Goal: Task Accomplishment & Management: Use online tool/utility

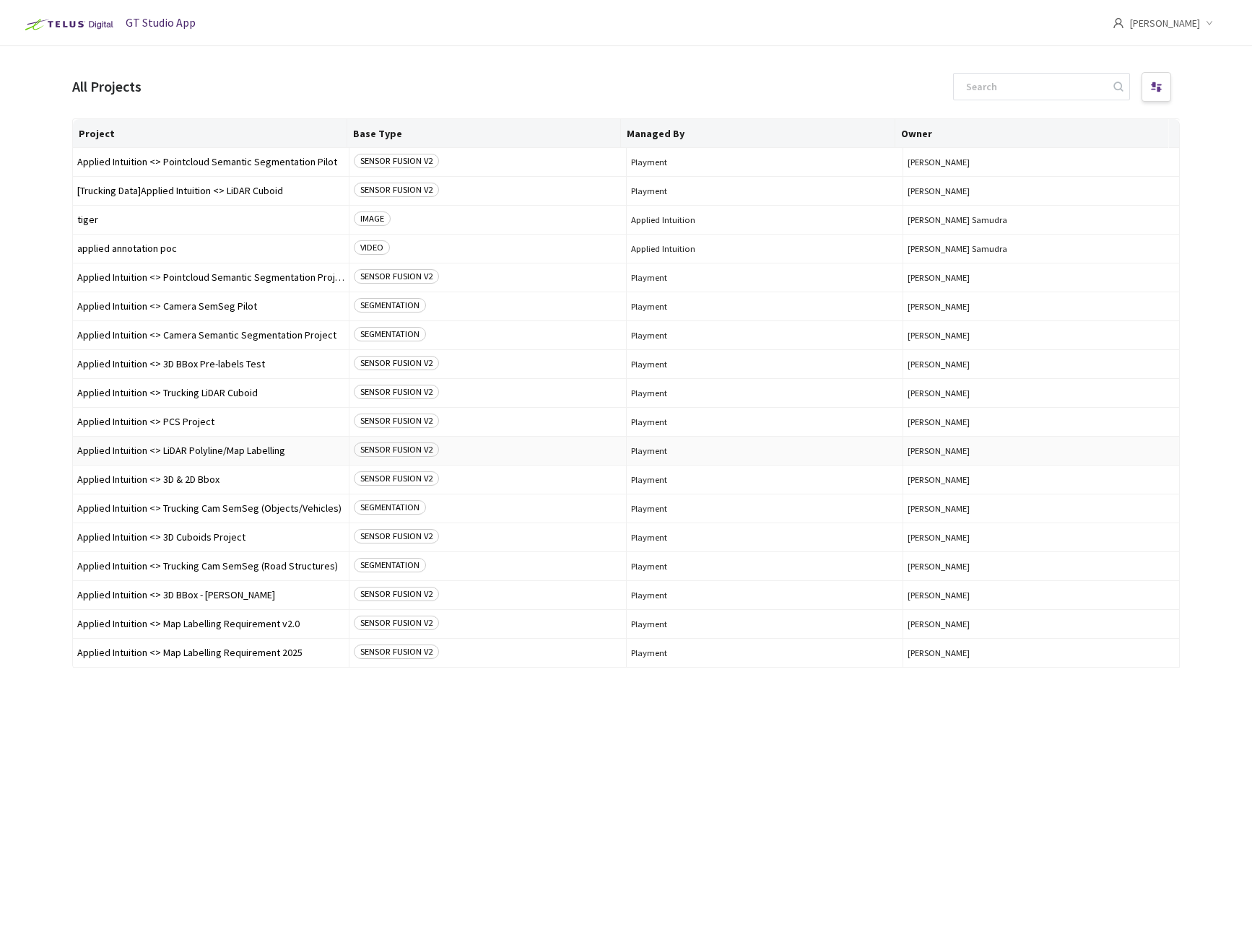
click at [201, 448] on span "Applied Intuition <> LiDAR Polyline/Map Labelling" at bounding box center [211, 450] width 267 height 11
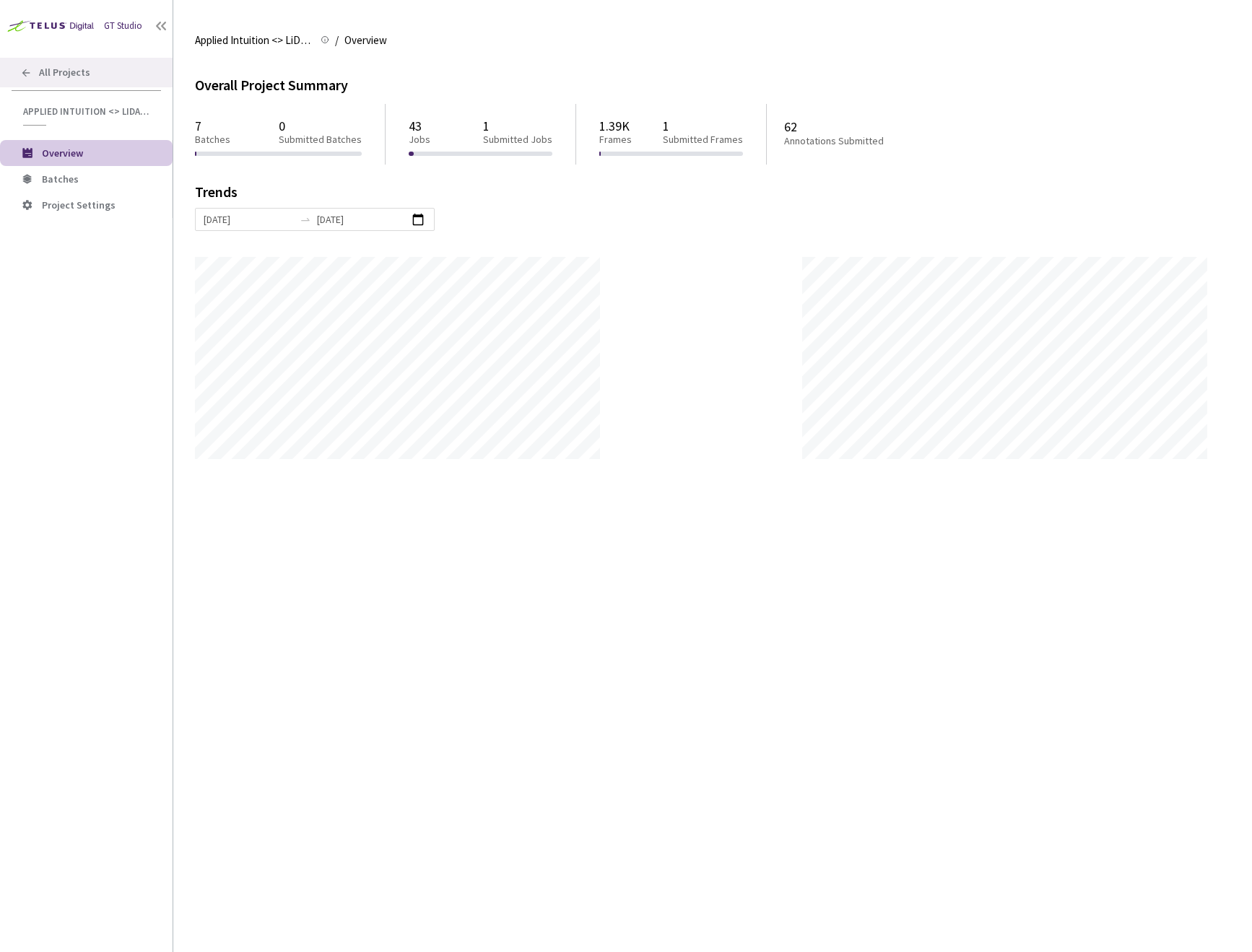
scroll to position [952, 1252]
click at [90, 181] on span "Batches" at bounding box center [101, 179] width 119 height 12
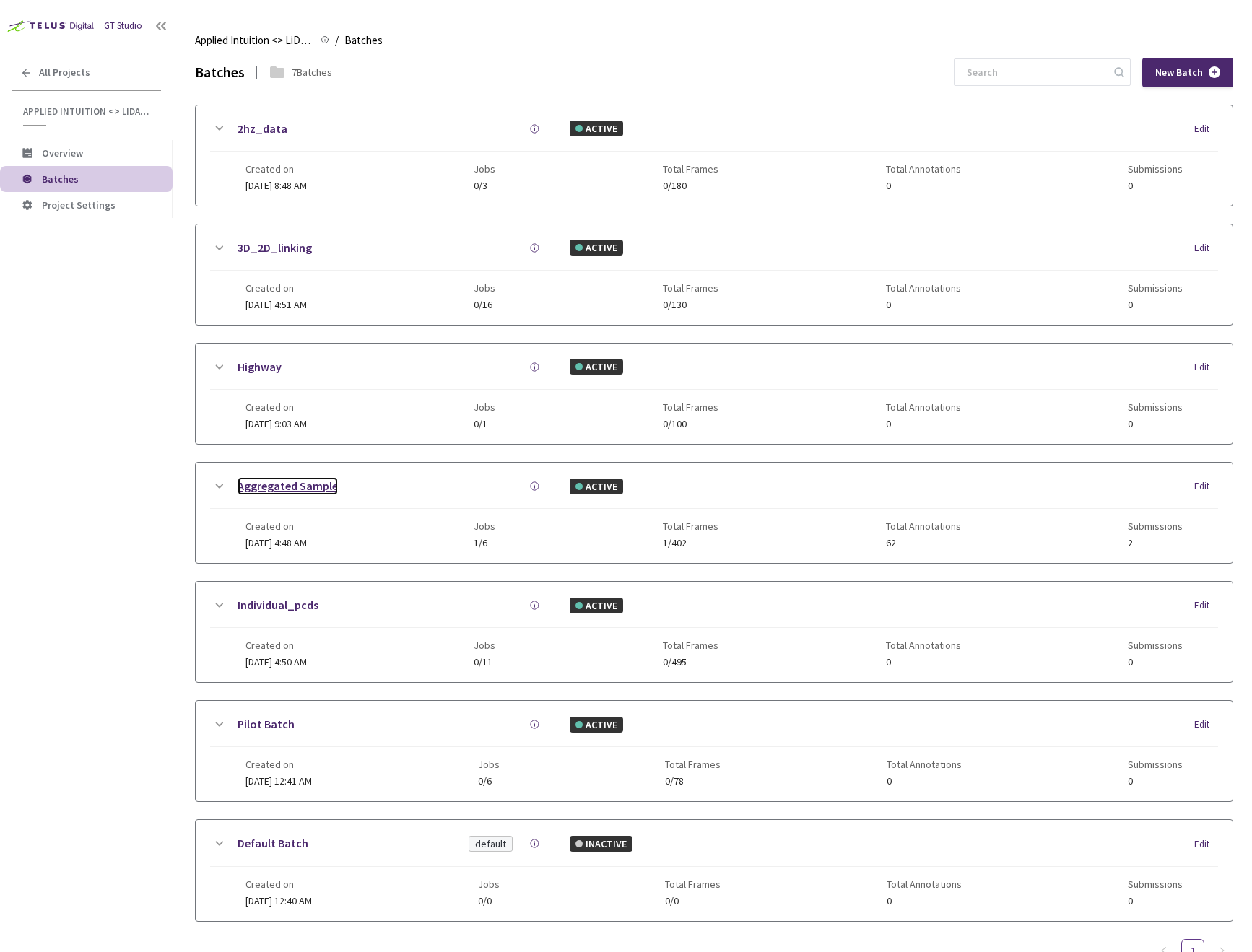
click at [314, 487] on link "Aggregated Sample" at bounding box center [287, 486] width 100 height 18
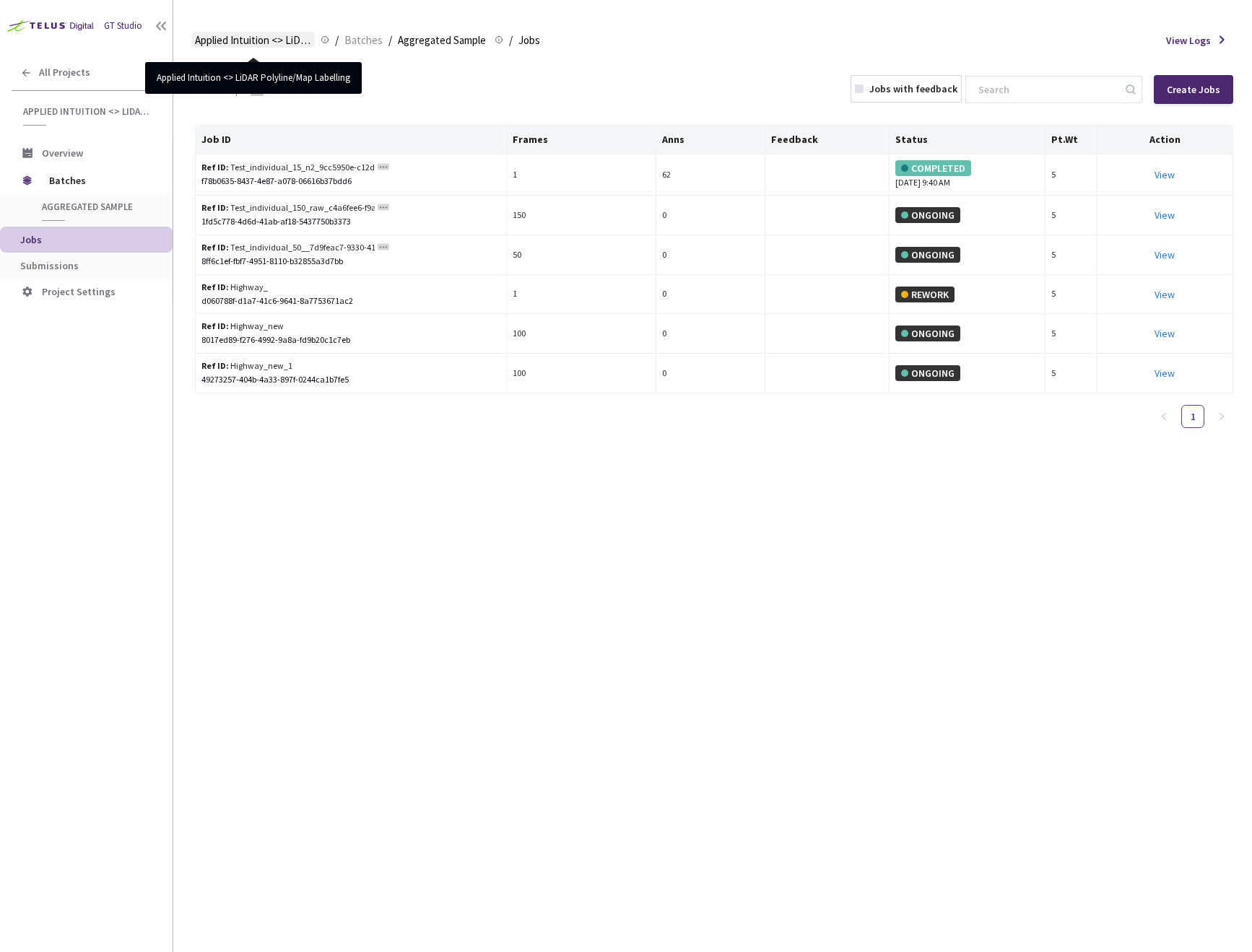
click at [212, 36] on span "Applied Intuition <> LiDAR Polyline/Map Labelling" at bounding box center [253, 40] width 117 height 17
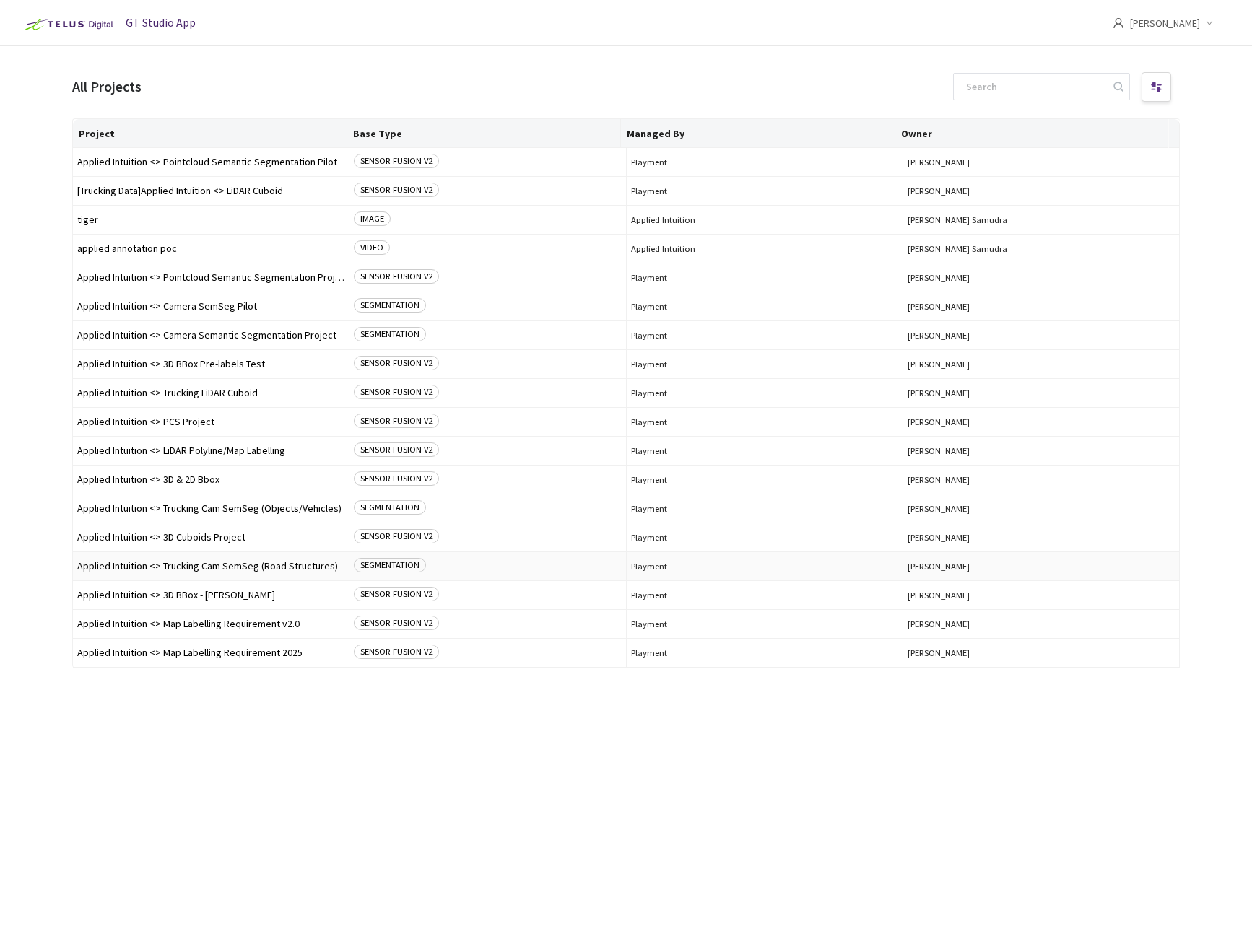
click at [270, 565] on span "Applied Intuition <> Trucking Cam SemSeg (Road Structures)" at bounding box center [211, 566] width 267 height 11
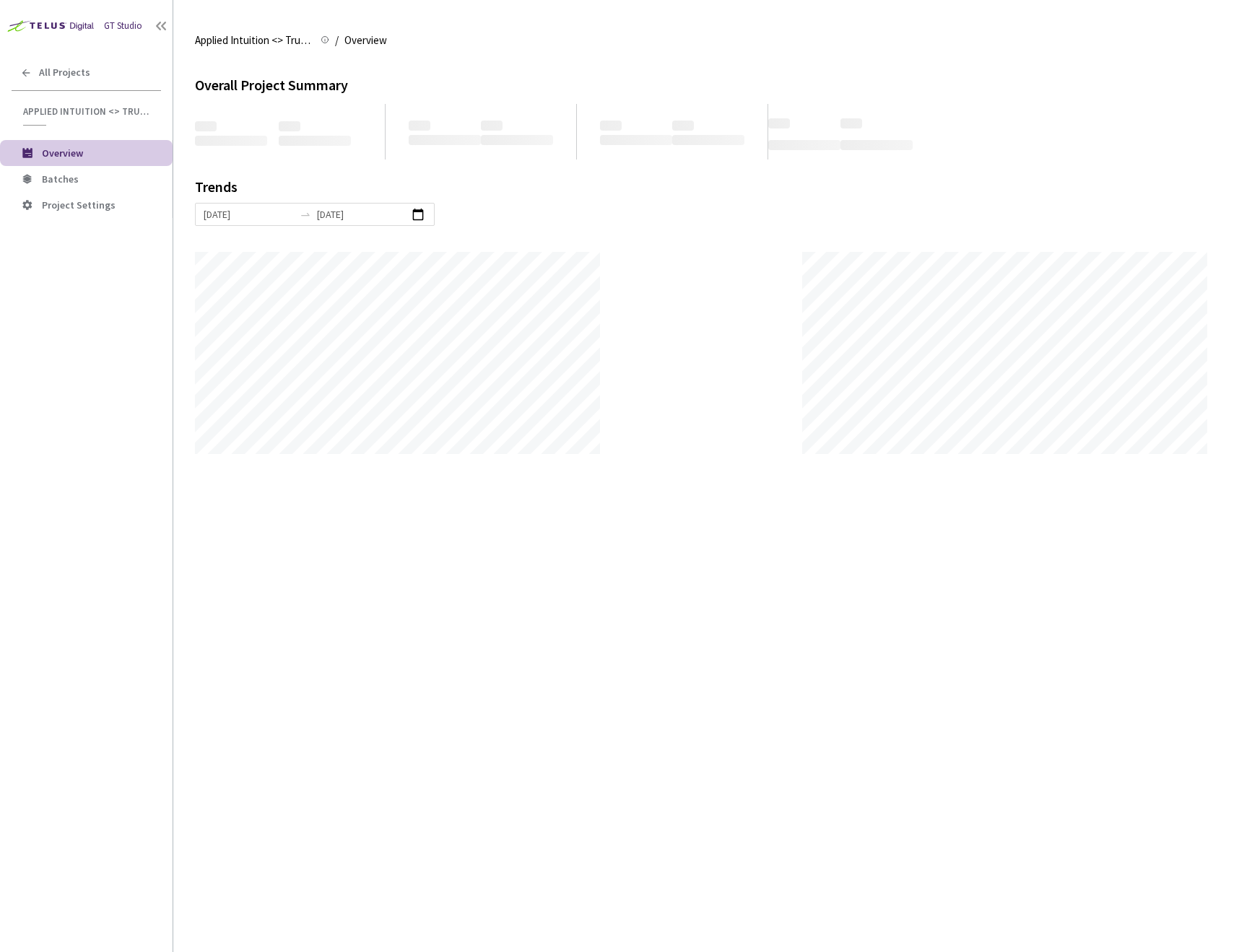
scroll to position [952, 1252]
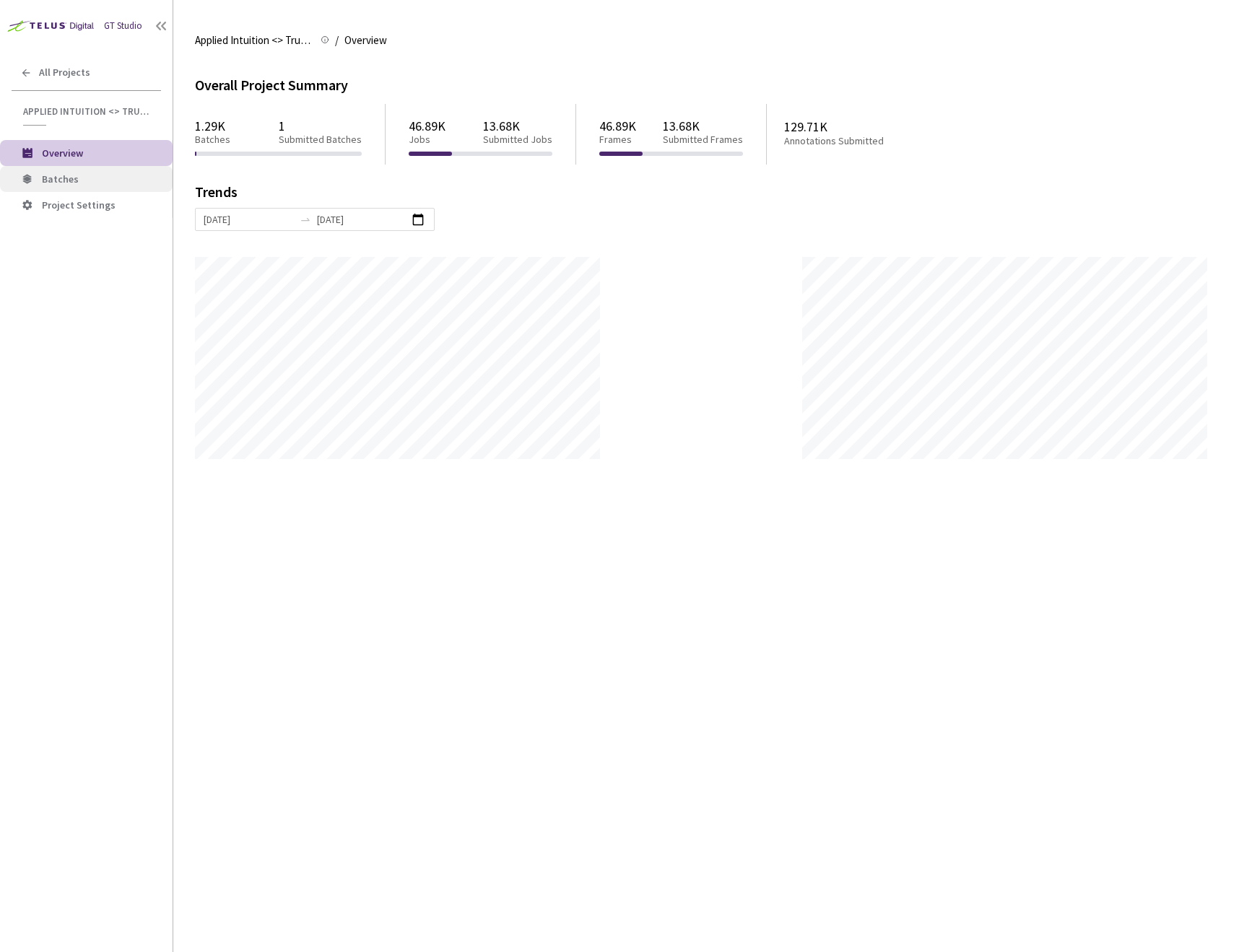
click at [63, 176] on span "Batches" at bounding box center [60, 179] width 37 height 13
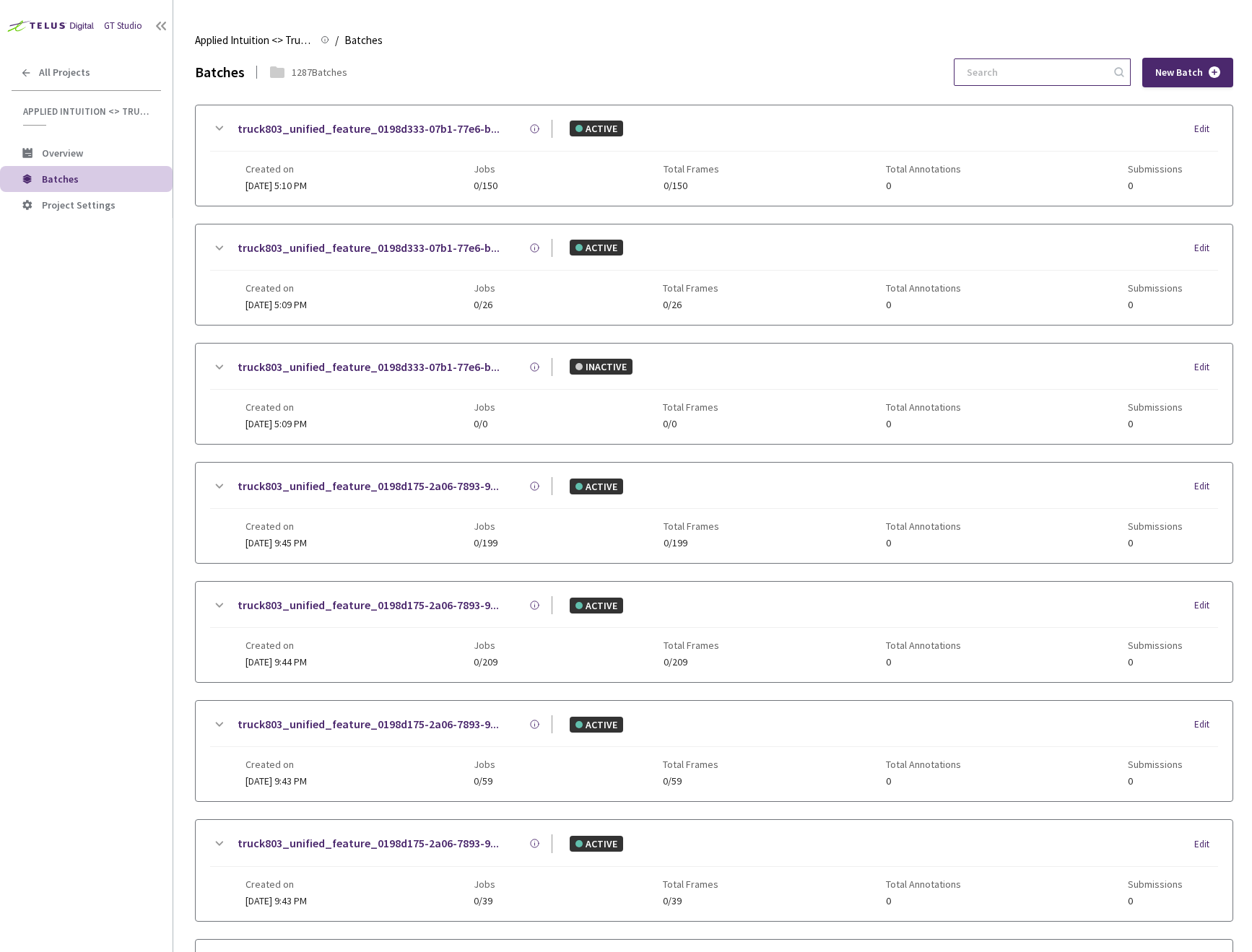
click at [1050, 69] on input at bounding box center [1035, 71] width 153 height 26
paste input "262a302d-75a2-4f82-a6a3-e67c92175378"
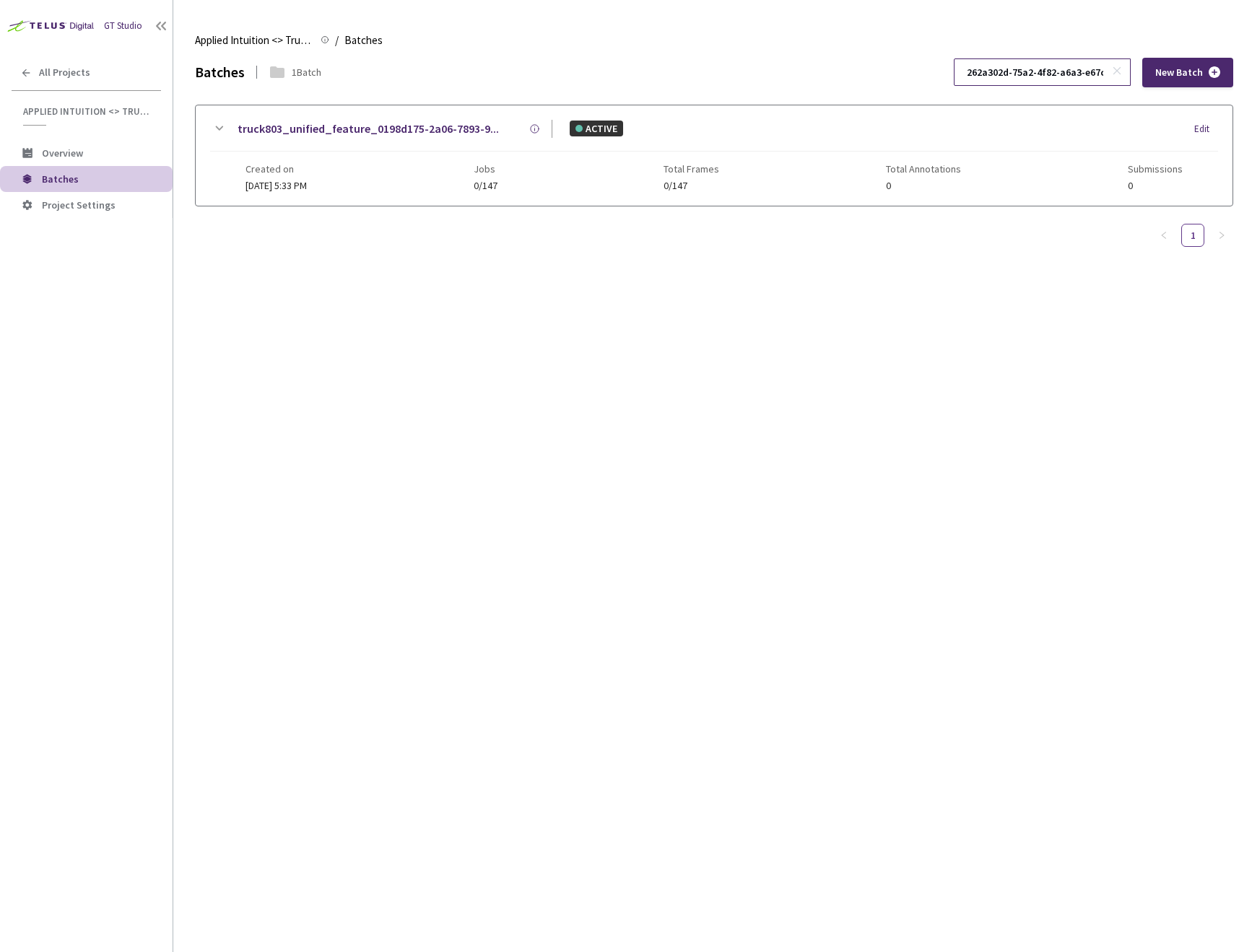
scroll to position [0, 41]
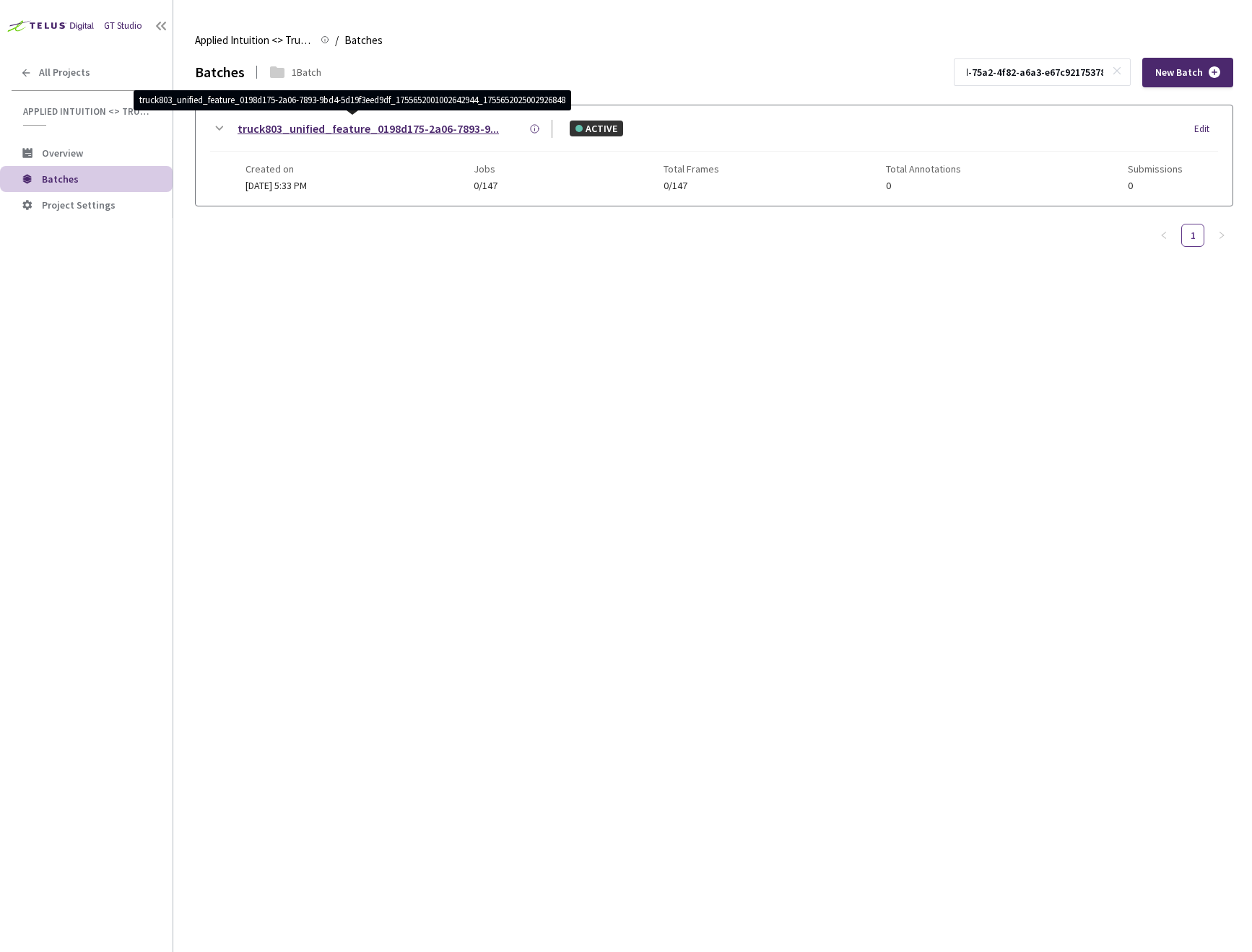
type input "262a302d-75a2-4f82-a6a3-e67c92175378"
click at [299, 126] on link "truck803_unified_feature_0198d175-2a06-7893-9..." at bounding box center [368, 129] width 261 height 18
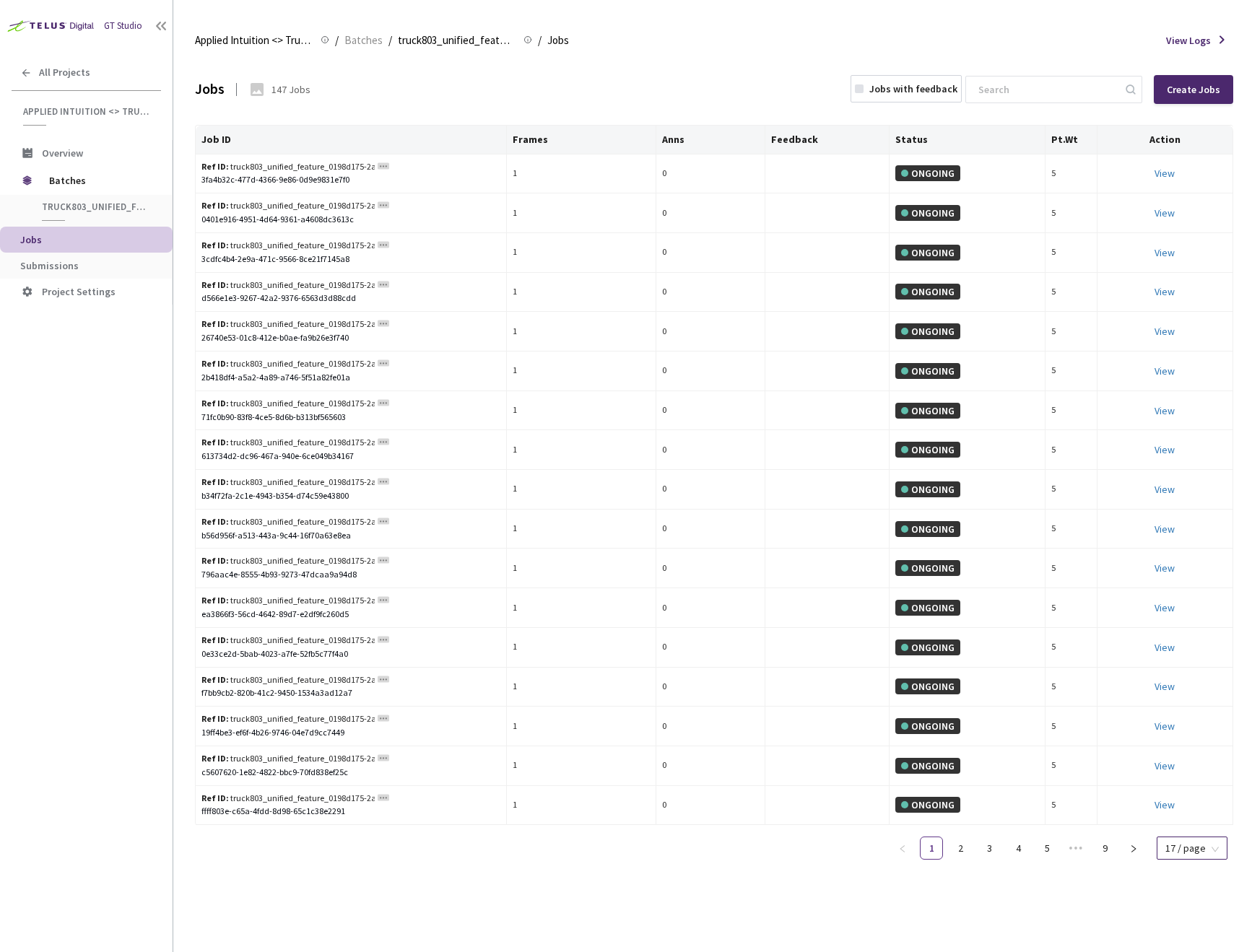
click at [1178, 846] on span "17 / page" at bounding box center [1192, 848] width 53 height 22
click at [1195, 822] on div "100 / page" at bounding box center [1191, 822] width 51 height 16
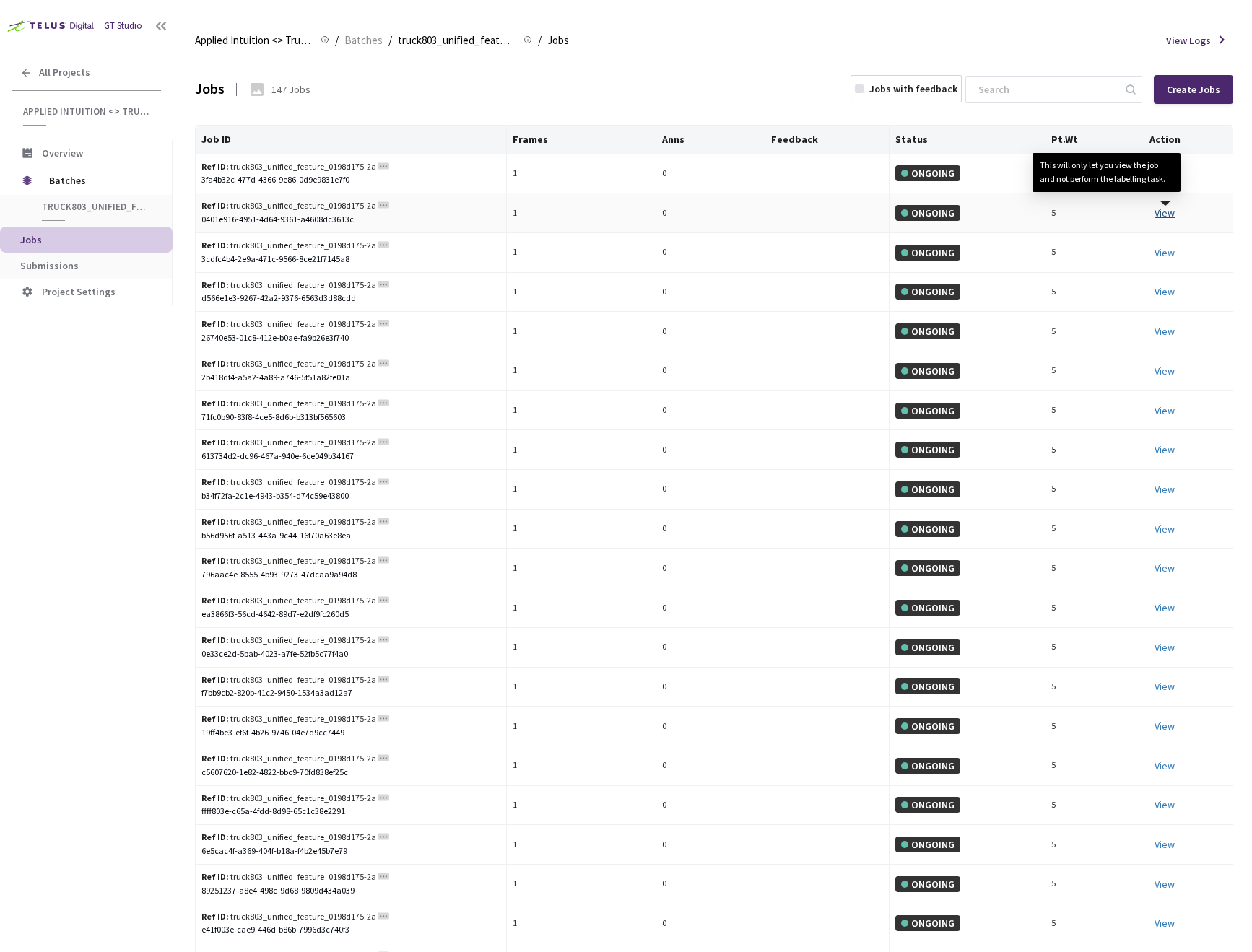
click at [1165, 213] on link "View This will only let you view the job and not perform the labelling task." at bounding box center [1165, 213] width 20 height 13
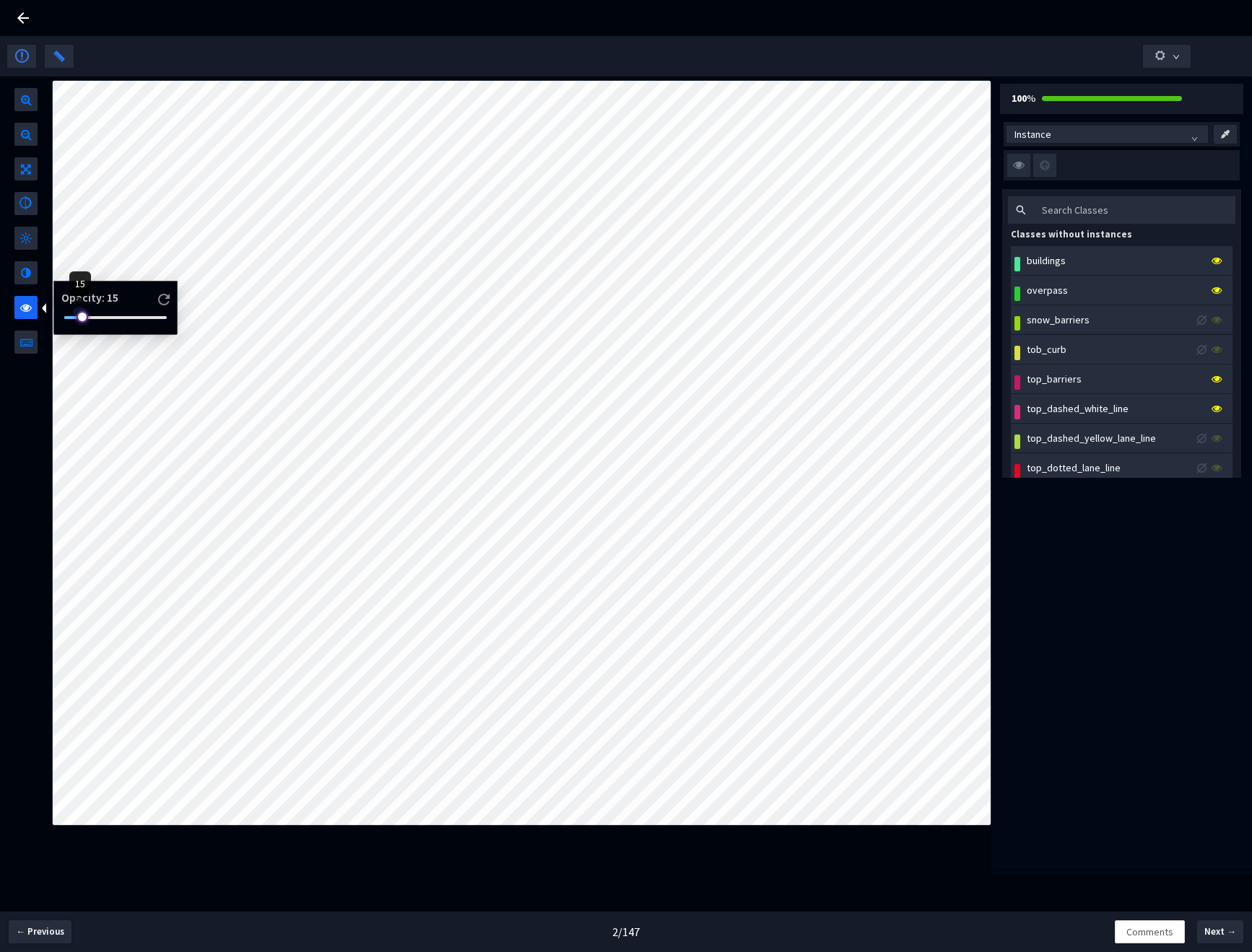
click at [80, 315] on div at bounding box center [115, 318] width 103 height 8
click at [1199, 408] on div "top_dashed_white_line" at bounding box center [1126, 408] width 205 height 16
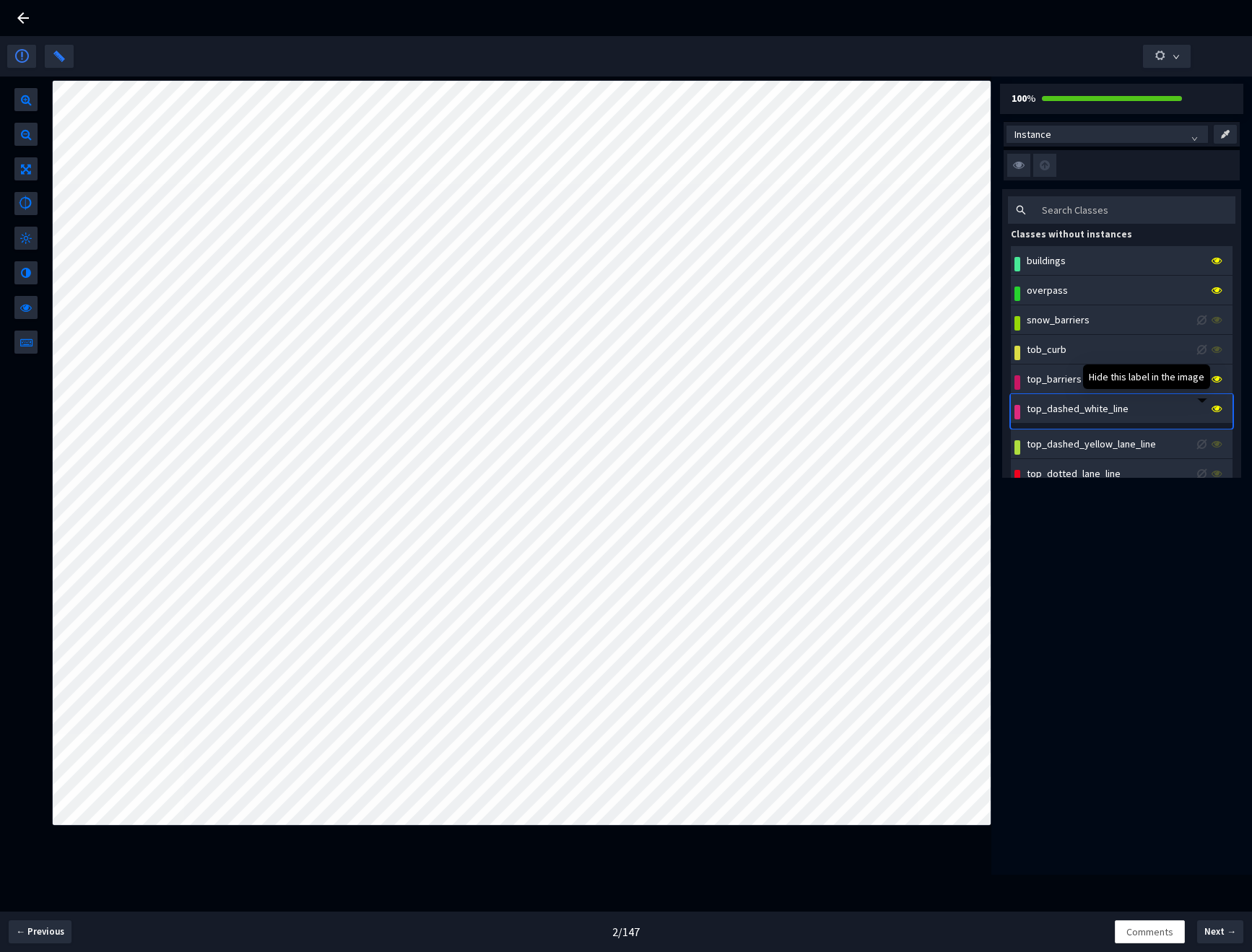
click at [1211, 408] on icon at bounding box center [1216, 409] width 10 height 10
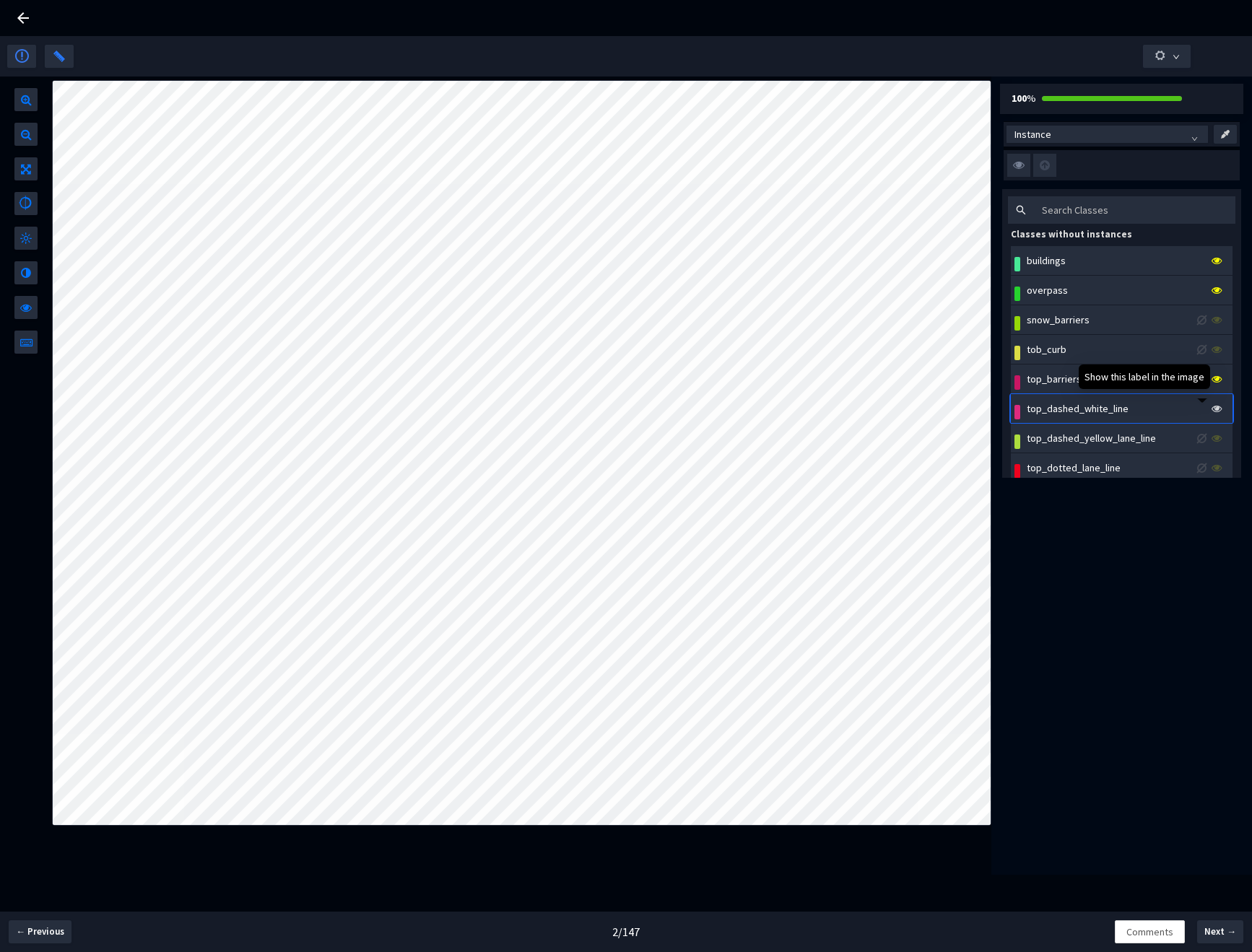
click at [1211, 409] on icon at bounding box center [1216, 409] width 10 height 10
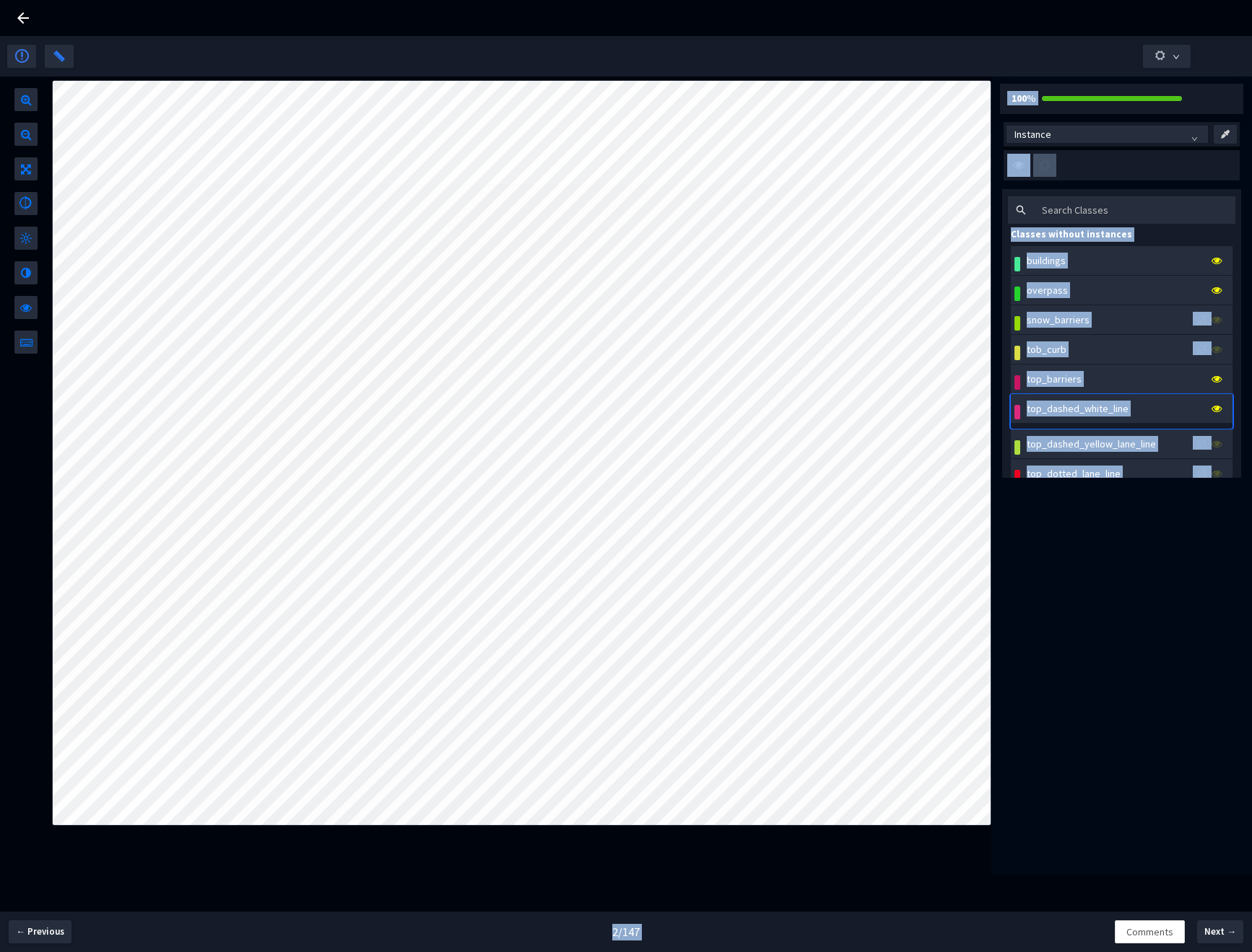
drag, startPoint x: 84, startPoint y: 318, endPoint x: 22, endPoint y: 320, distance: 62.0
click at [22, 320] on body "GT Studio All Projects Applied Intuition <> Trucking Cam SemSeg (Road Structure…" at bounding box center [626, 476] width 1252 height 952
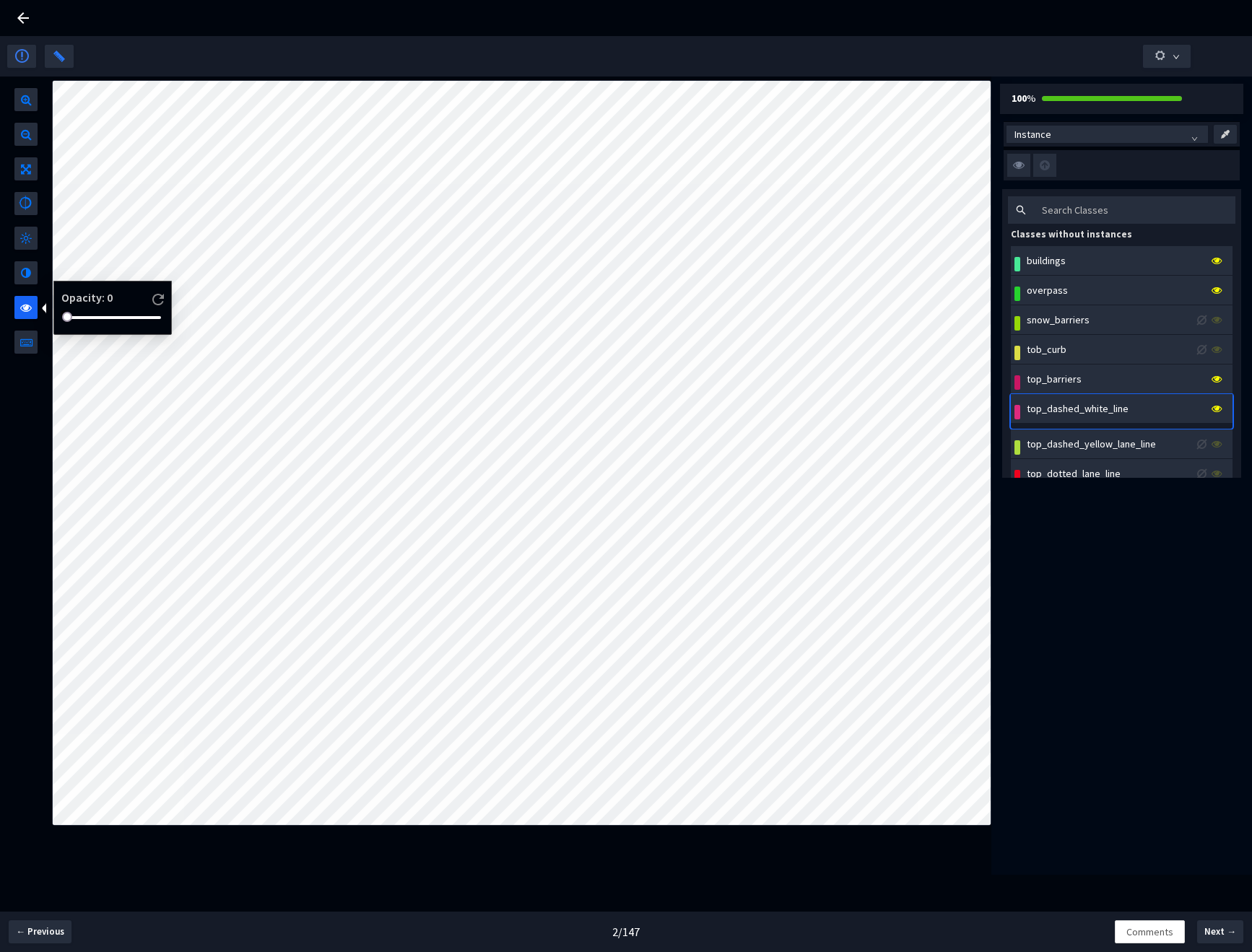
click at [24, 311] on span at bounding box center [26, 304] width 12 height 17
drag, startPoint x: 67, startPoint y: 316, endPoint x: 130, endPoint y: 319, distance: 63.1
click at [129, 318] on div at bounding box center [125, 313] width 7 height 7
click at [65, 318] on div at bounding box center [112, 318] width 97 height 8
click at [103, 314] on div at bounding box center [112, 318] width 97 height 8
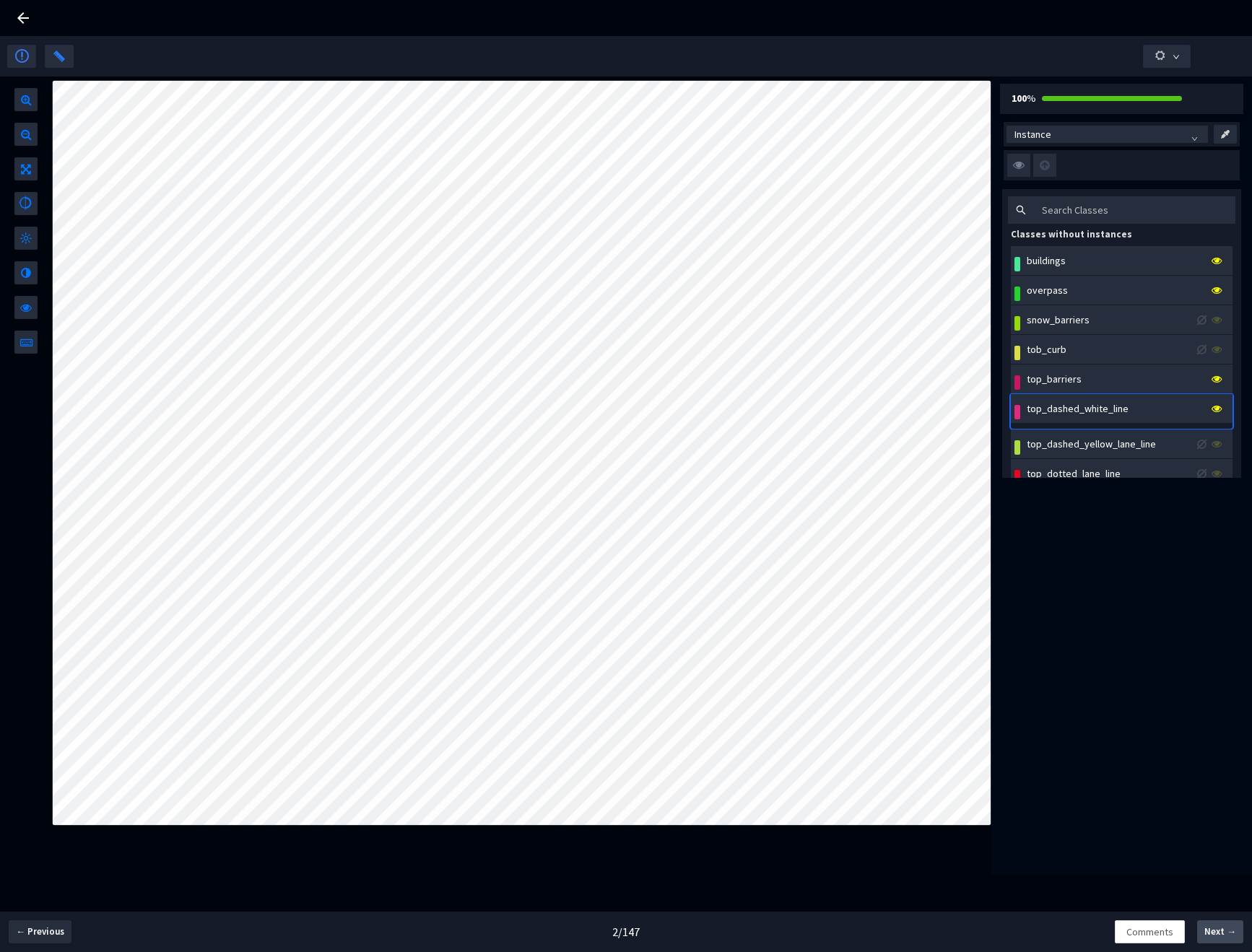
click at [1218, 932] on span "Next →" at bounding box center [1220, 931] width 32 height 14
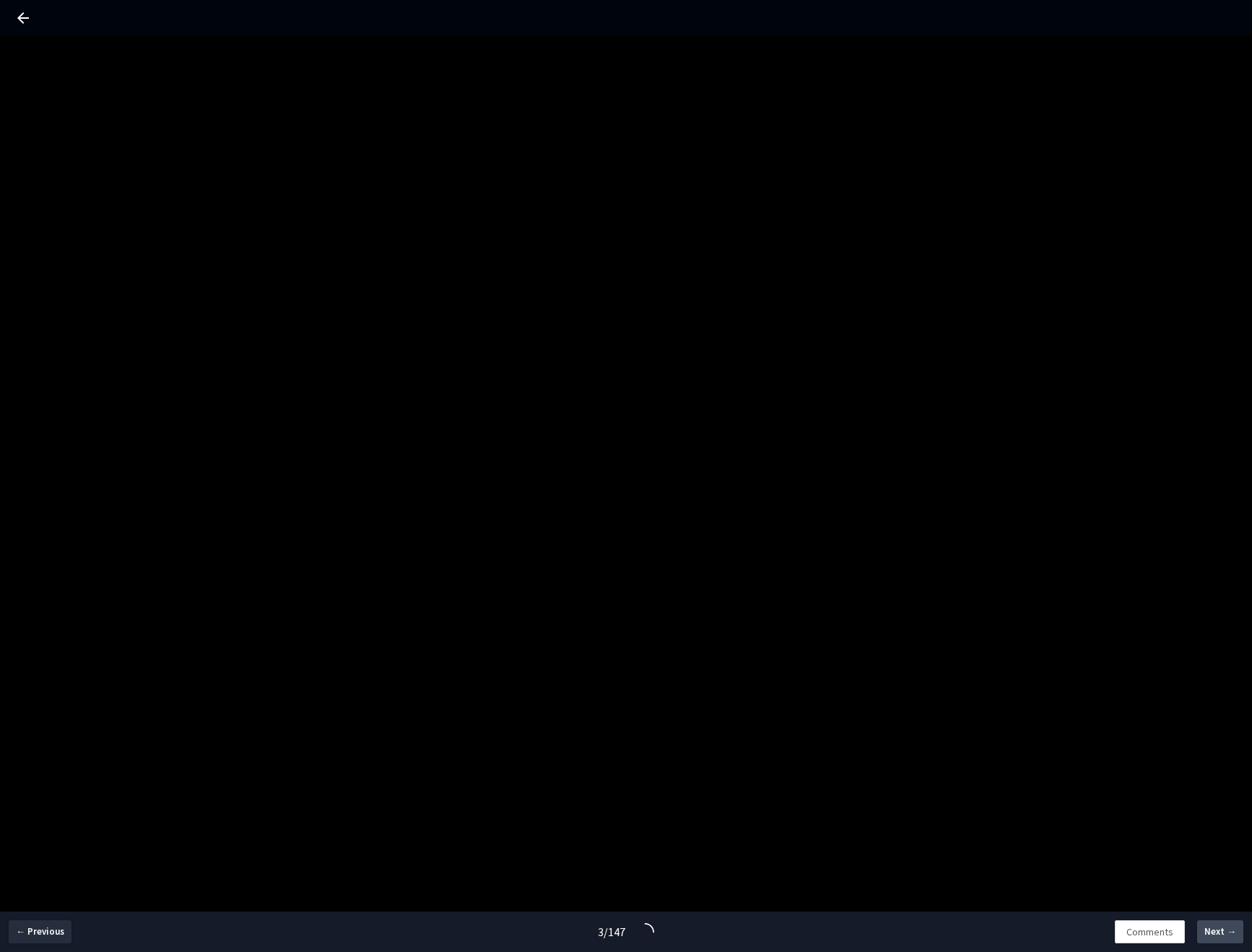
click at [1218, 932] on span "Next →" at bounding box center [1220, 931] width 32 height 14
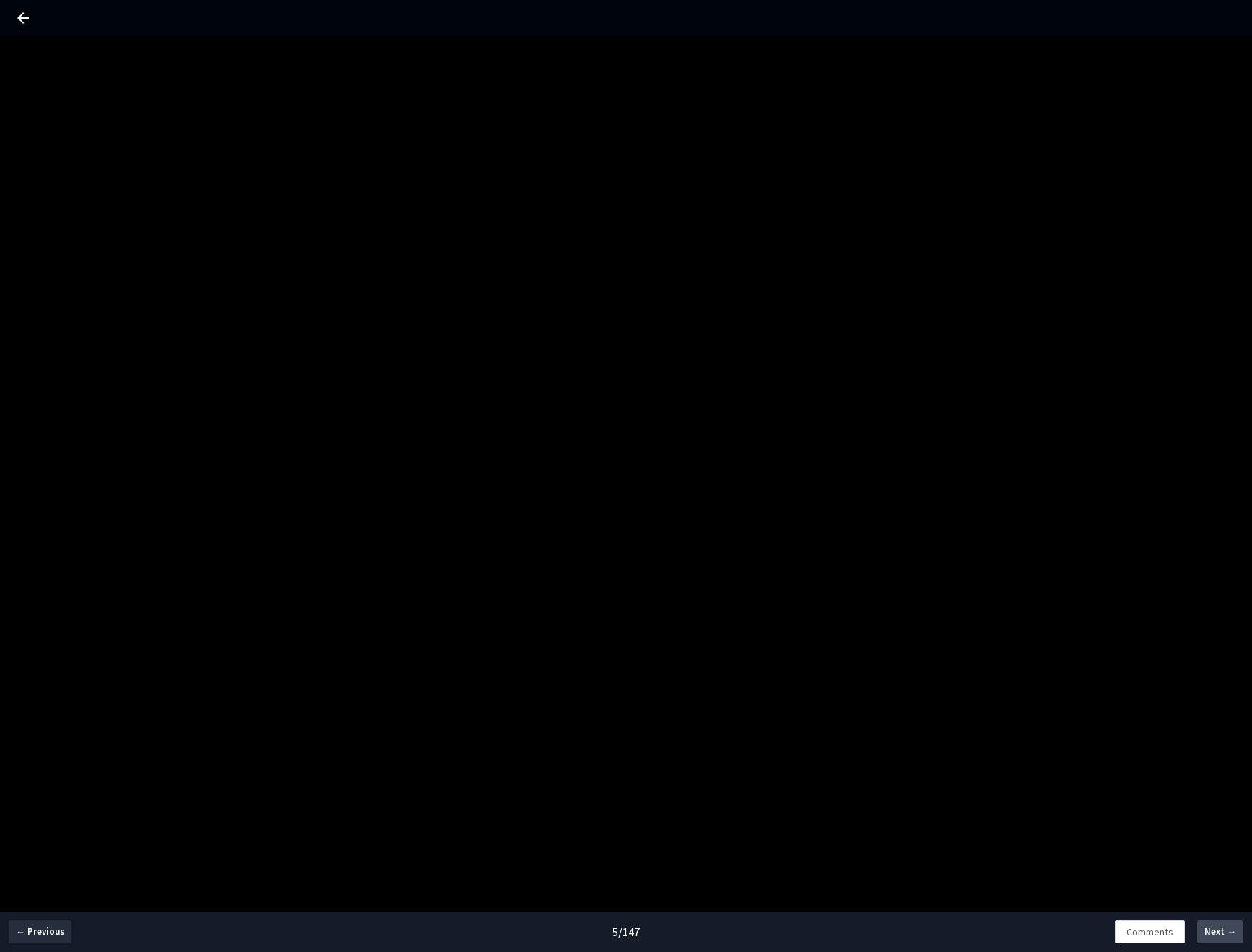
click at [1218, 932] on span "Next →" at bounding box center [1220, 931] width 32 height 14
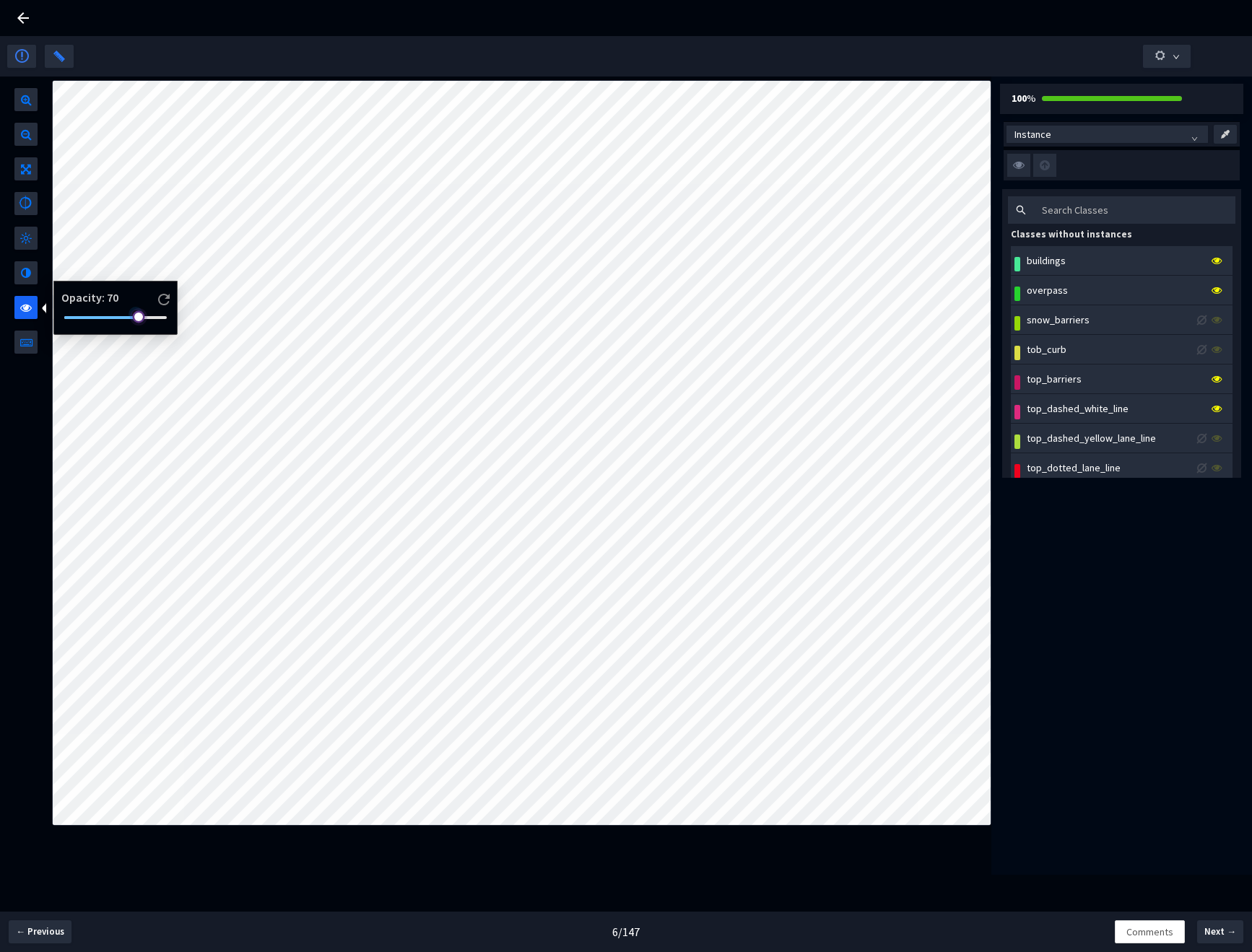
click at [84, 316] on div at bounding box center [115, 318] width 103 height 8
drag, startPoint x: 87, startPoint y: 315, endPoint x: 111, endPoint y: 315, distance: 24.0
click at [111, 315] on div at bounding box center [110, 313] width 7 height 7
click at [1216, 935] on span "Next →" at bounding box center [1220, 931] width 32 height 14
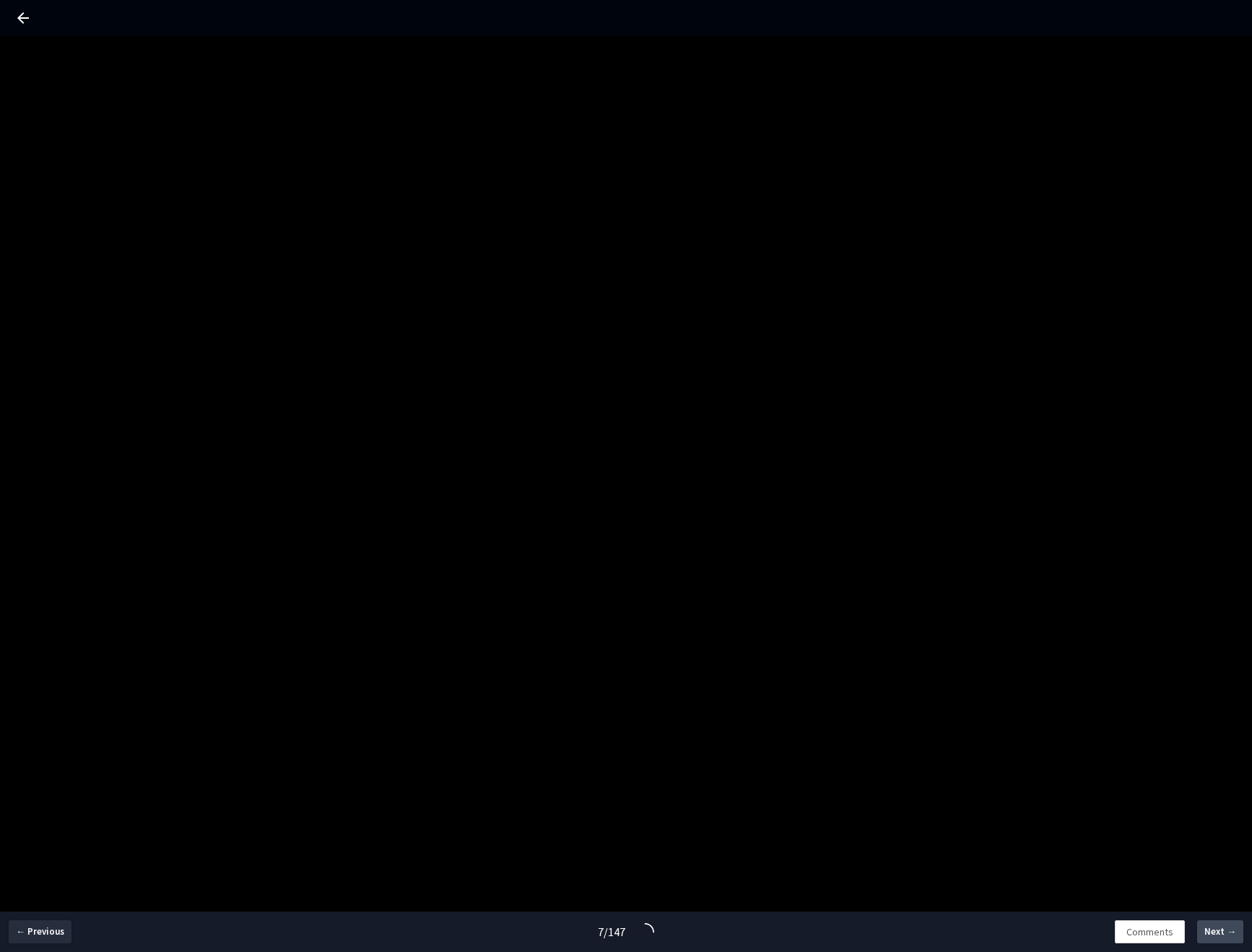
click at [1216, 935] on span "Next →" at bounding box center [1220, 931] width 32 height 14
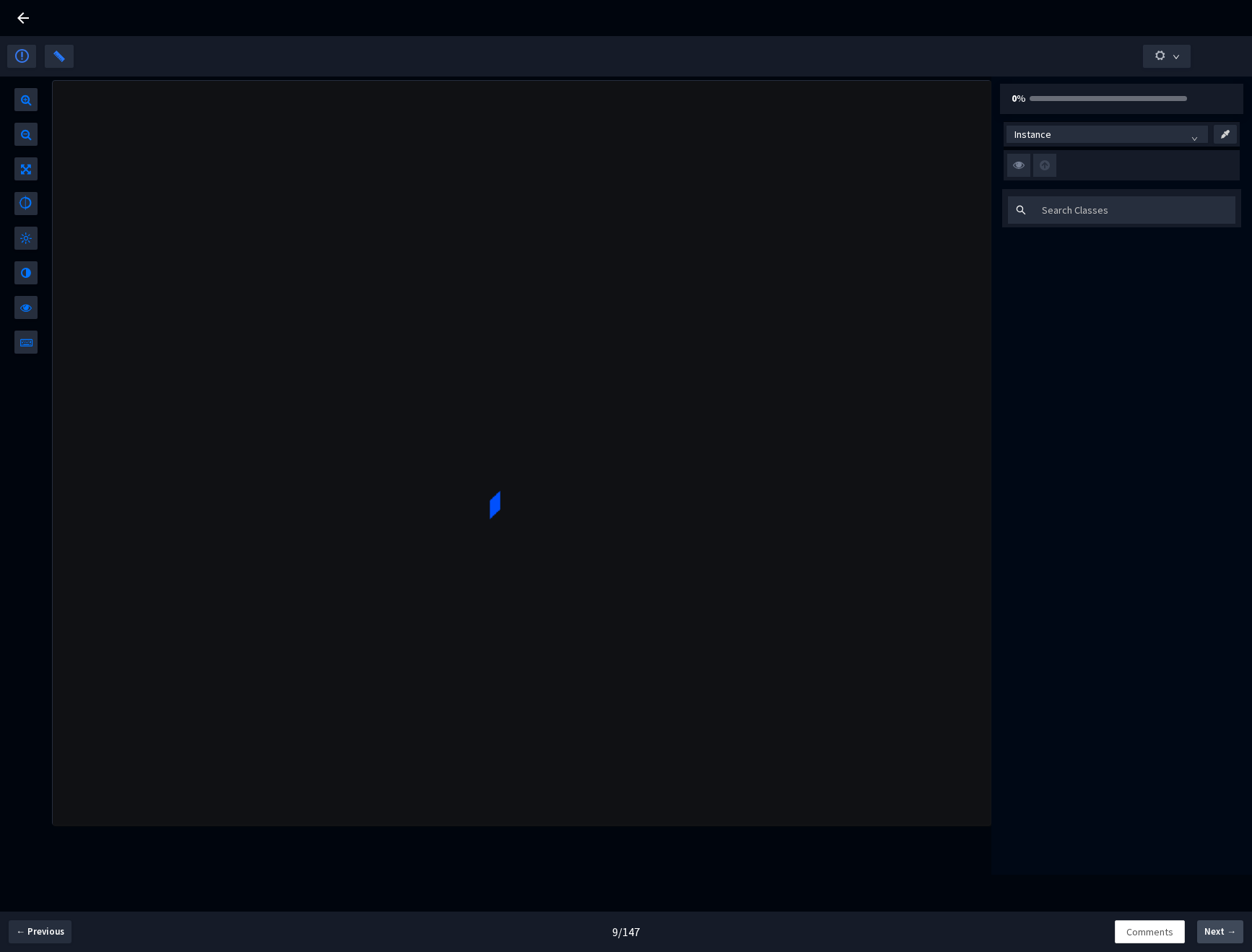
click at [1216, 935] on span "Next →" at bounding box center [1220, 931] width 32 height 14
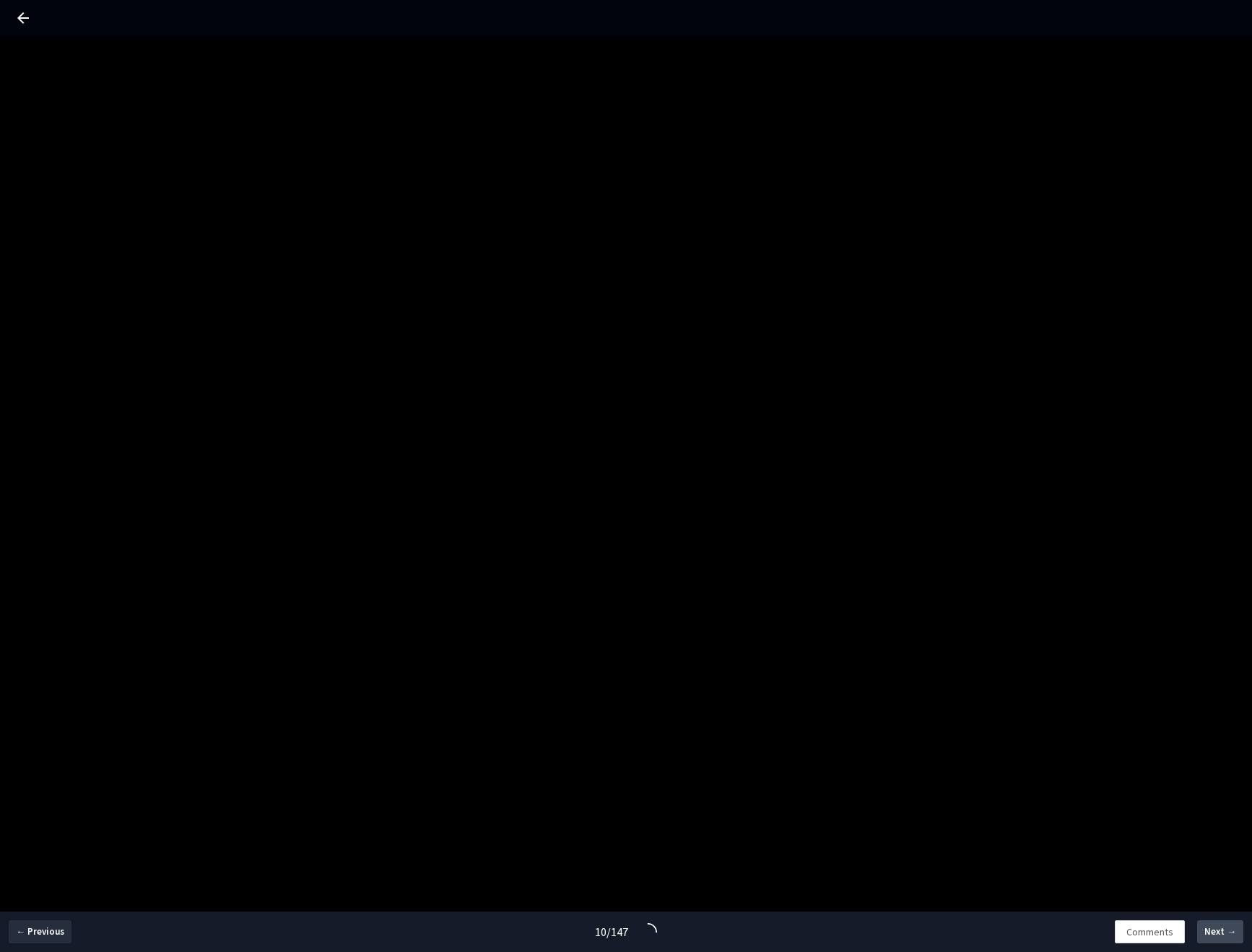
click at [1216, 935] on span "Next →" at bounding box center [1220, 931] width 32 height 14
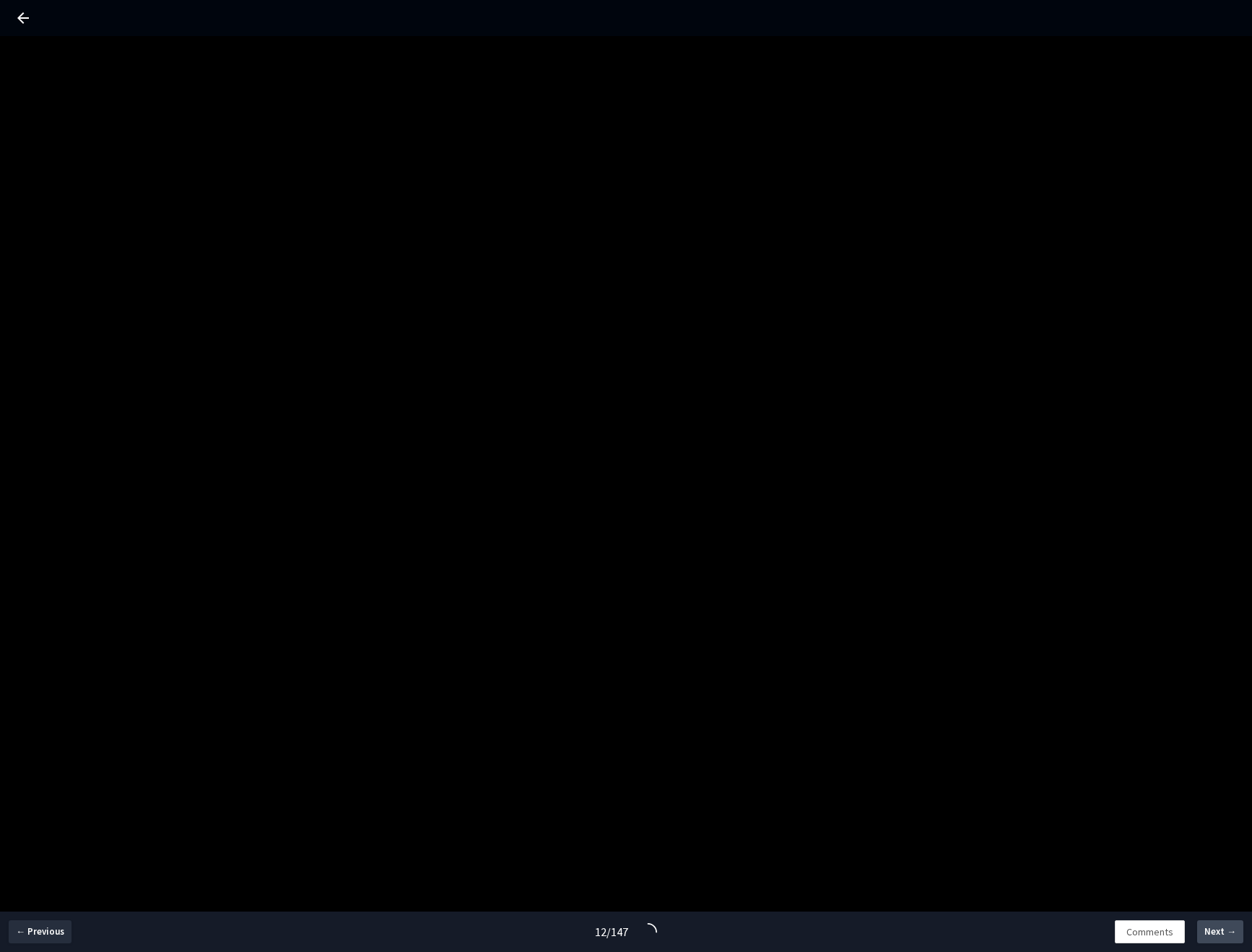
click at [1216, 935] on span "Next →" at bounding box center [1220, 931] width 32 height 14
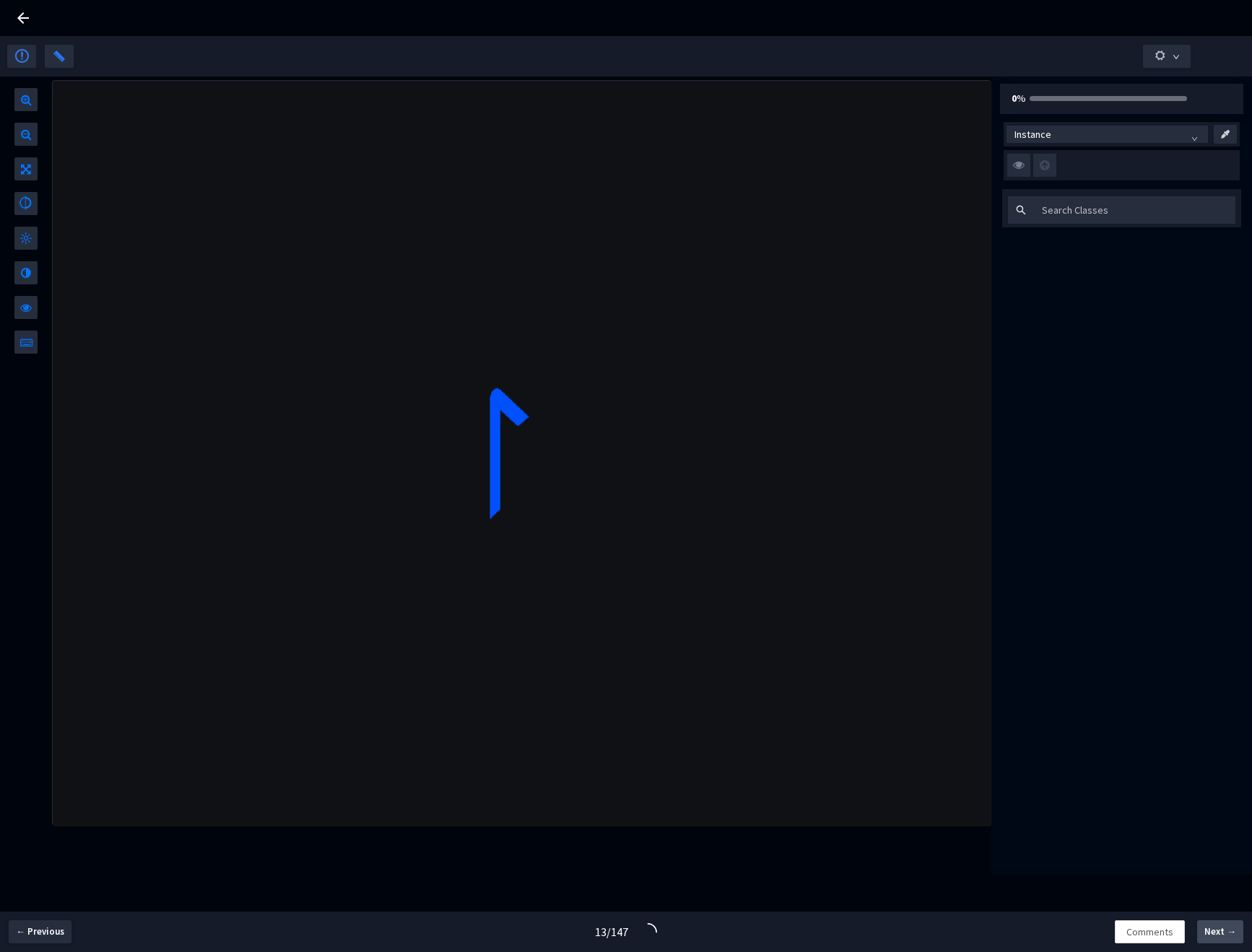
click at [1216, 935] on span "Next →" at bounding box center [1220, 931] width 32 height 14
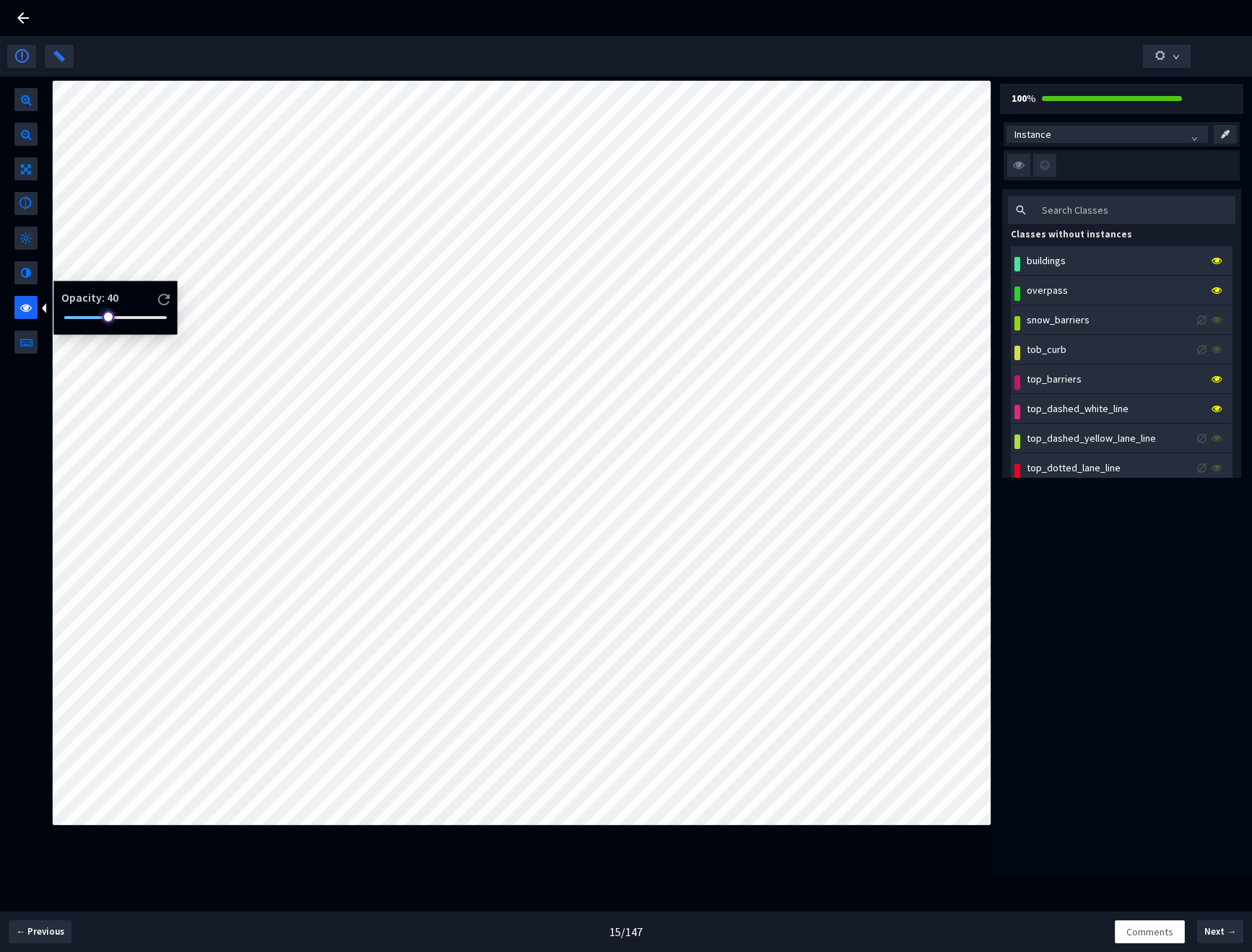
click at [106, 314] on div at bounding box center [115, 318] width 103 height 8
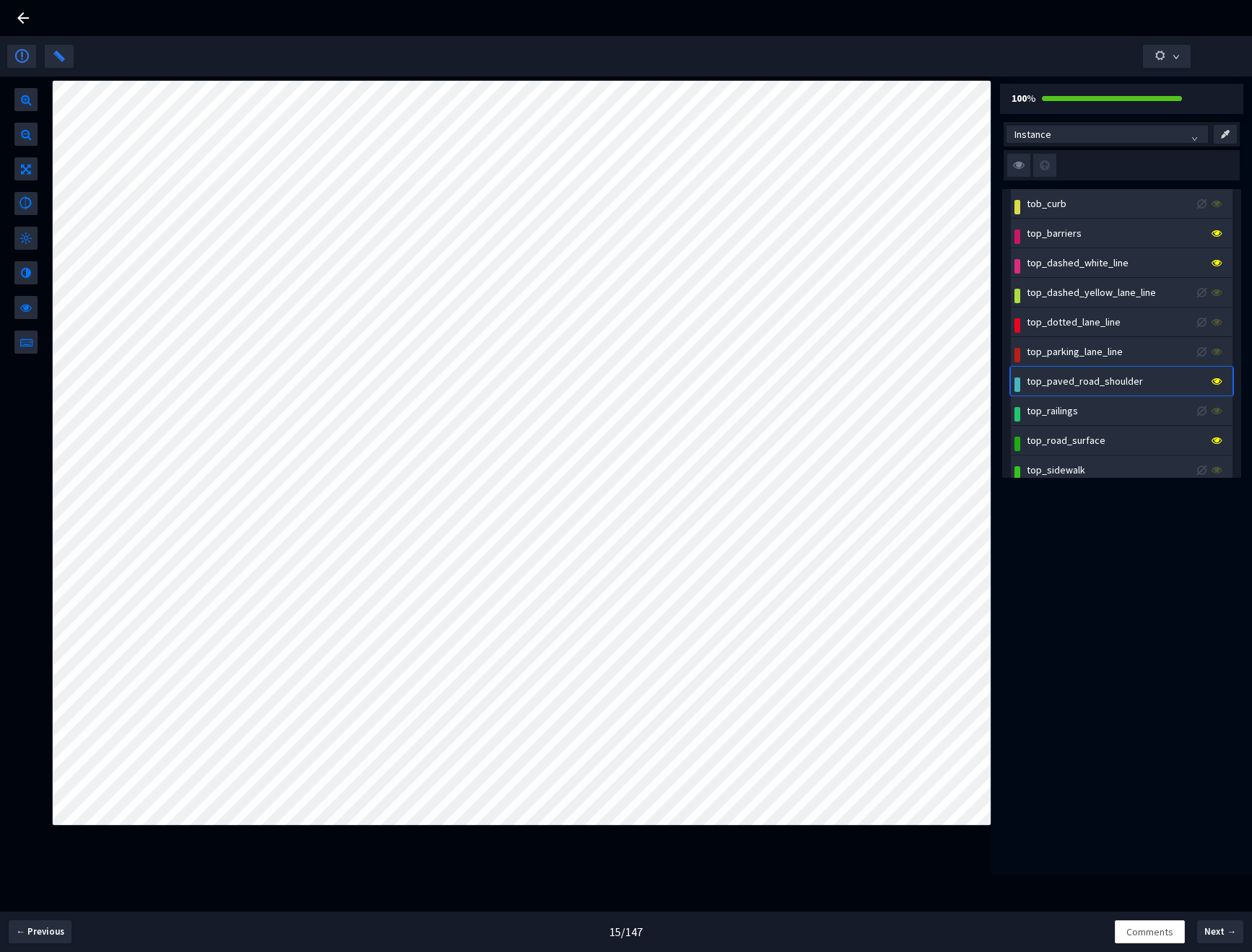
scroll to position [279, 0]
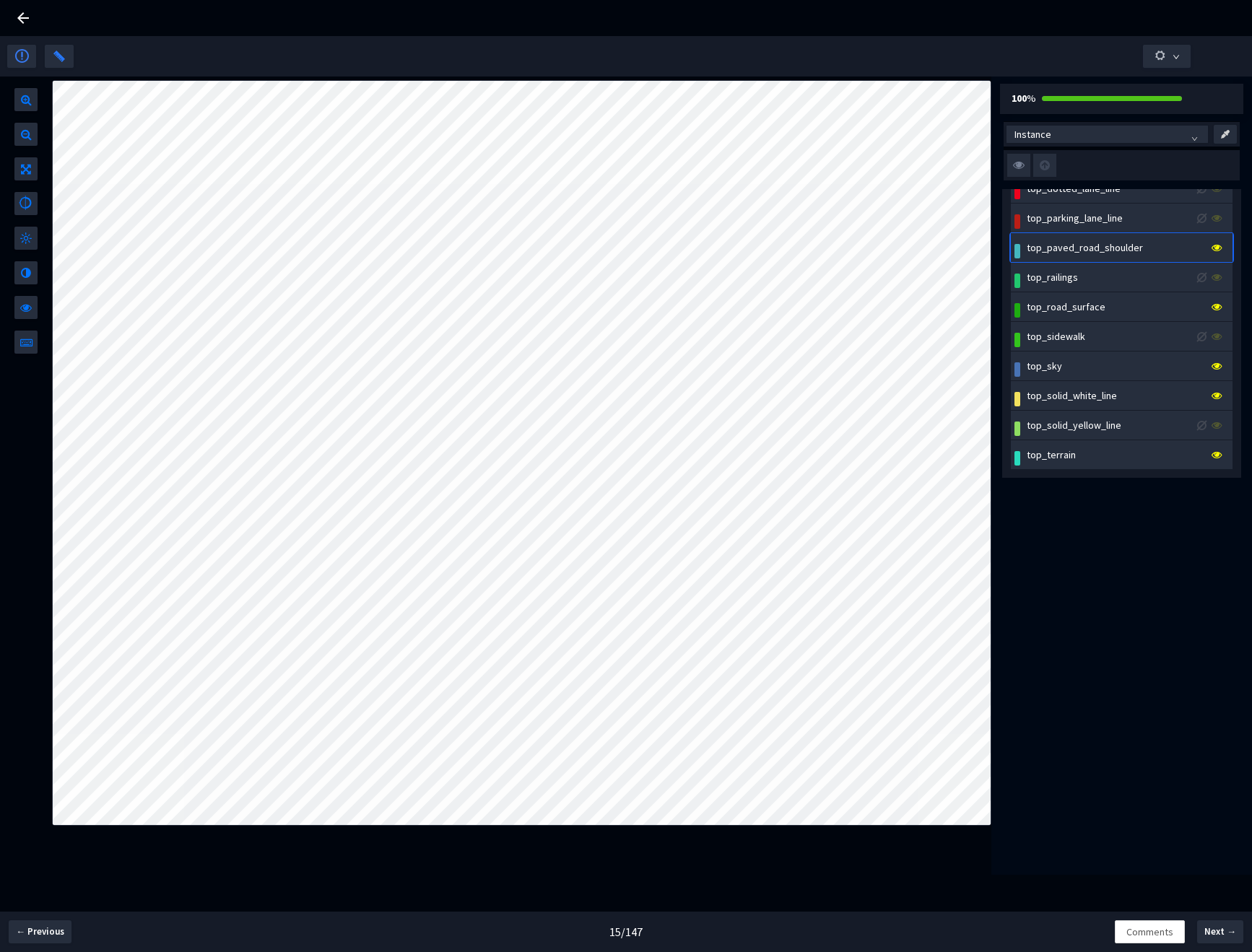
drag, startPoint x: 105, startPoint y: 318, endPoint x: 45, endPoint y: 322, distance: 60.1
click at [45, 322] on body "GT Studio All Projects Applied Intuition <> Trucking Cam SemSeg (Road Structure…" at bounding box center [626, 476] width 1252 height 952
click at [133, 318] on div at bounding box center [115, 318] width 103 height 8
click at [1216, 932] on span "Next →" at bounding box center [1220, 931] width 32 height 14
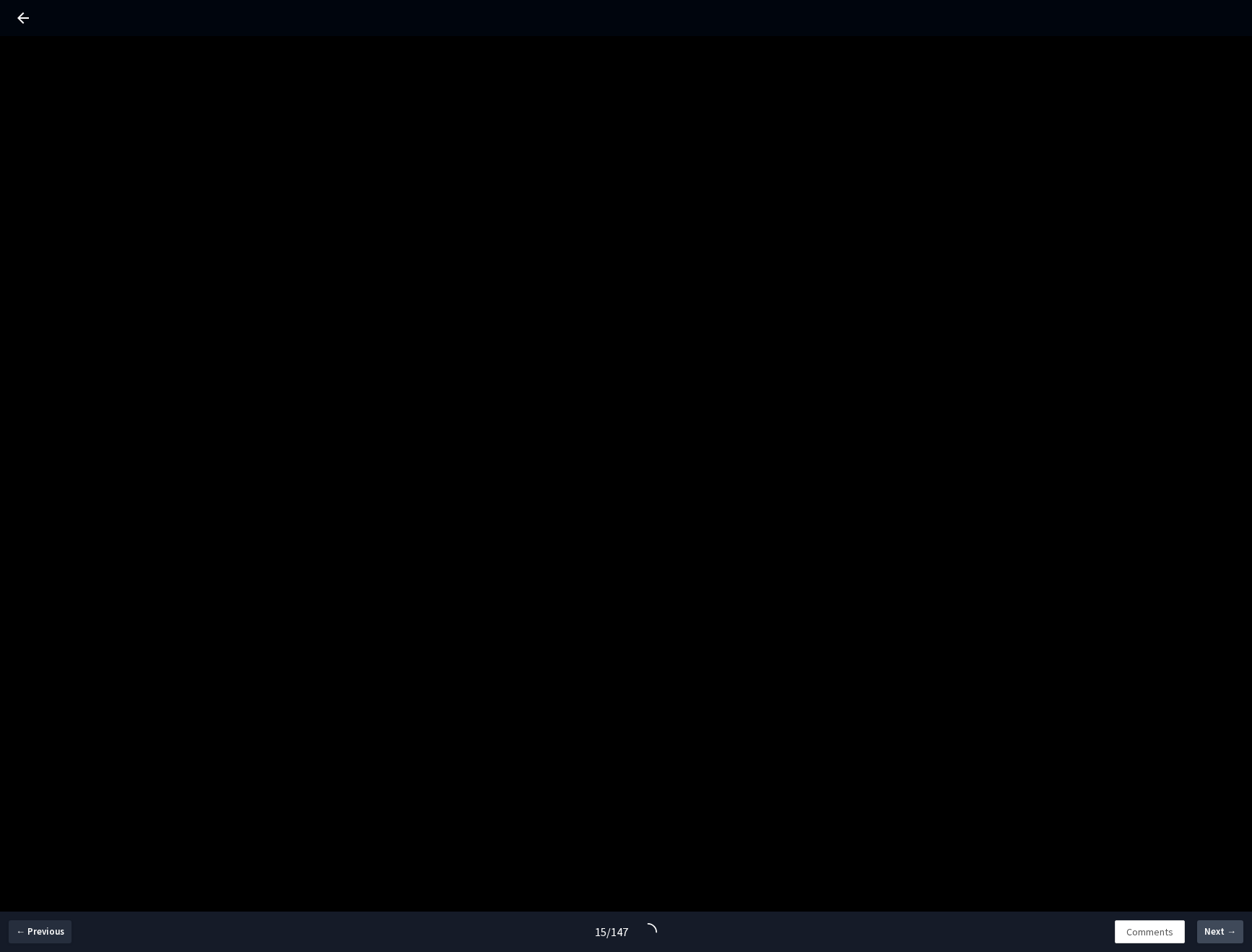
click at [1216, 932] on span "Next →" at bounding box center [1220, 931] width 32 height 14
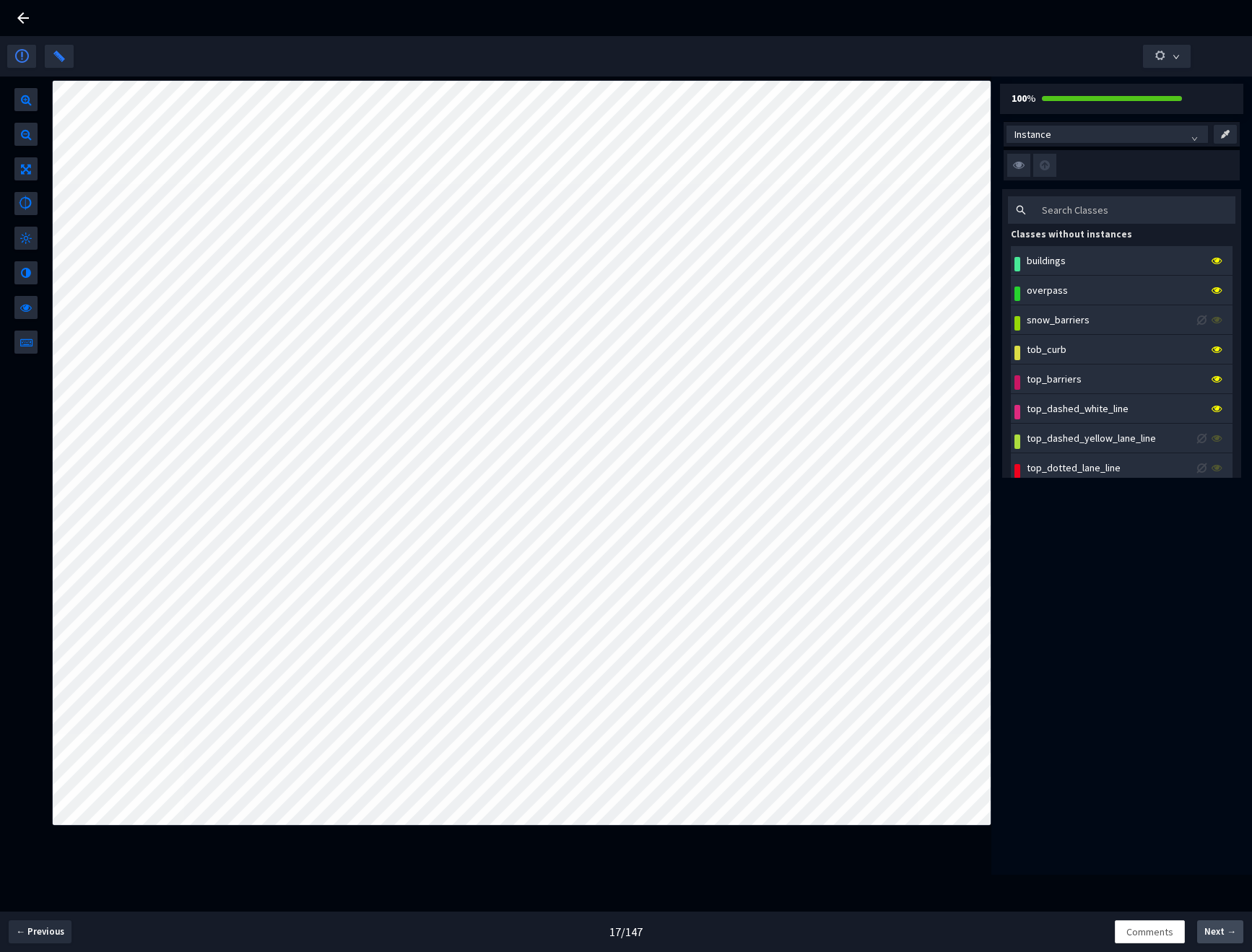
click at [1216, 932] on span "Next →" at bounding box center [1220, 931] width 32 height 14
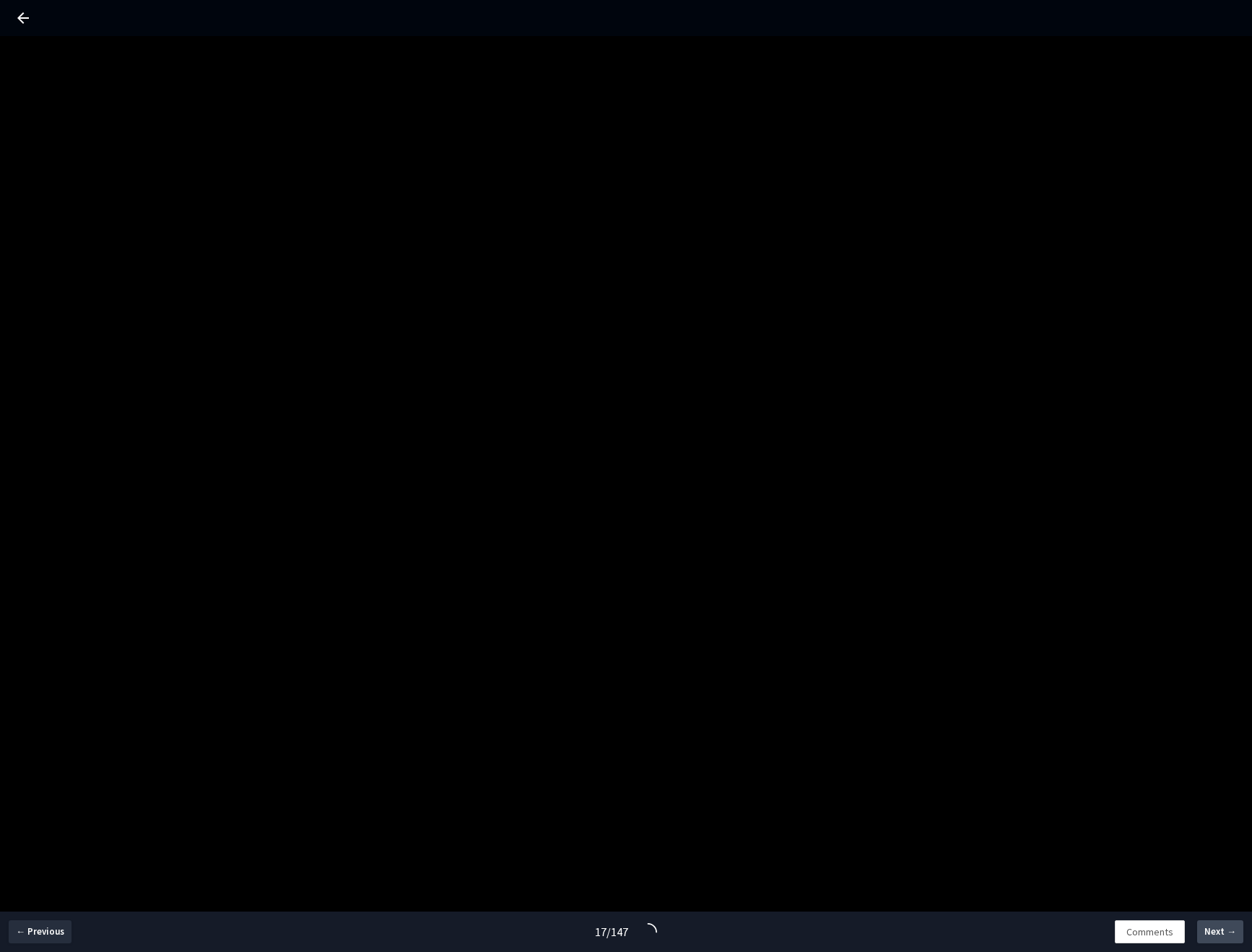
click at [1216, 932] on span "Next →" at bounding box center [1220, 931] width 32 height 14
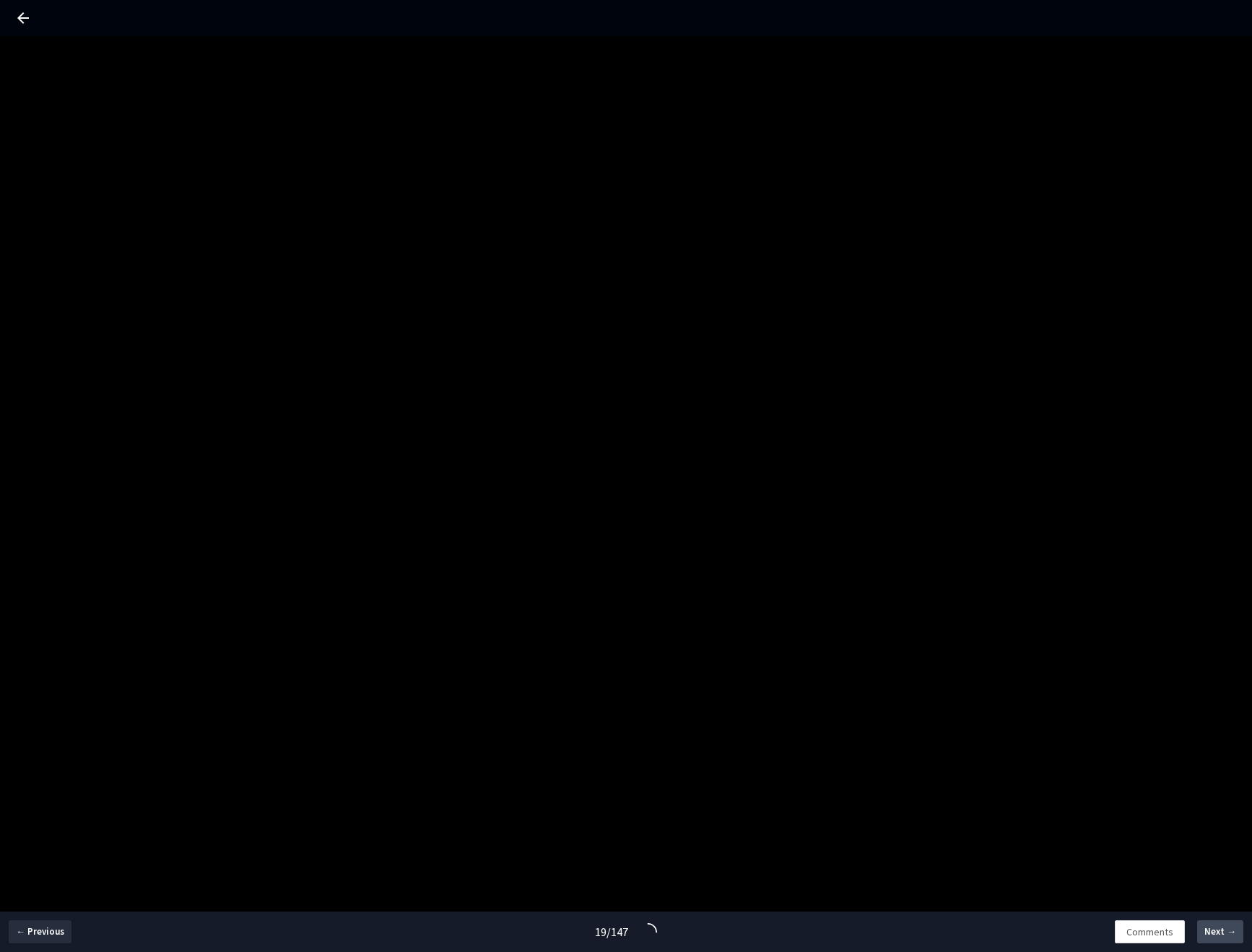
click at [1216, 932] on span "Next →" at bounding box center [1220, 931] width 32 height 14
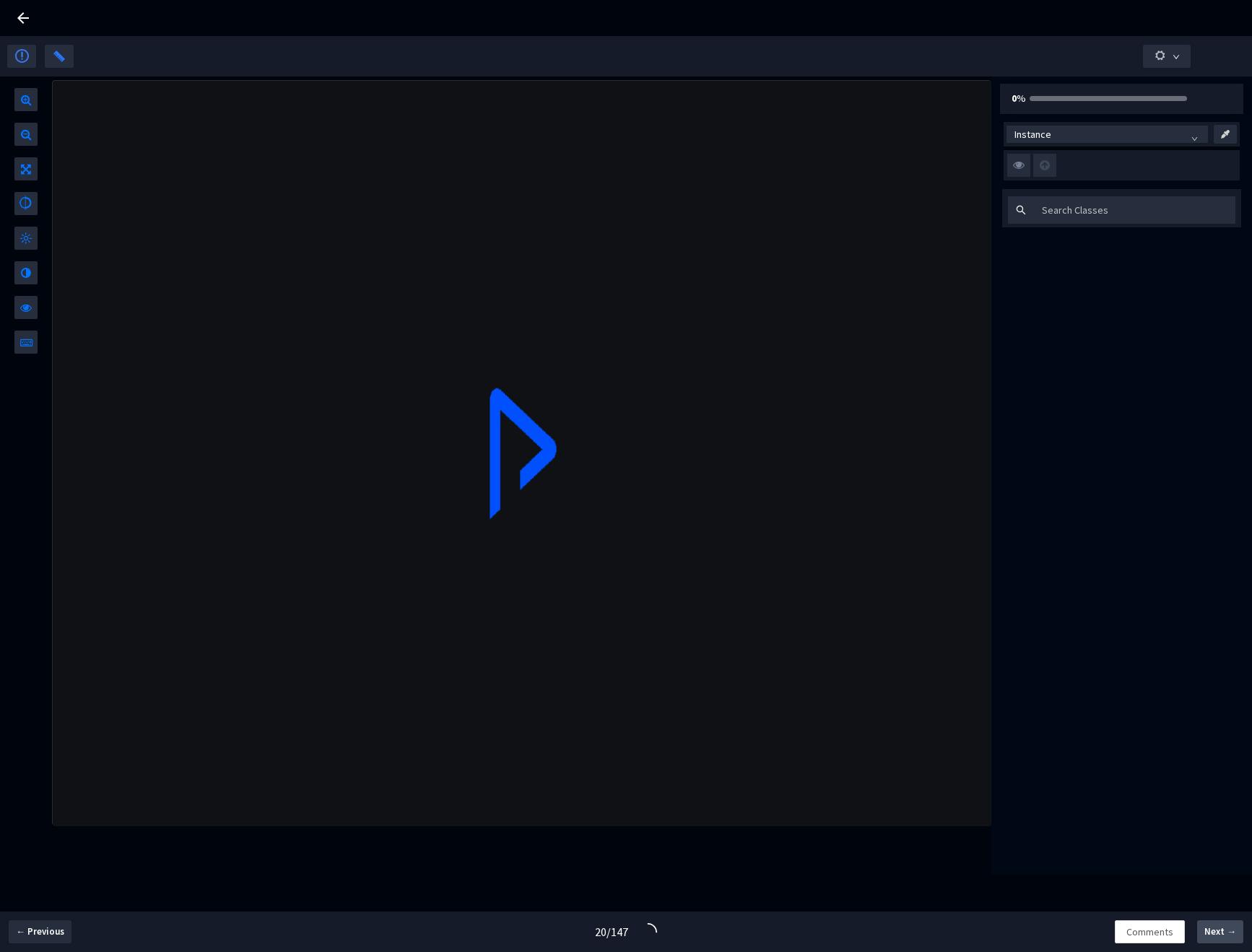
click at [1216, 932] on span "Next →" at bounding box center [1220, 931] width 32 height 14
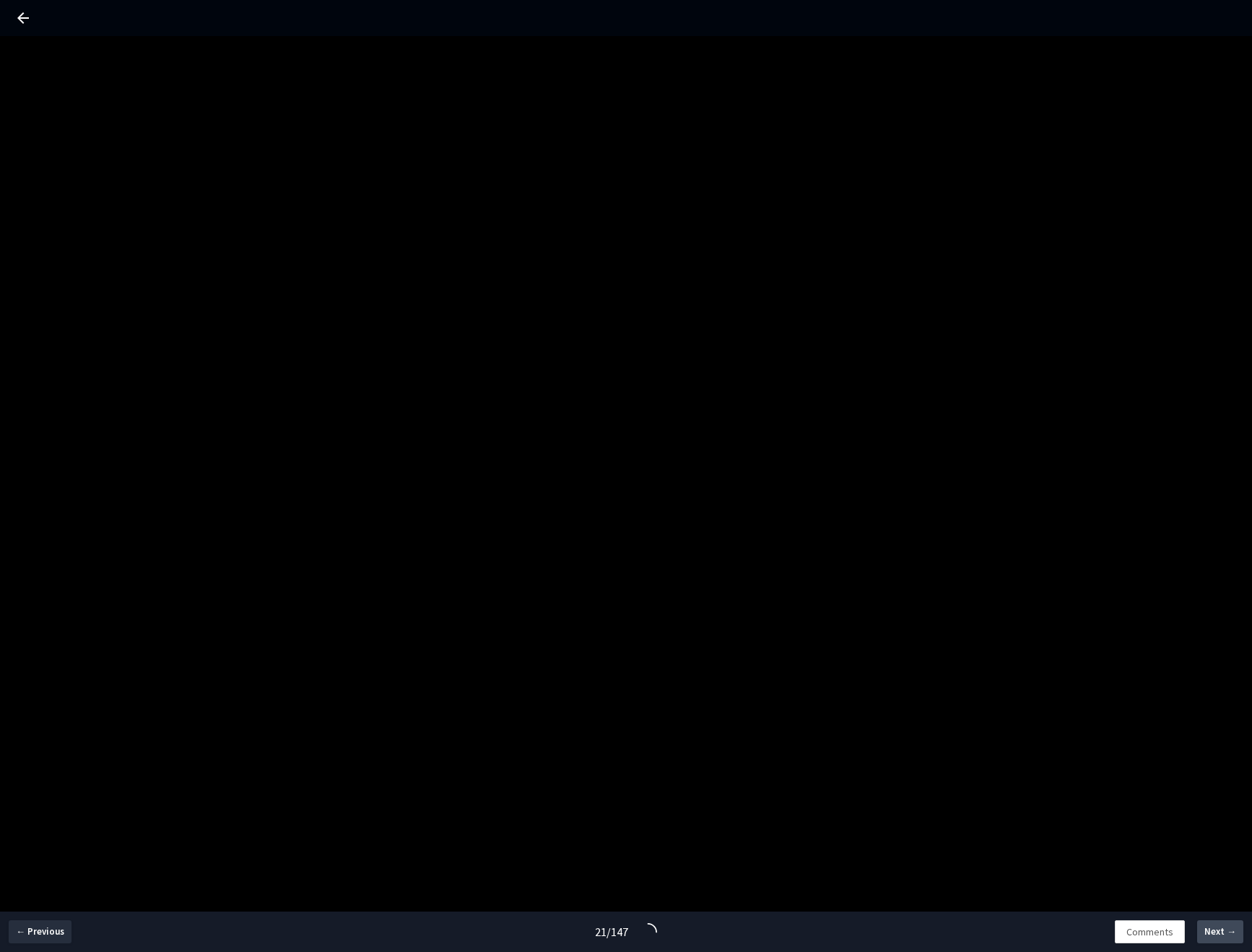
click at [1216, 932] on span "Next →" at bounding box center [1220, 931] width 32 height 14
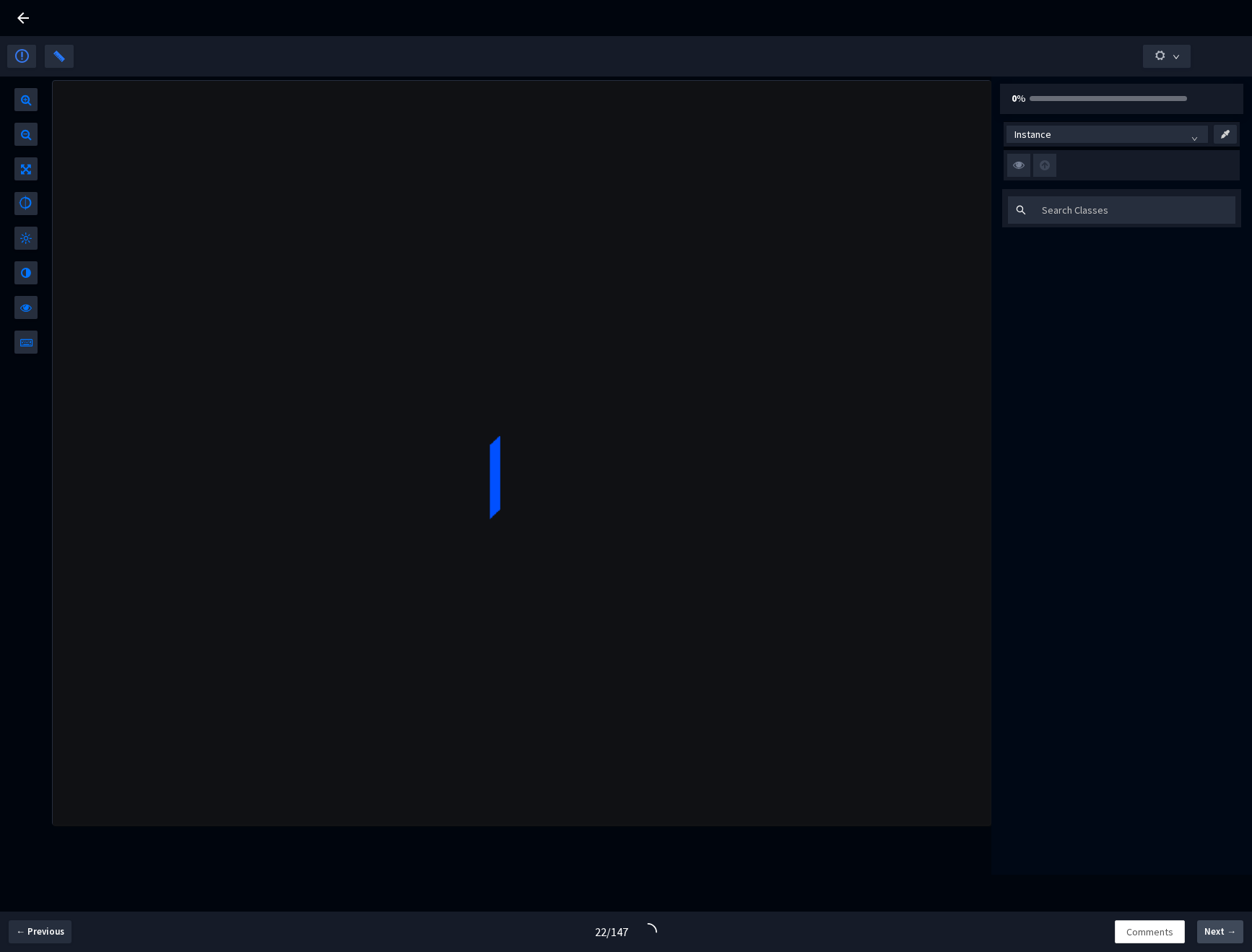
click at [1216, 932] on span "Next →" at bounding box center [1220, 931] width 32 height 14
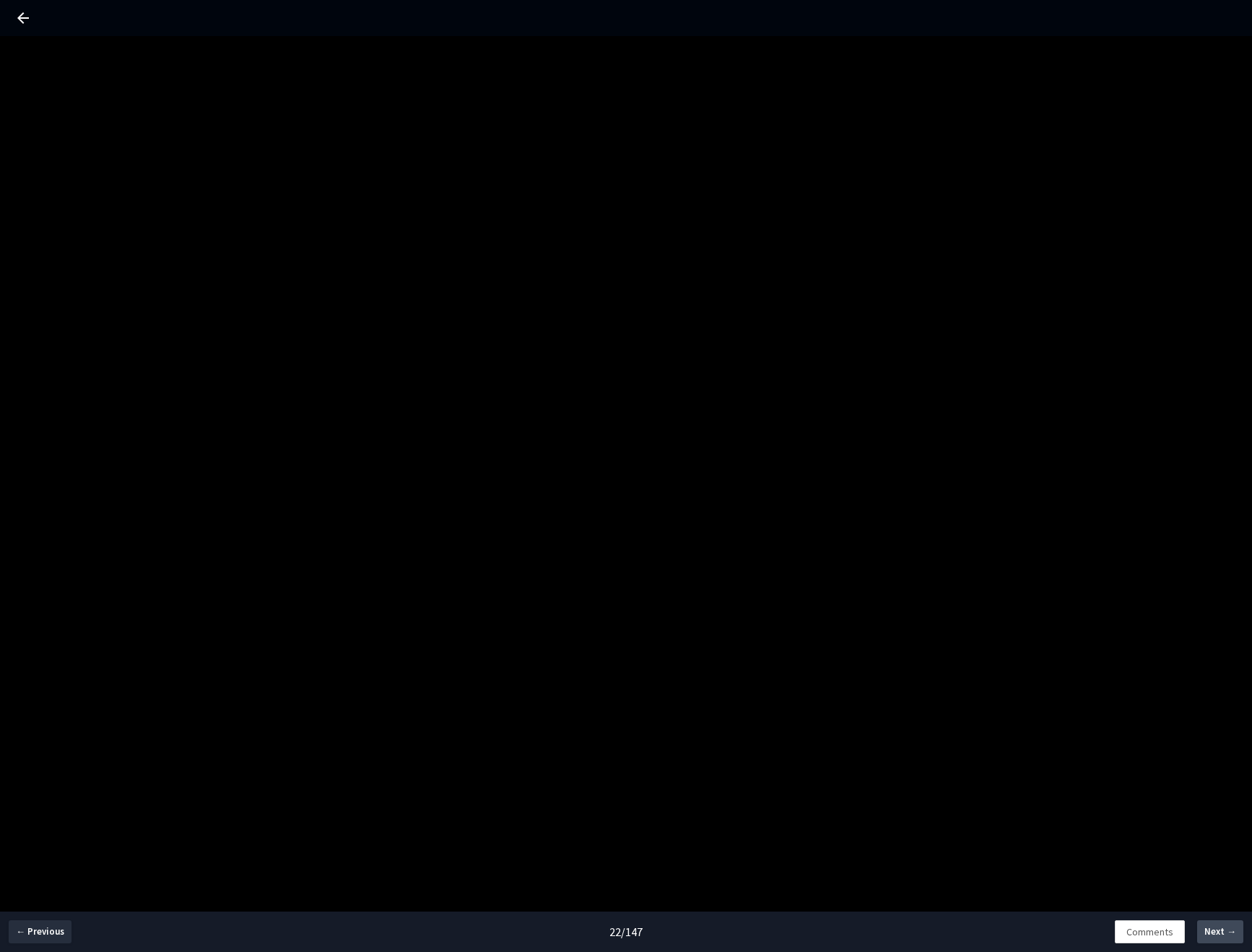
click at [1216, 932] on span "Next →" at bounding box center [1220, 931] width 32 height 14
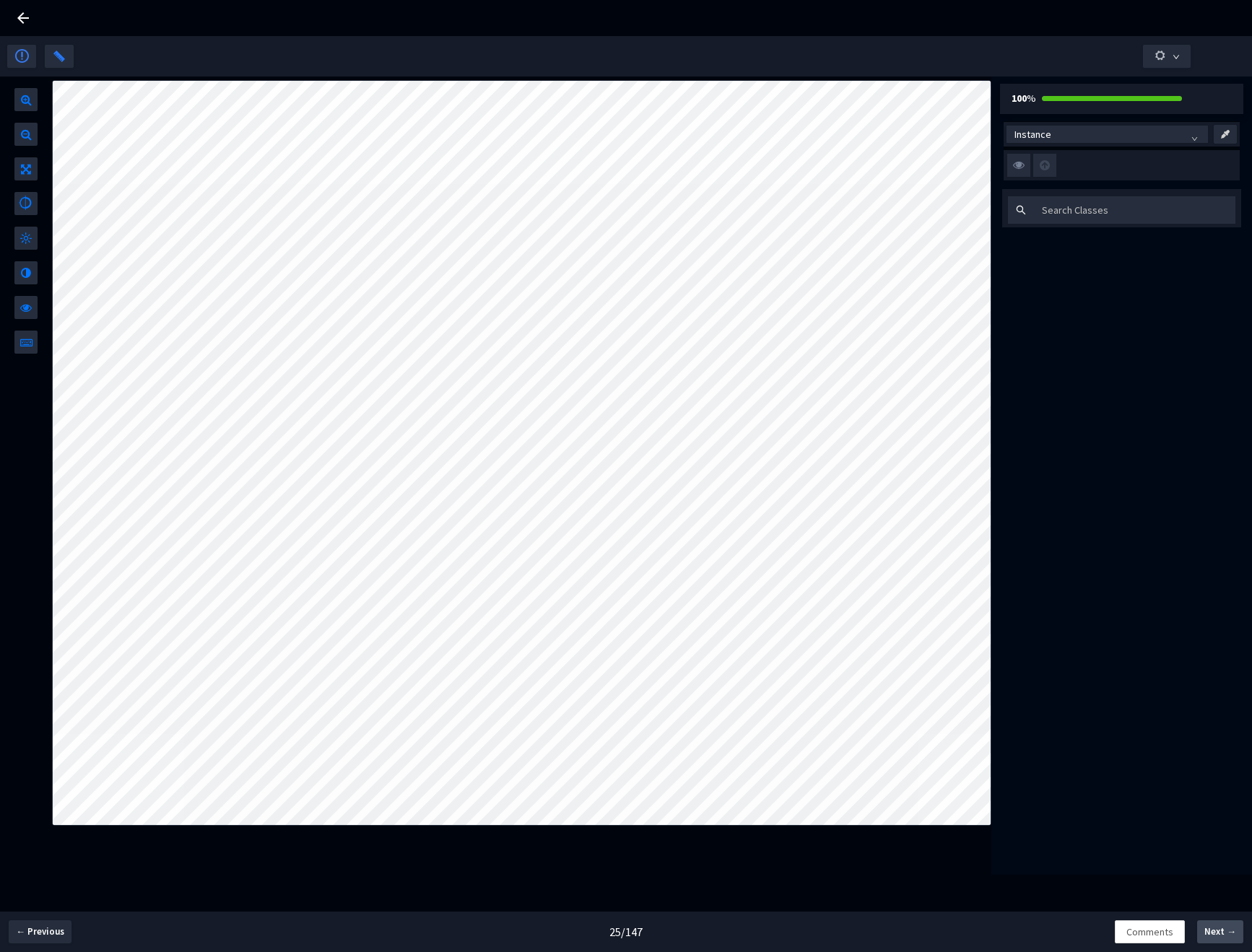
click at [1216, 932] on span "Next →" at bounding box center [1220, 931] width 32 height 14
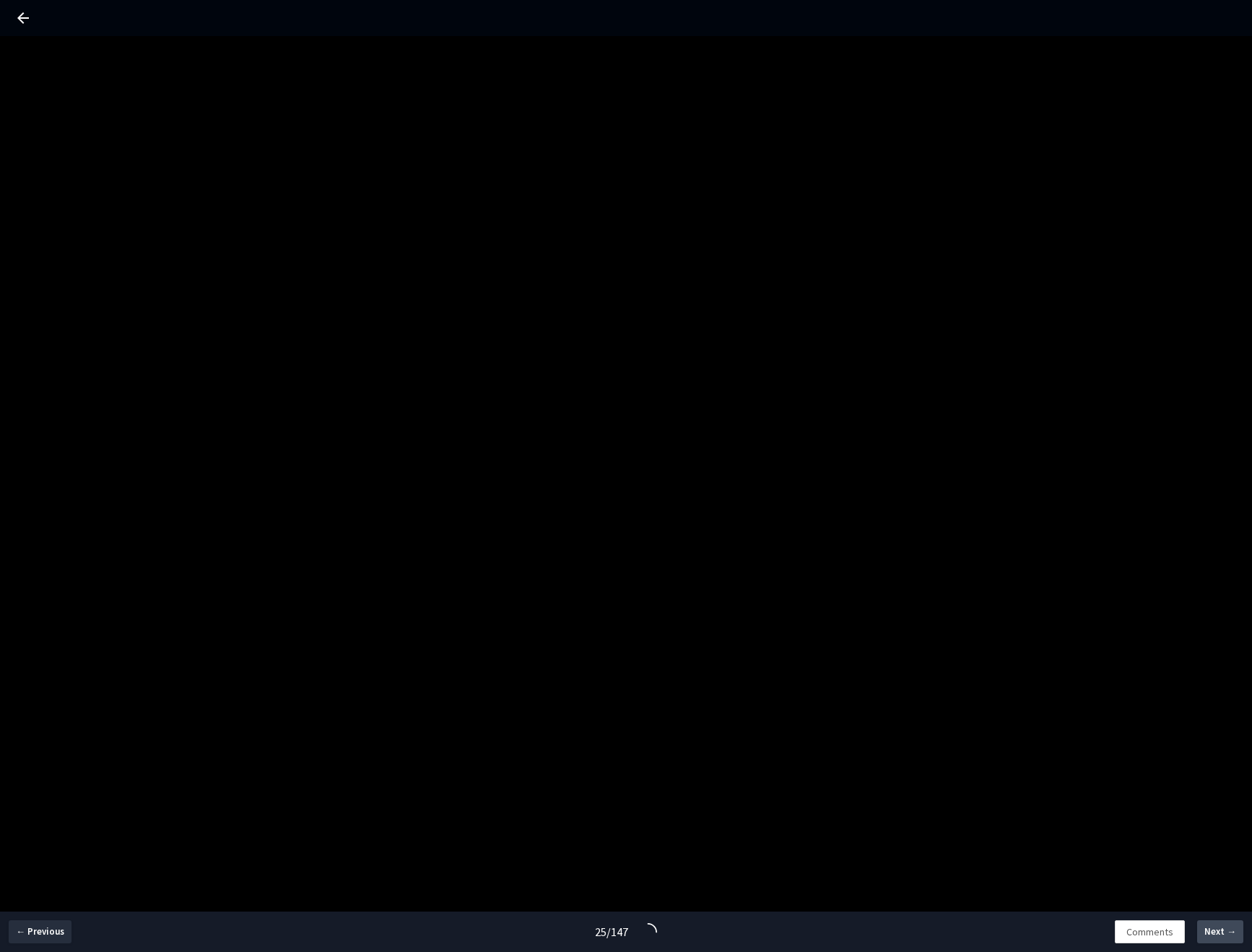
click at [1216, 932] on span "Next →" at bounding box center [1220, 931] width 32 height 14
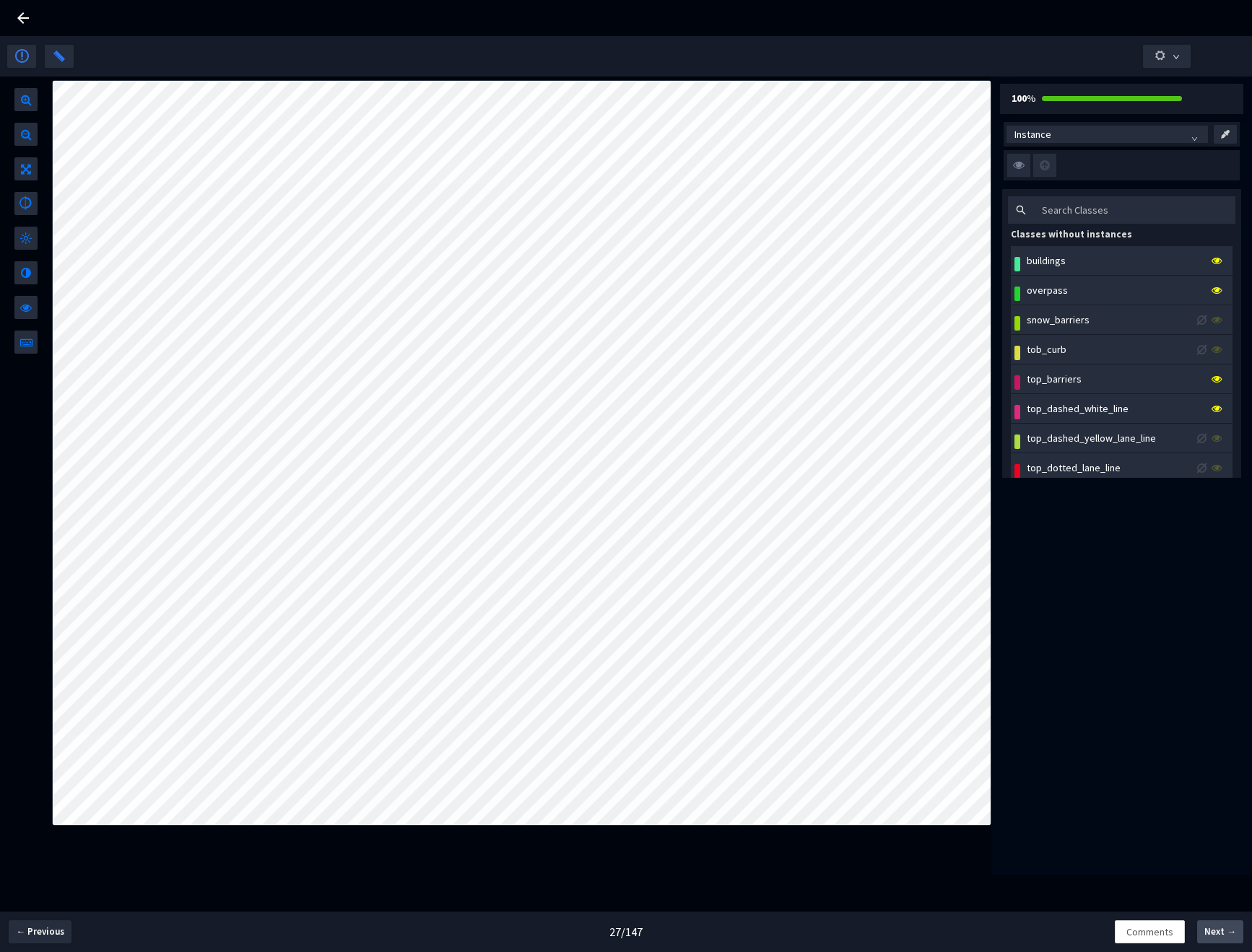
click at [1216, 932] on span "Next →" at bounding box center [1220, 931] width 32 height 14
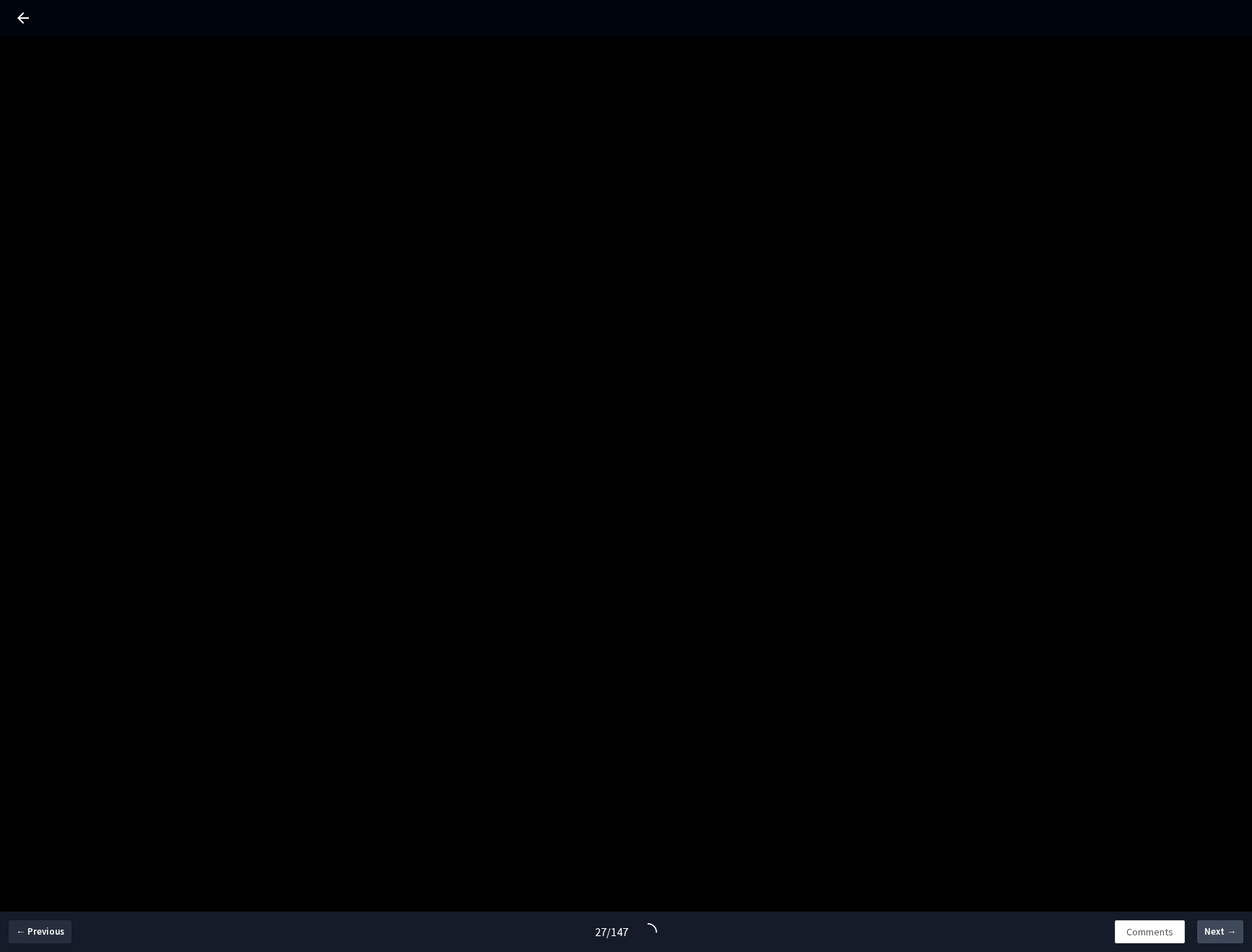
click at [1216, 932] on span "Next →" at bounding box center [1220, 931] width 32 height 14
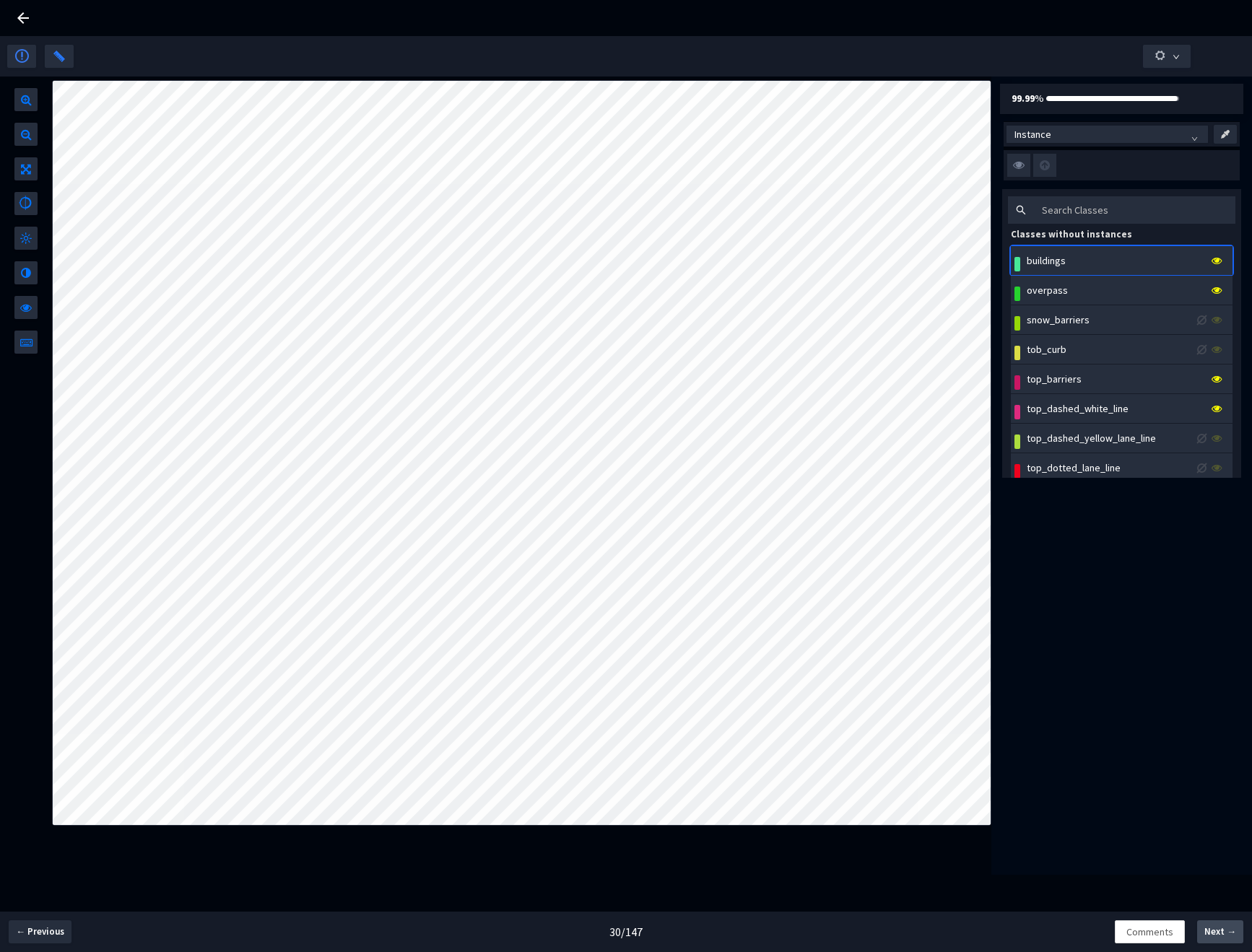
click at [1219, 930] on span "Next →" at bounding box center [1220, 931] width 32 height 14
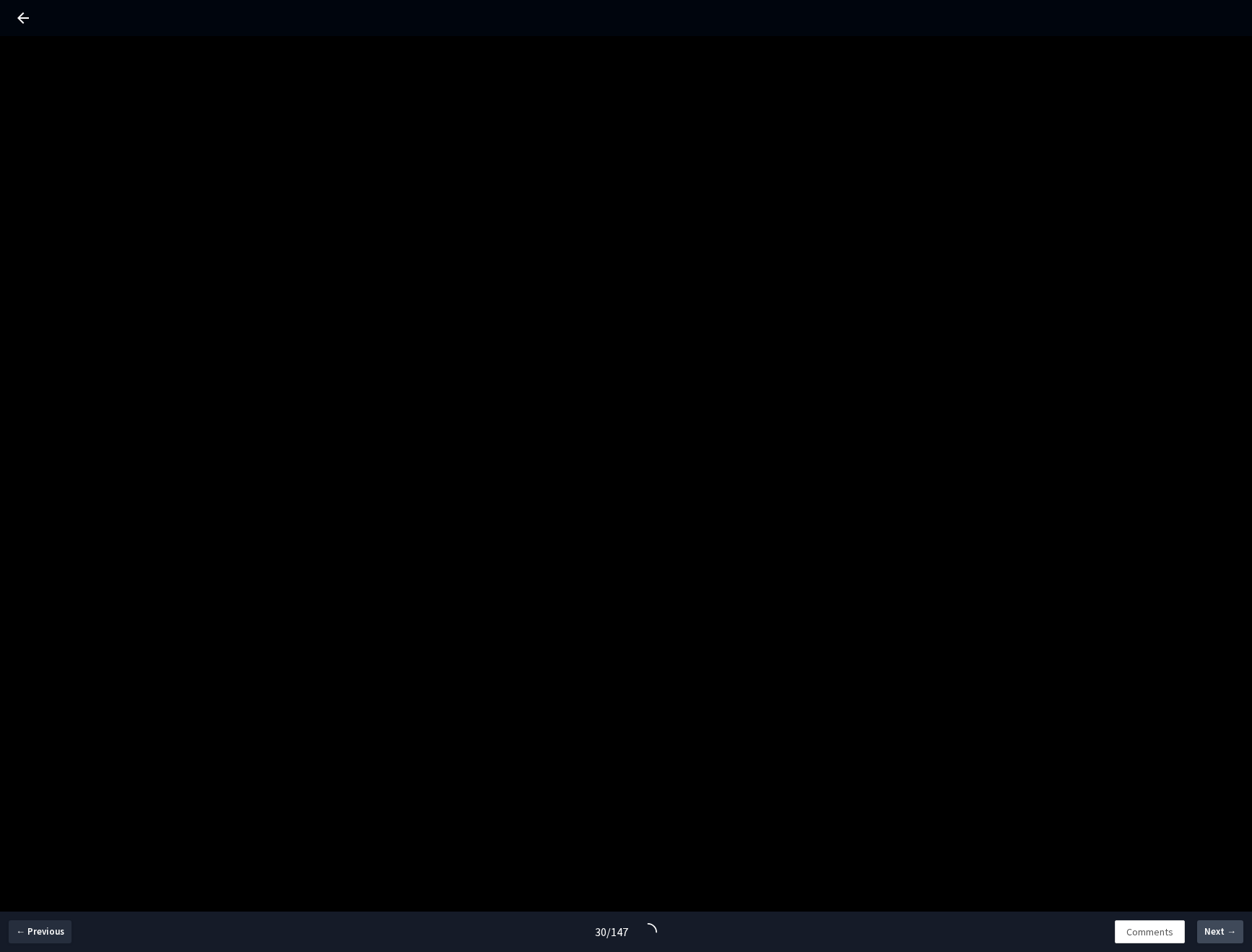
click at [1219, 930] on span "Next →" at bounding box center [1220, 931] width 32 height 14
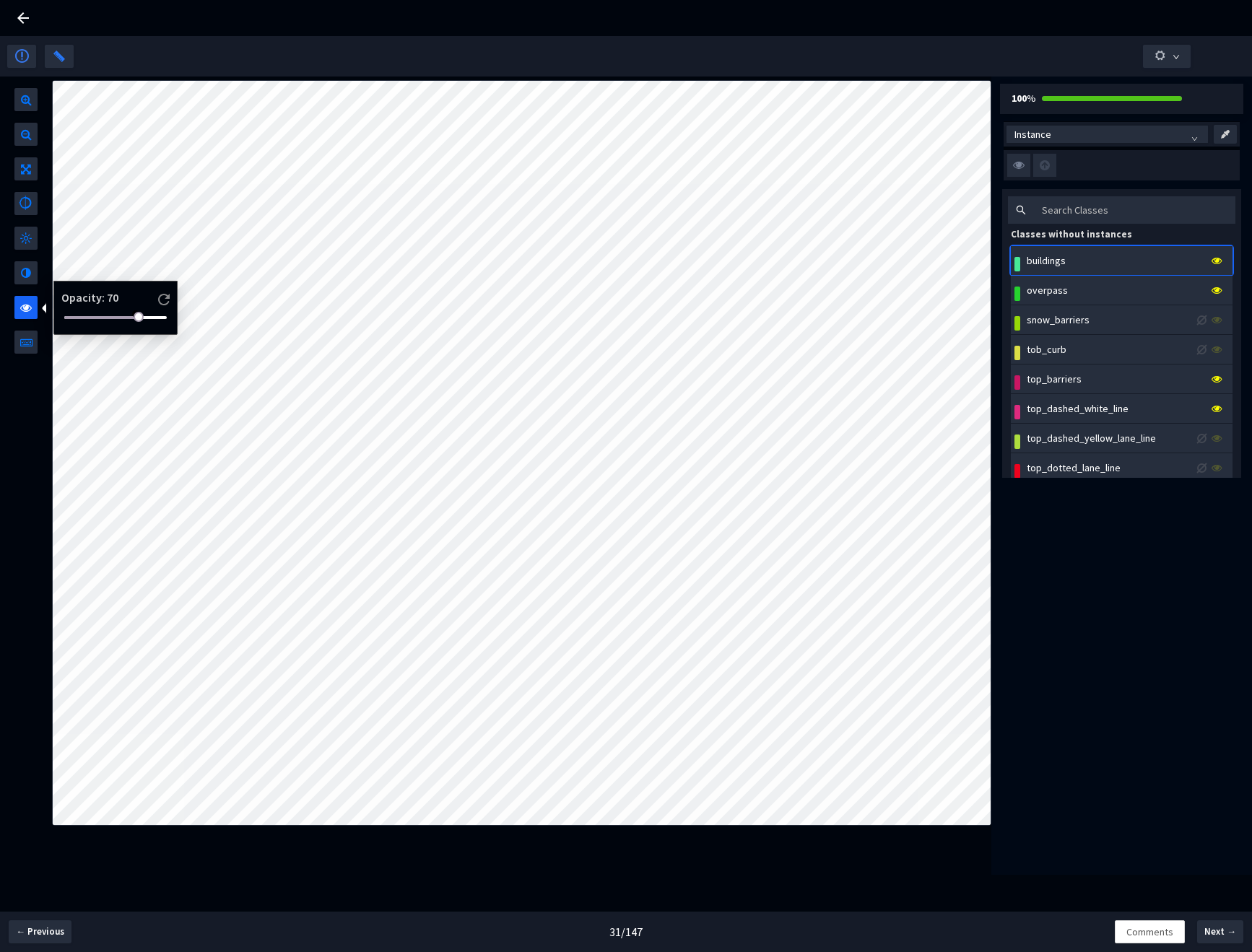
click at [30, 308] on span at bounding box center [26, 304] width 12 height 17
click at [112, 317] on div at bounding box center [115, 318] width 103 height 8
click at [1212, 934] on span "Next →" at bounding box center [1220, 931] width 32 height 14
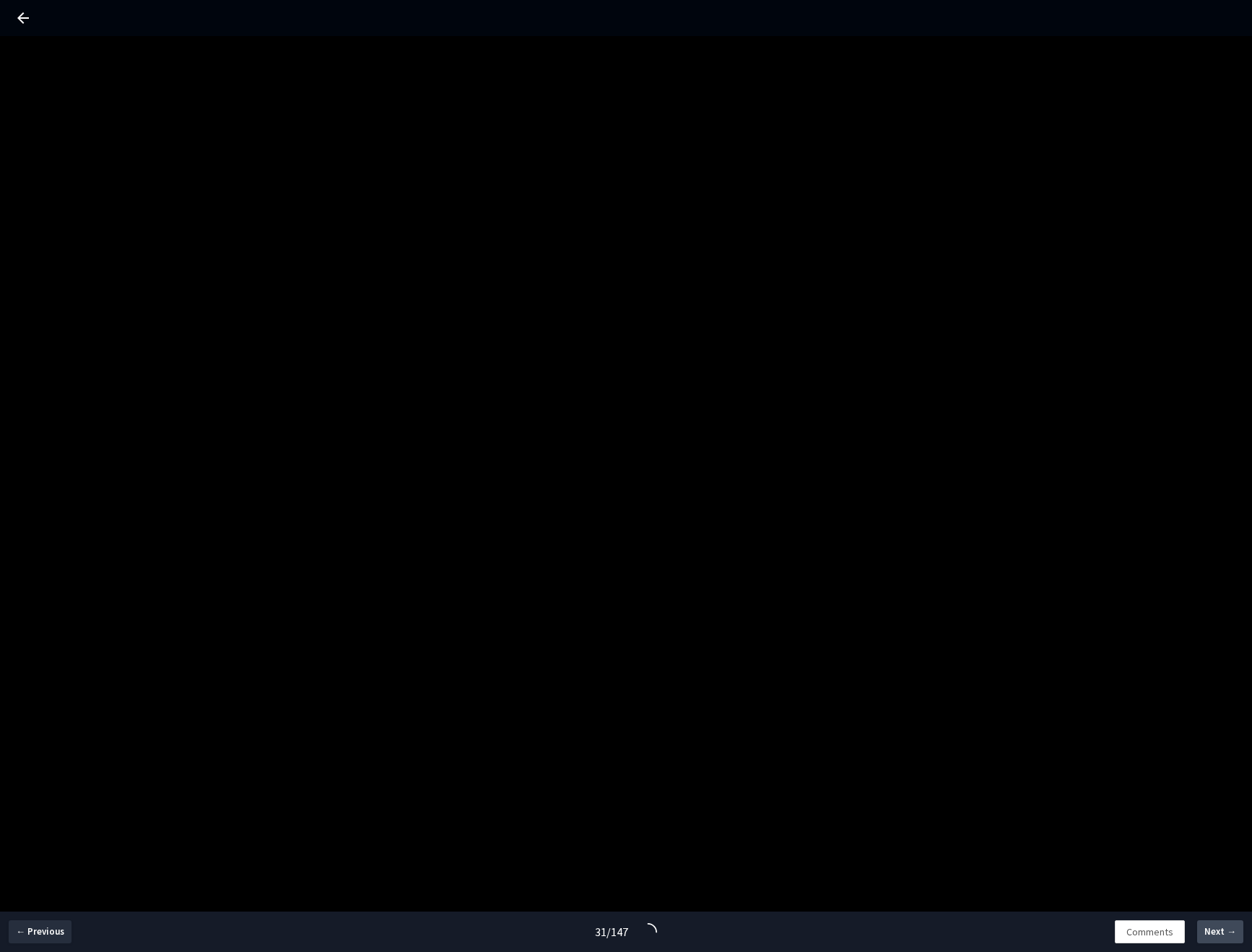
click at [1212, 934] on span "Next →" at bounding box center [1220, 931] width 32 height 14
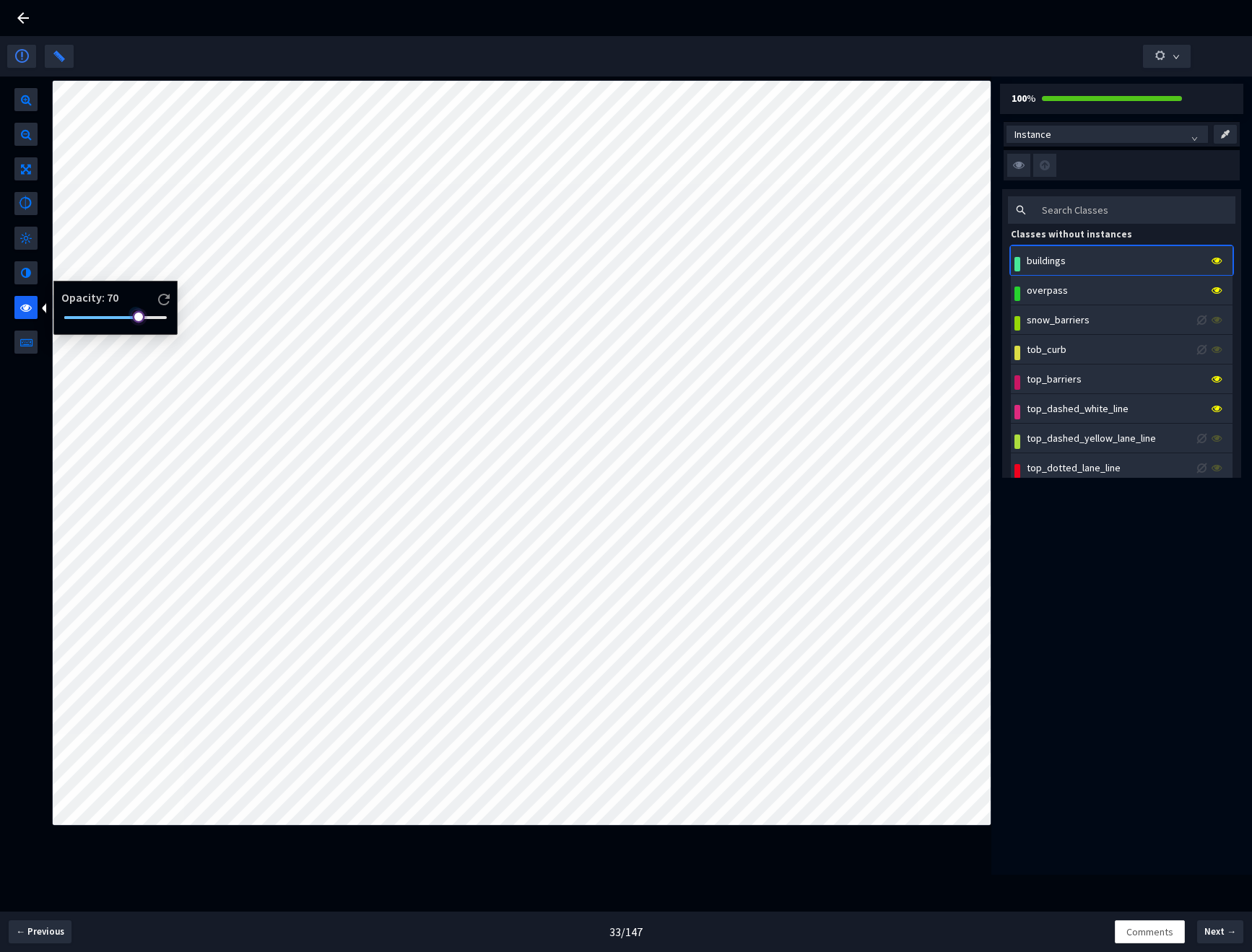
click at [77, 319] on div at bounding box center [115, 318] width 103 height 8
drag, startPoint x: 83, startPoint y: 320, endPoint x: 51, endPoint y: 317, distance: 32.1
click at [51, 317] on div "Opacity : 0" at bounding box center [109, 308] width 125 height 54
click at [1225, 939] on button "Next →" at bounding box center [1220, 932] width 46 height 23
click at [78, 313] on div at bounding box center [115, 318] width 103 height 8
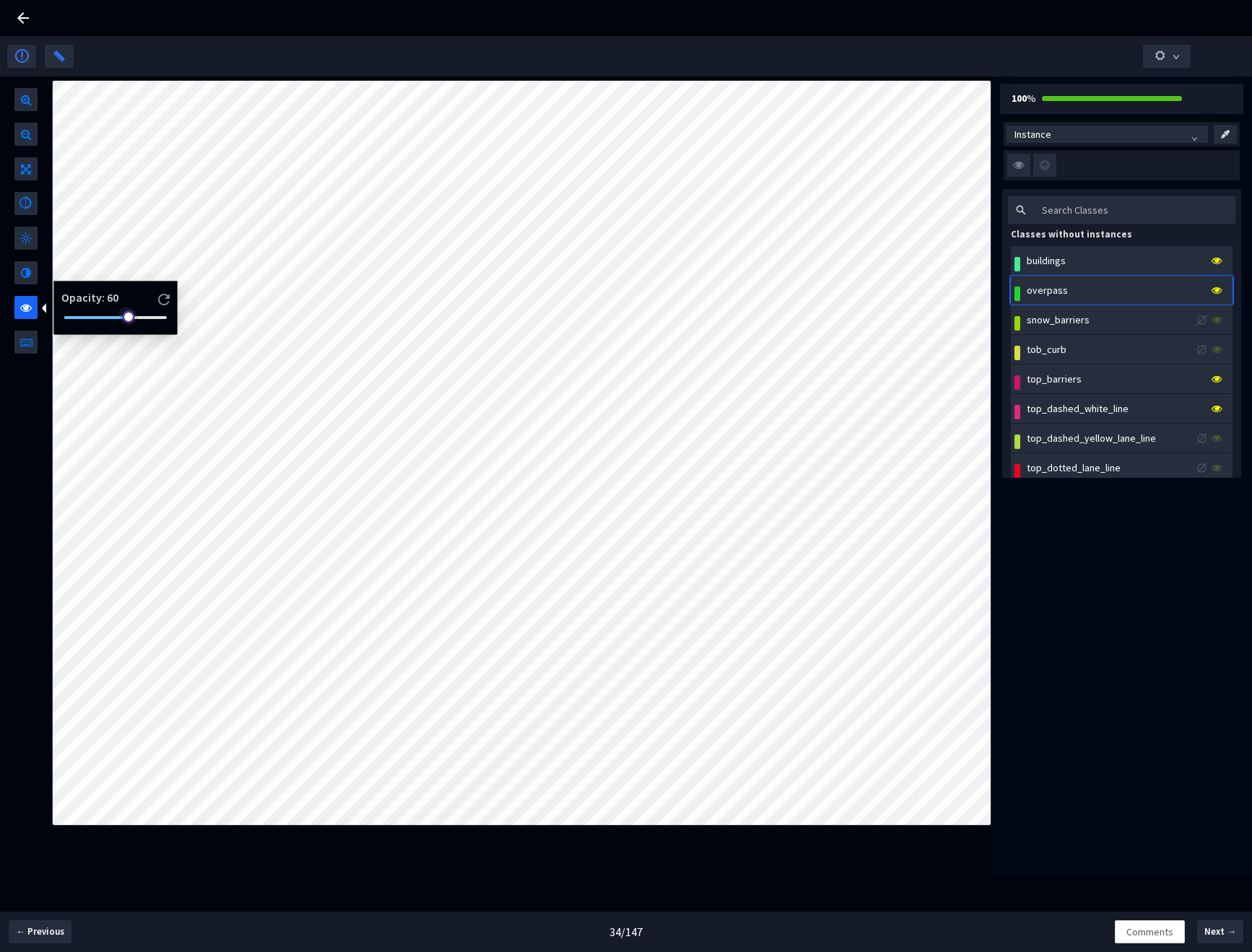
click at [129, 318] on div at bounding box center [115, 318] width 103 height 8
click at [80, 316] on div at bounding box center [115, 318] width 103 height 8
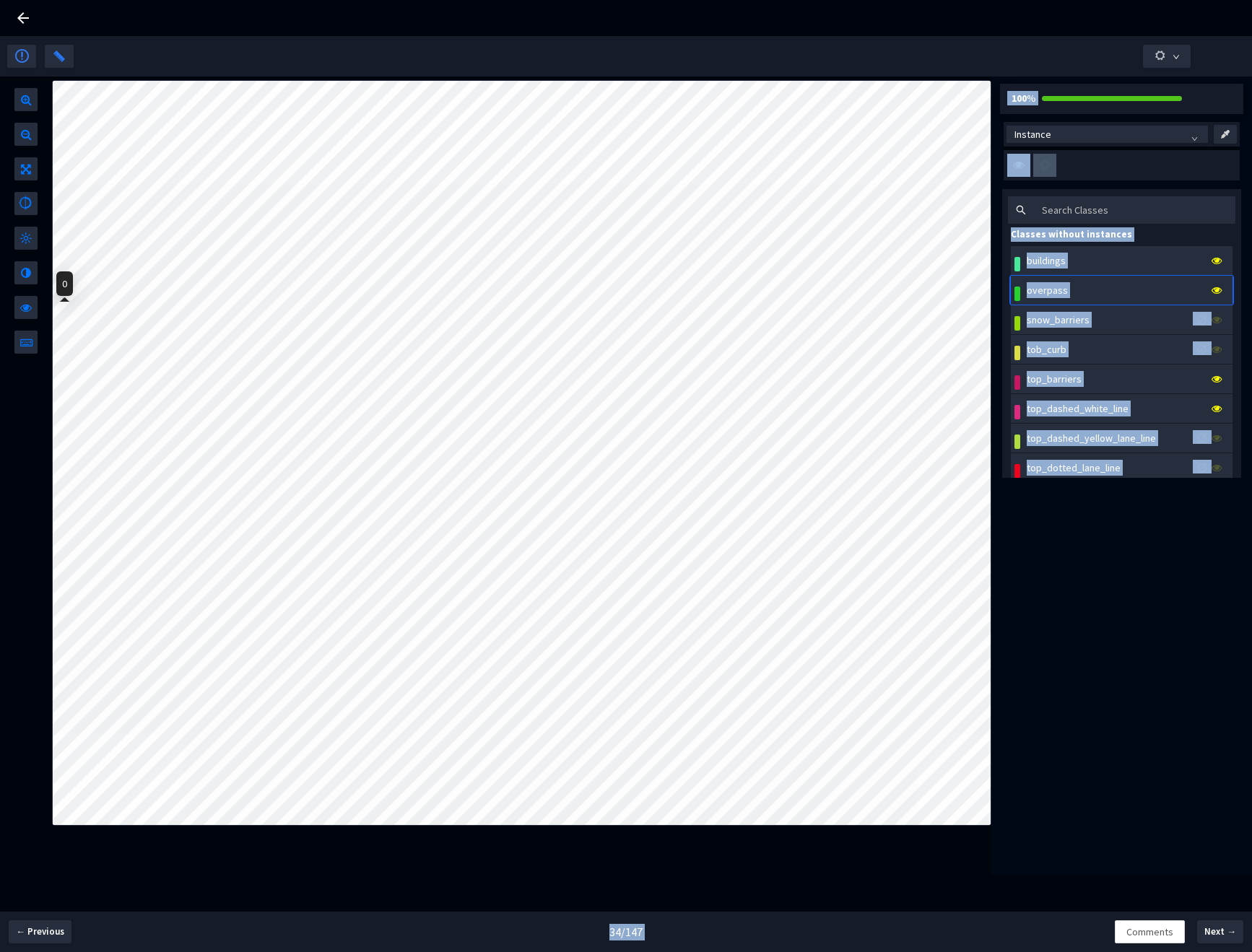
drag, startPoint x: 87, startPoint y: 318, endPoint x: 7, endPoint y: 320, distance: 80.0
click at [7, 320] on body "GT Studio All Projects Applied Intuition <> Trucking Cam SemSeg (Road Structure…" at bounding box center [626, 476] width 1252 height 952
click at [1222, 935] on span "Next →" at bounding box center [1220, 931] width 32 height 14
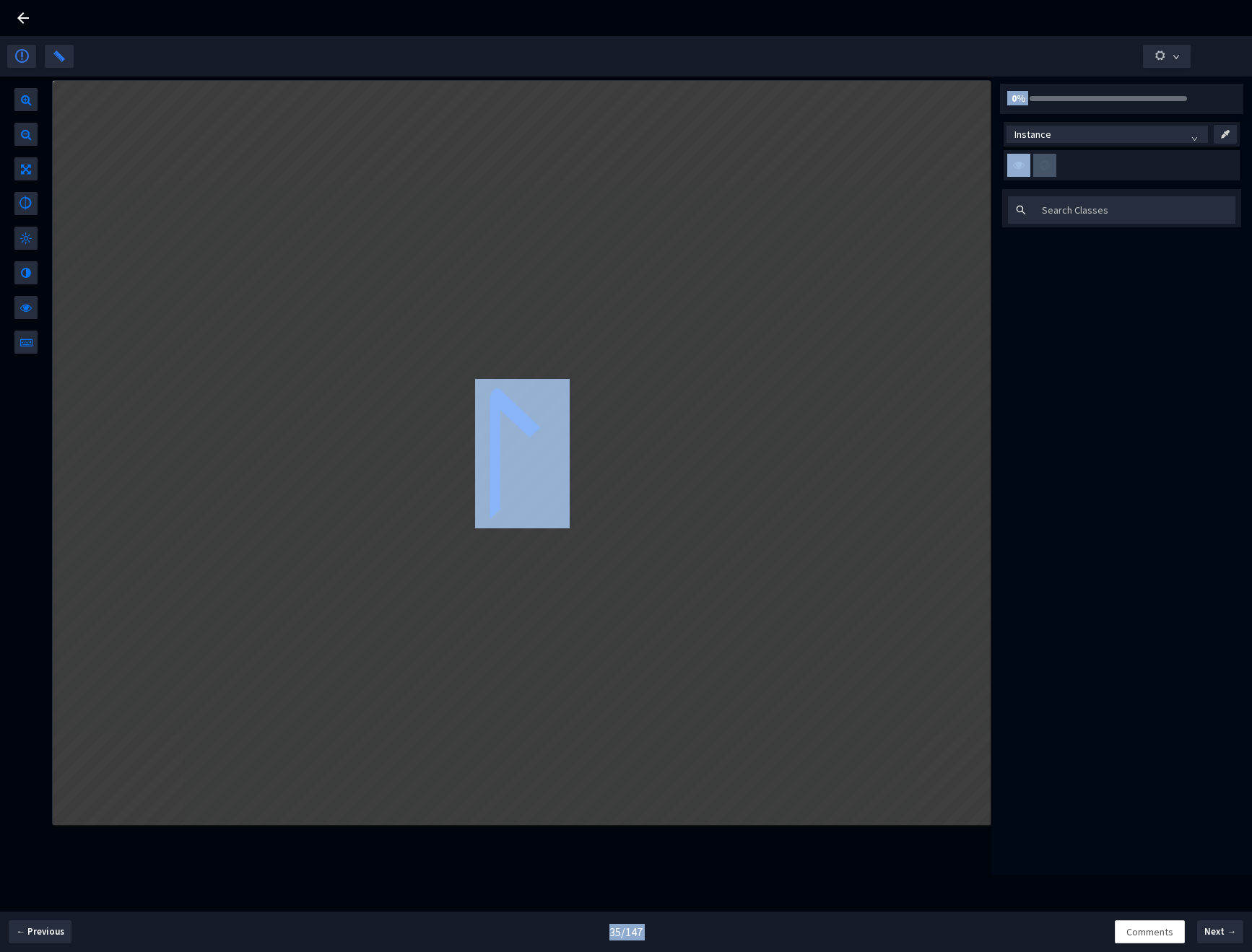
click at [827, 872] on div at bounding box center [522, 475] width 939 height 799
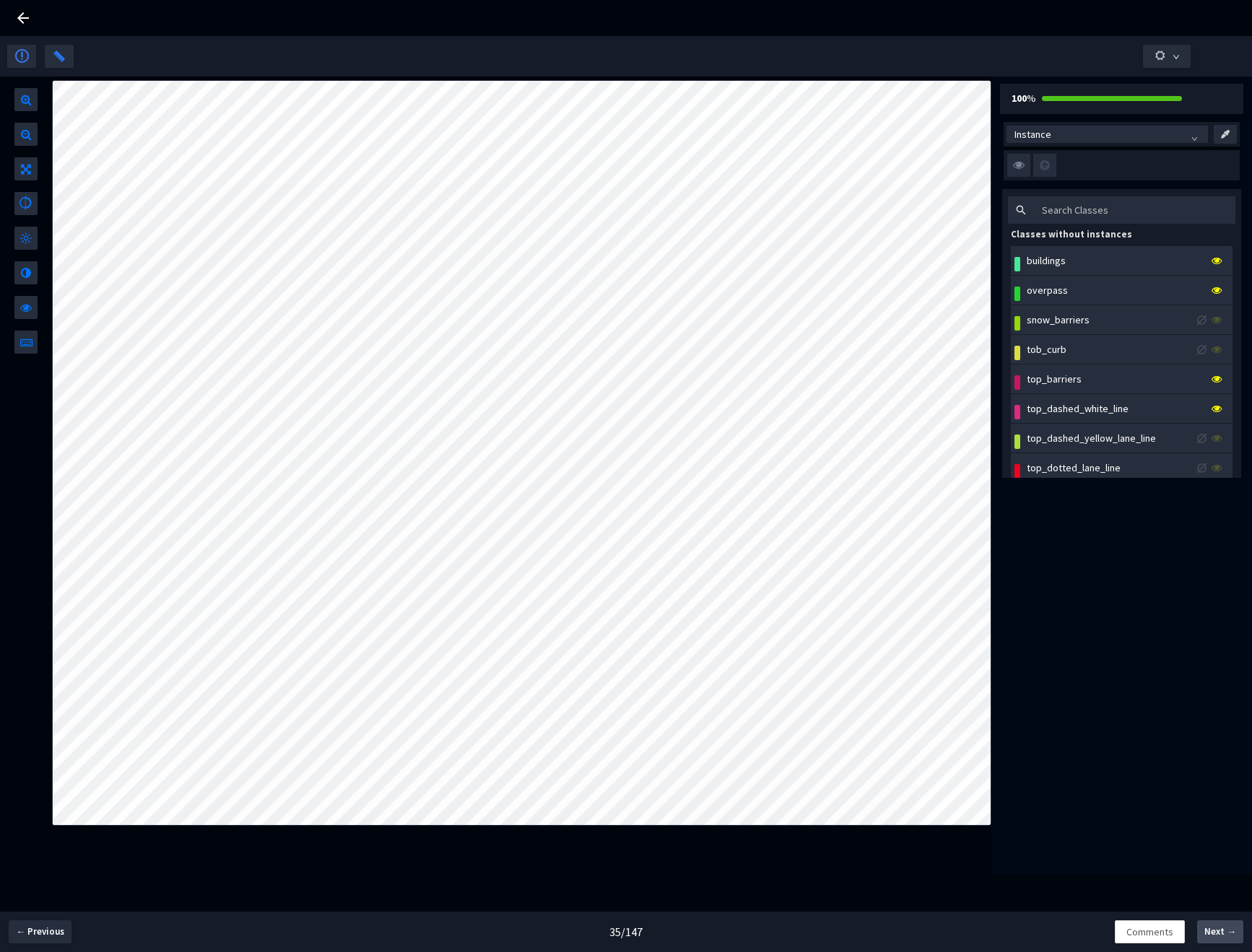
click at [1224, 931] on span "Next →" at bounding box center [1220, 931] width 32 height 14
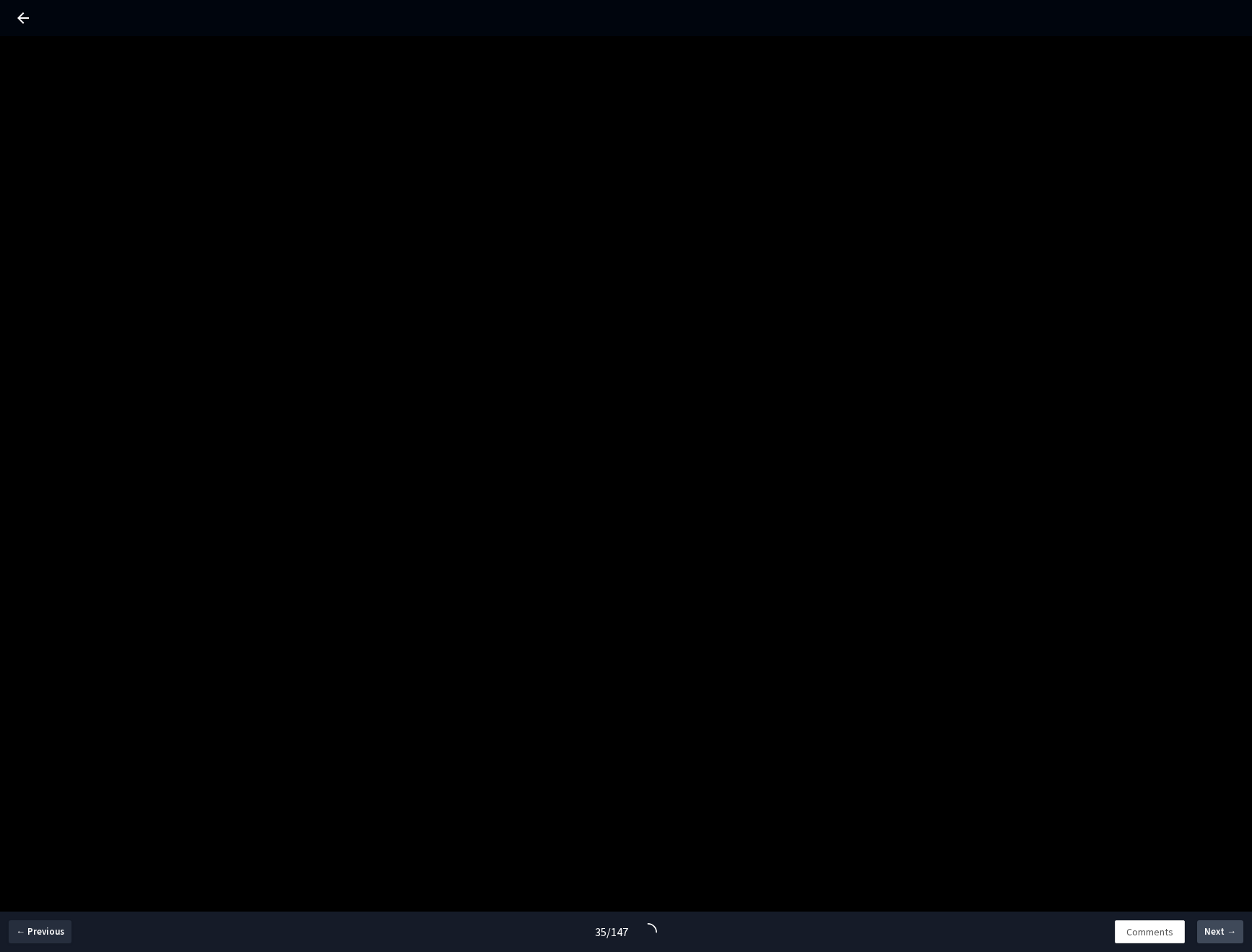
click at [1224, 931] on span "Next →" at bounding box center [1220, 931] width 32 height 14
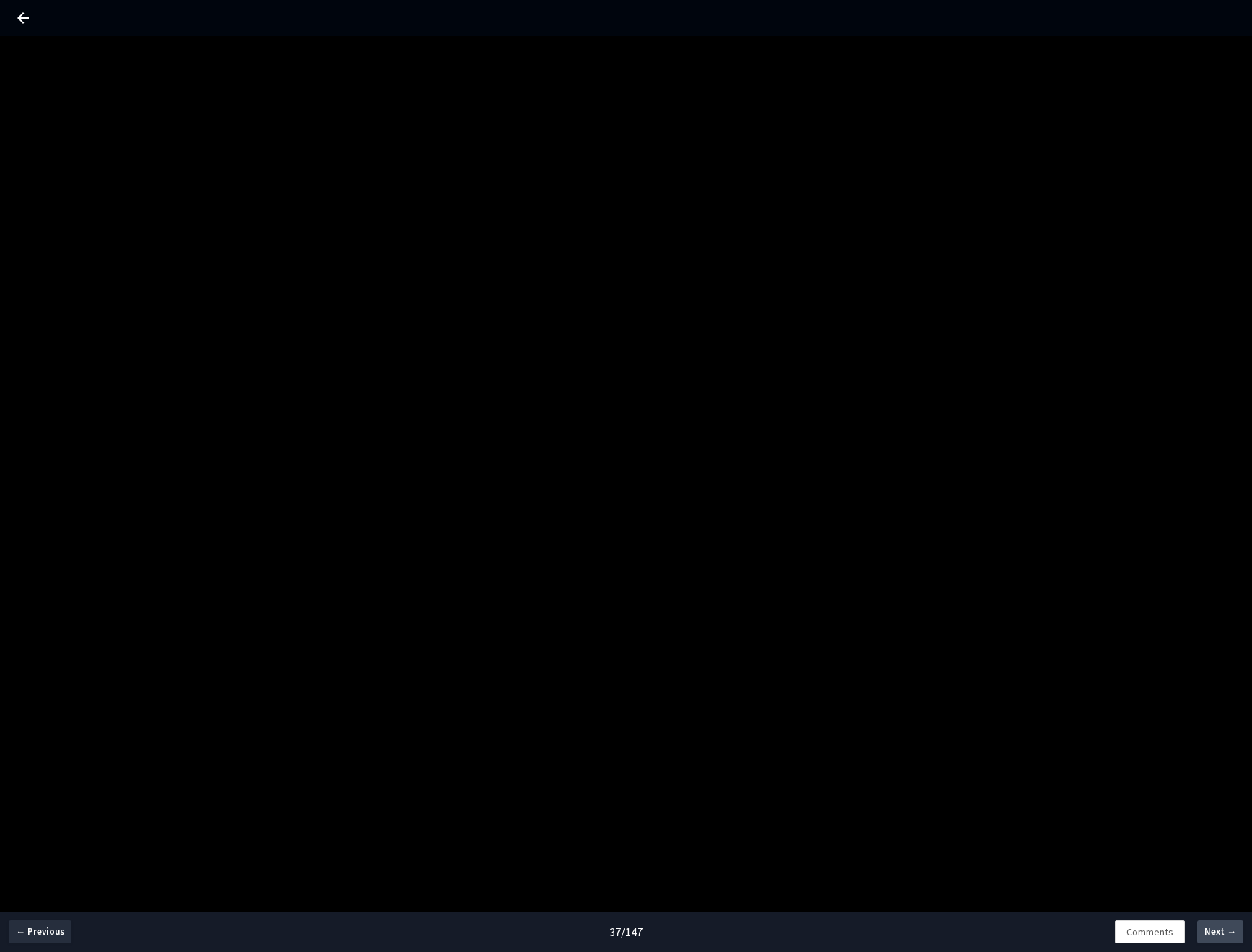
click at [1224, 931] on span "Next →" at bounding box center [1220, 931] width 32 height 14
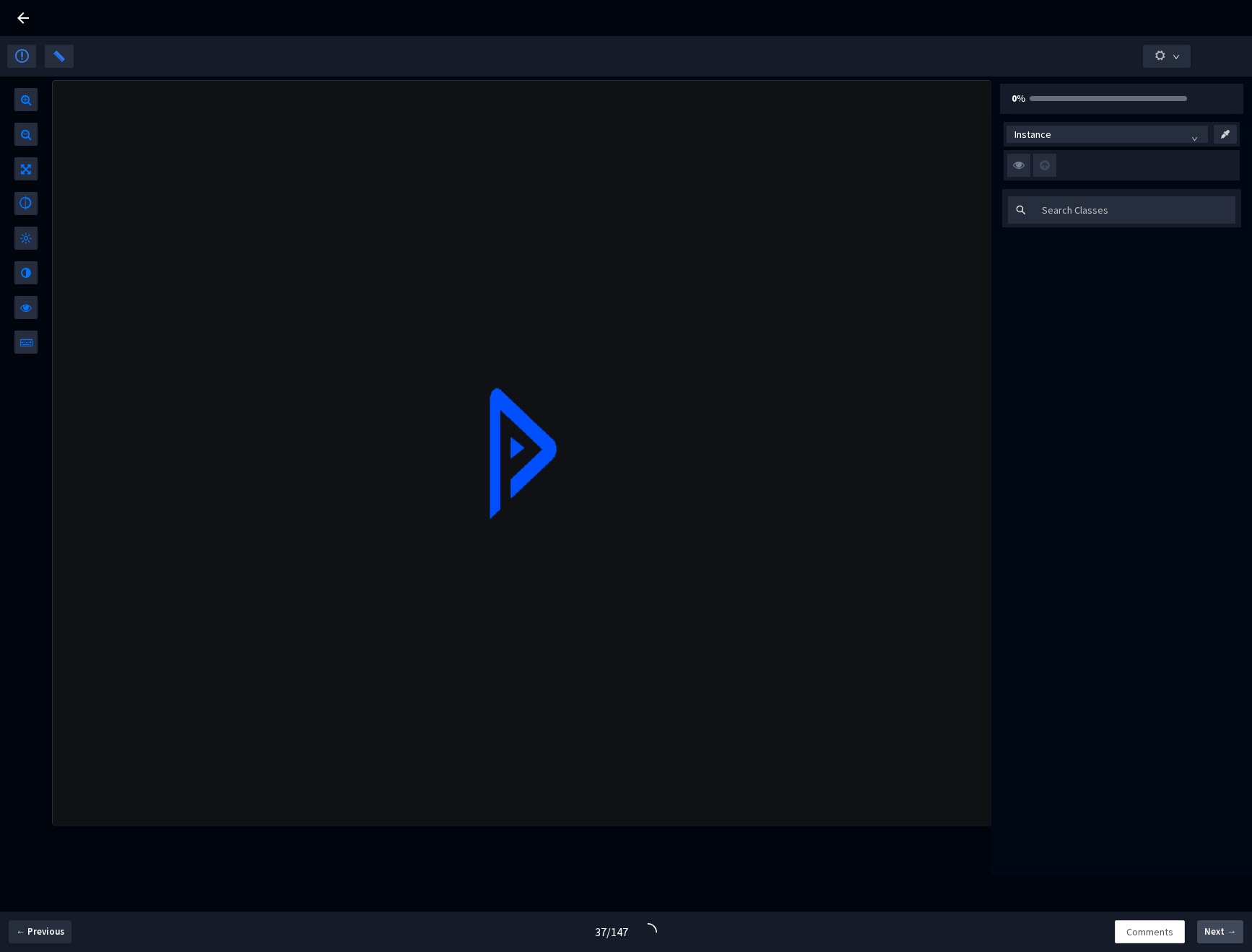
click at [1224, 931] on span "Next →" at bounding box center [1220, 931] width 32 height 14
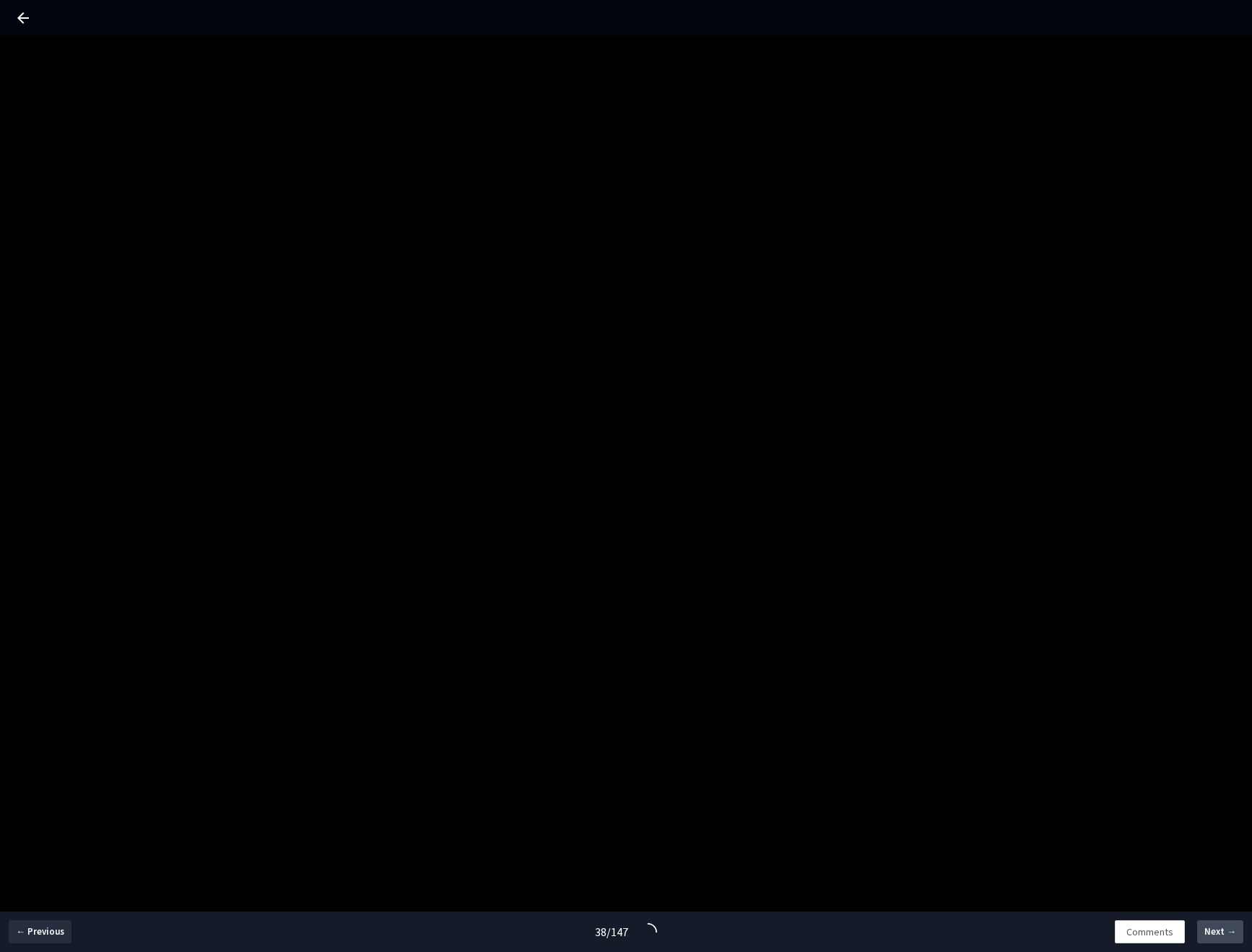
click at [1224, 931] on span "Next →" at bounding box center [1220, 931] width 32 height 14
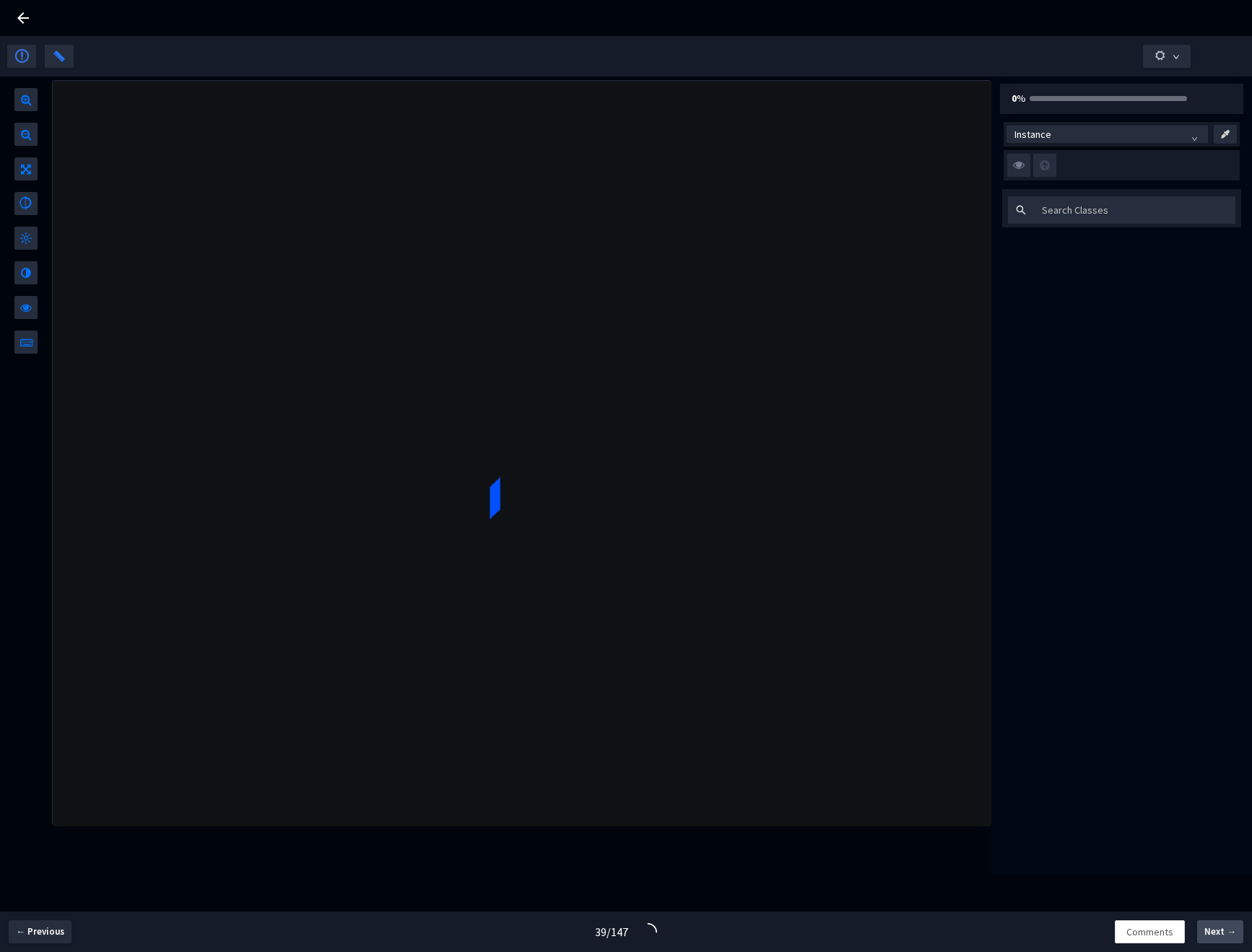
click at [1224, 931] on span "Next →" at bounding box center [1220, 931] width 32 height 14
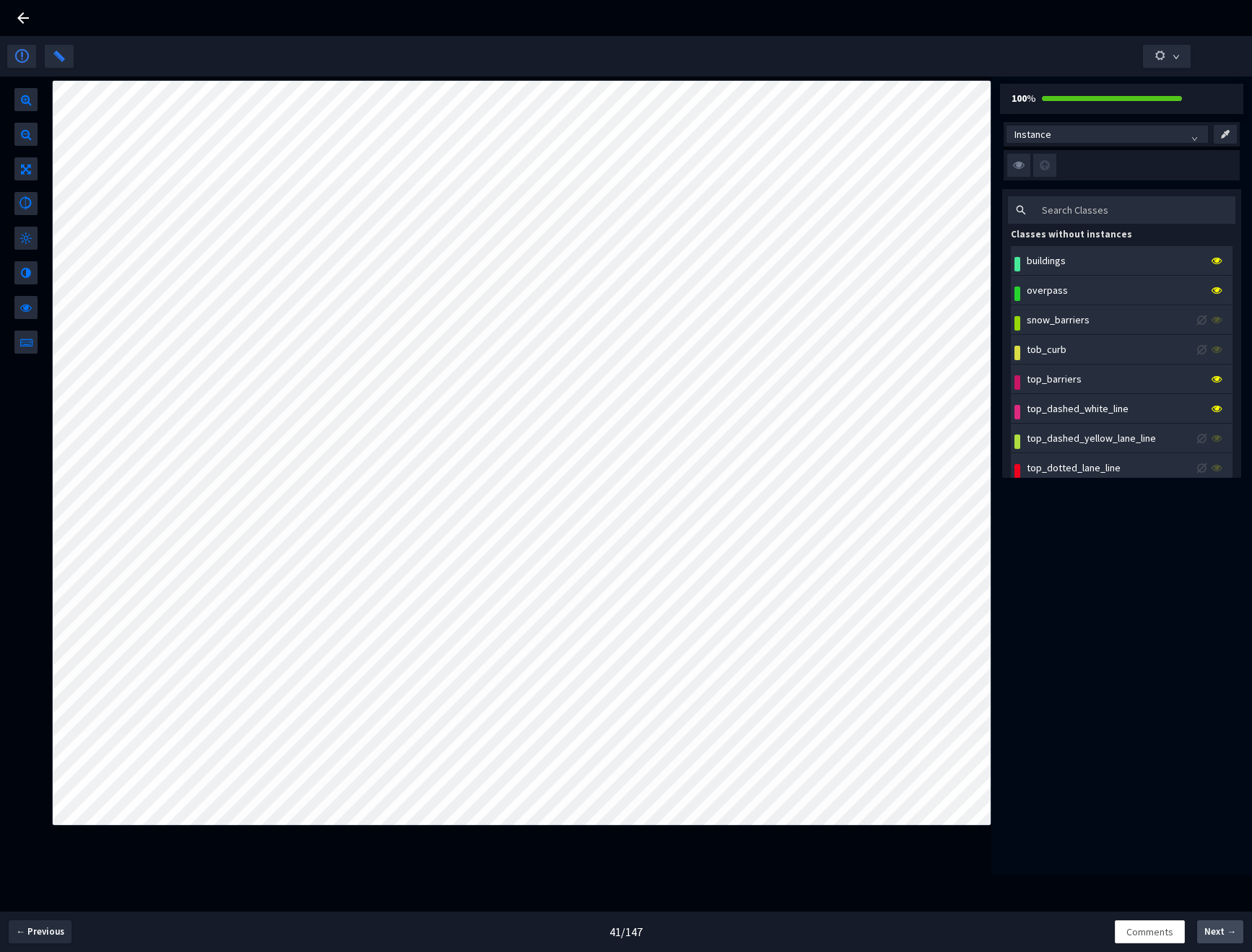
click at [1220, 936] on span "Next →" at bounding box center [1220, 931] width 32 height 14
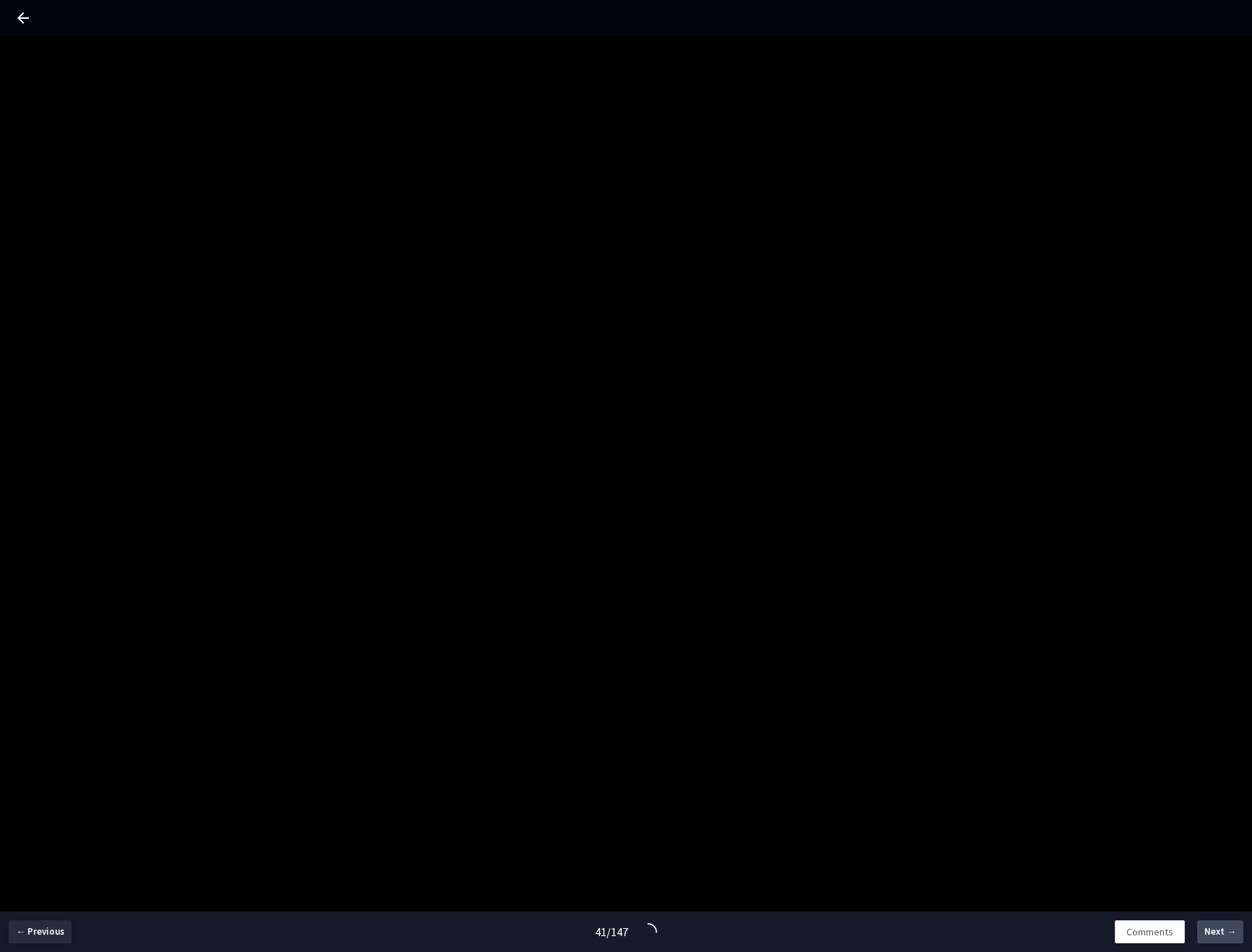
click at [1220, 936] on span "Next →" at bounding box center [1220, 931] width 32 height 14
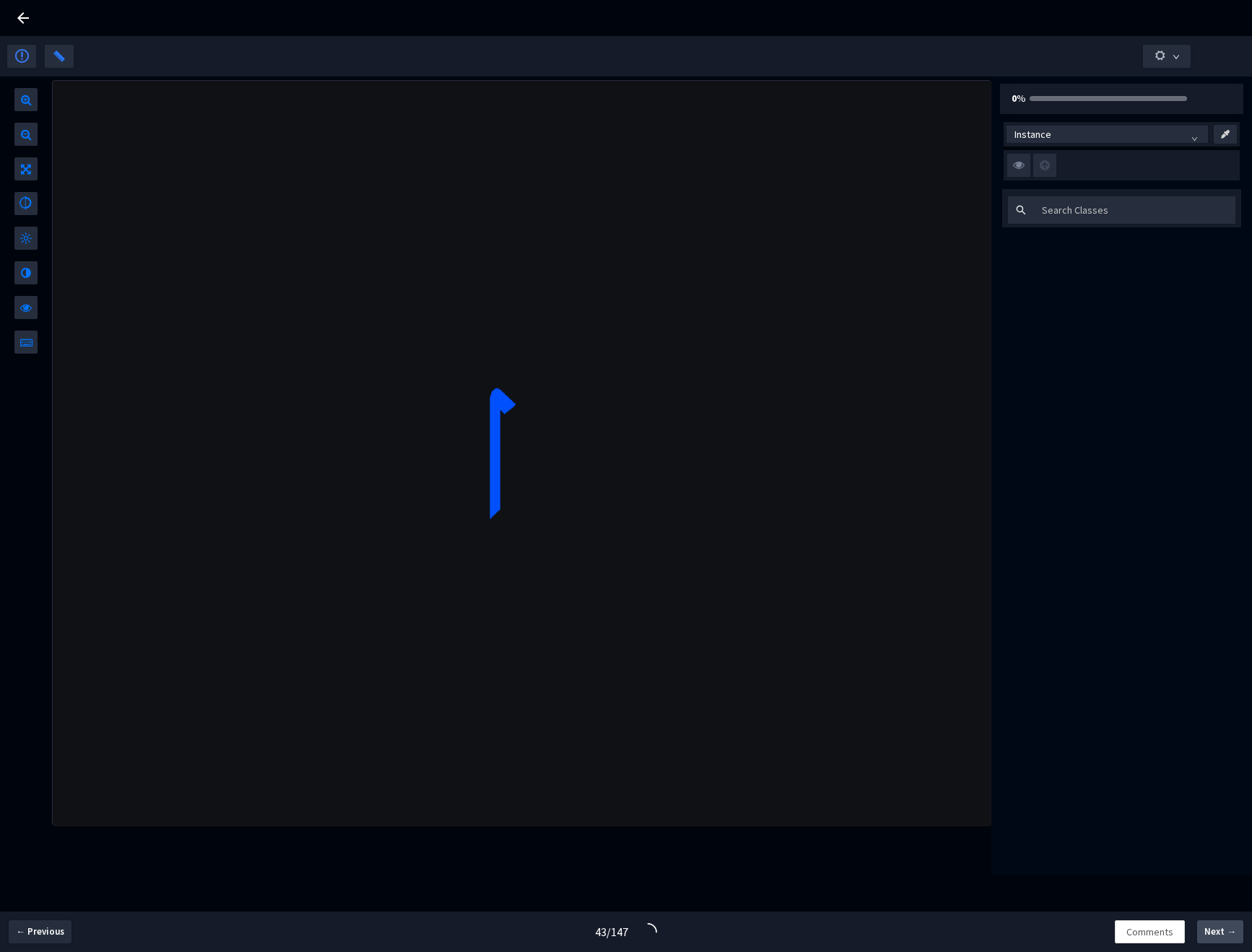
click at [1220, 936] on span "Next →" at bounding box center [1220, 931] width 32 height 14
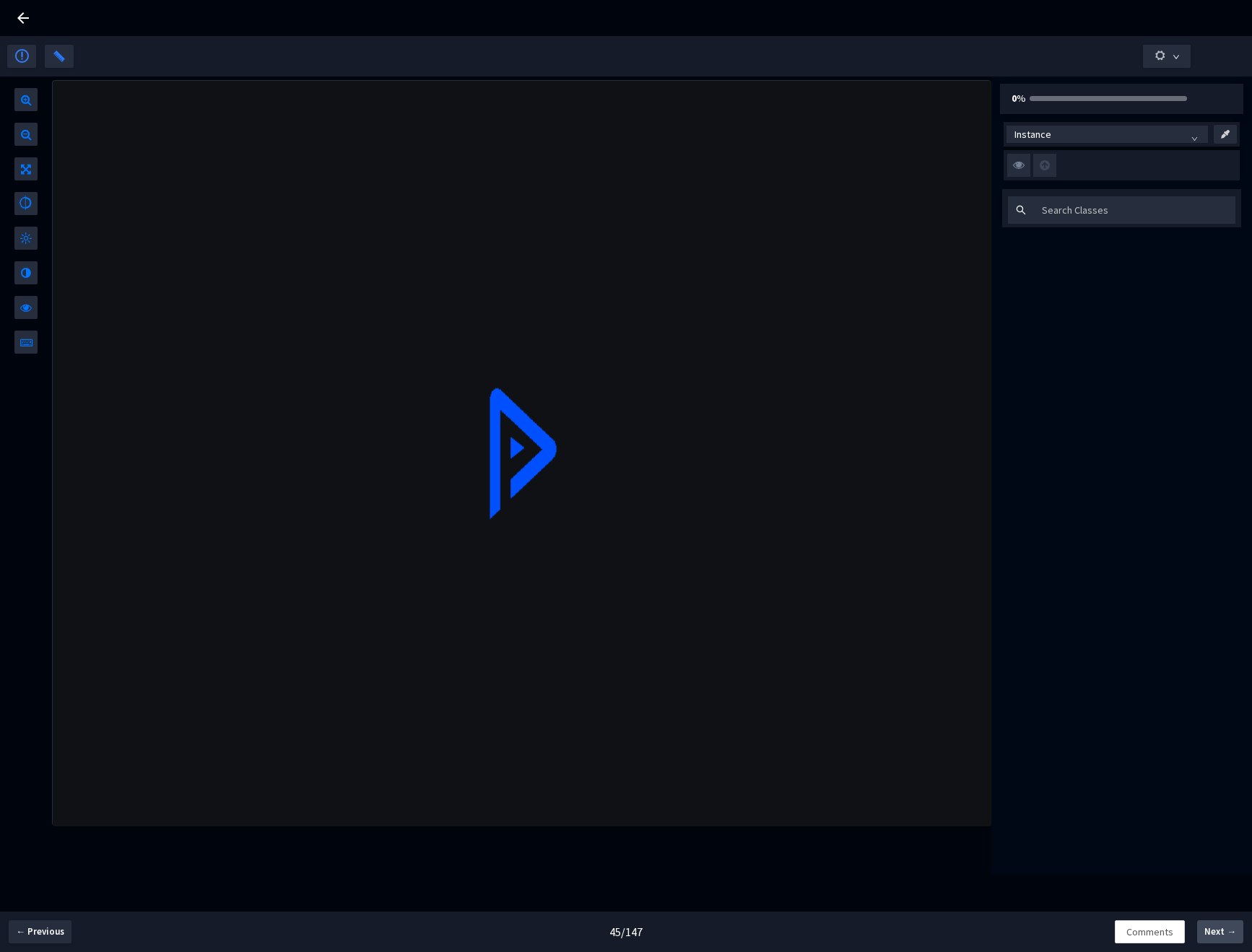
click at [1220, 936] on span "Next →" at bounding box center [1220, 931] width 32 height 14
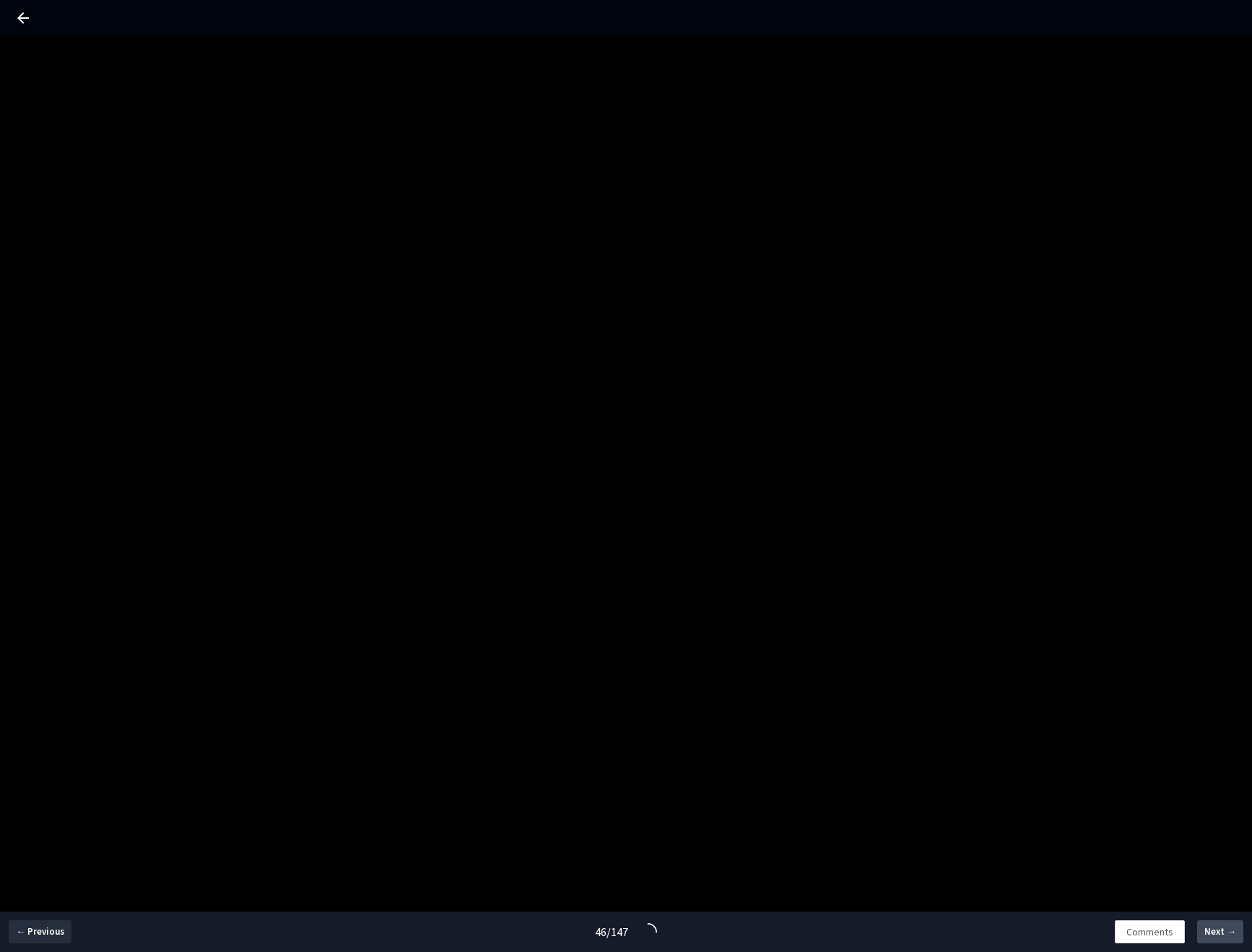
click at [1220, 936] on span "Next →" at bounding box center [1220, 931] width 32 height 14
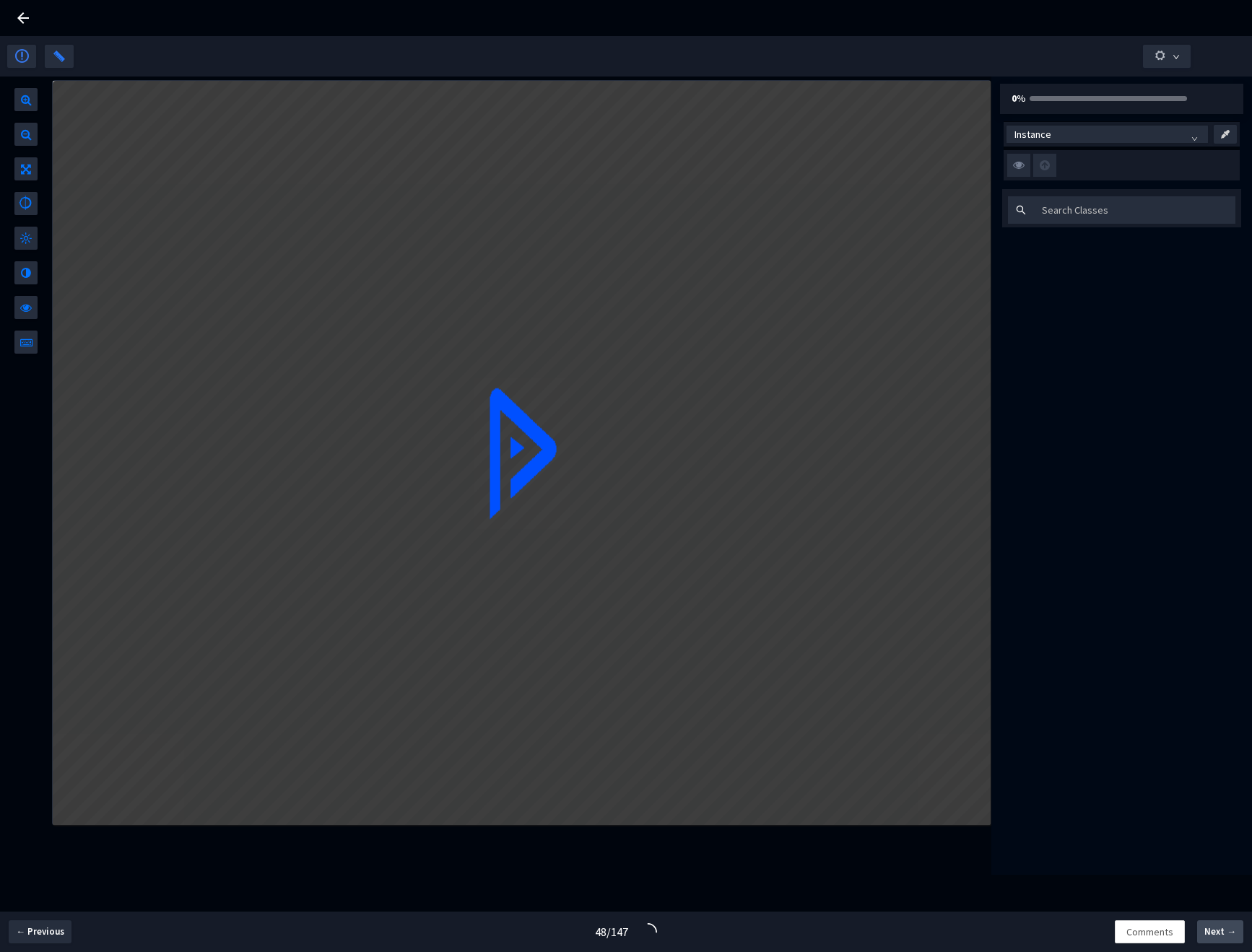
click at [1220, 936] on span "Next →" at bounding box center [1220, 931] width 32 height 14
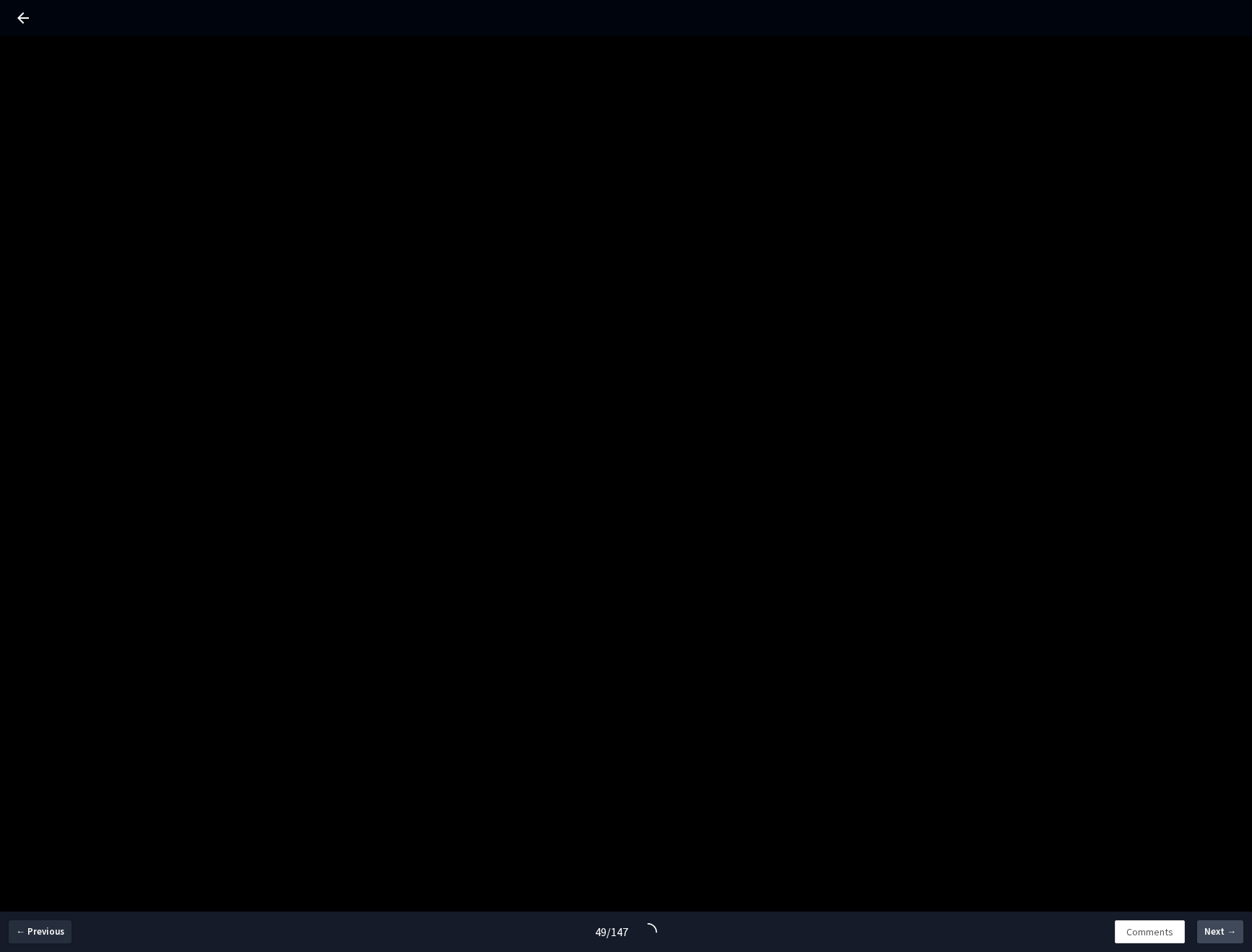
click at [1220, 936] on span "Next →" at bounding box center [1220, 931] width 32 height 14
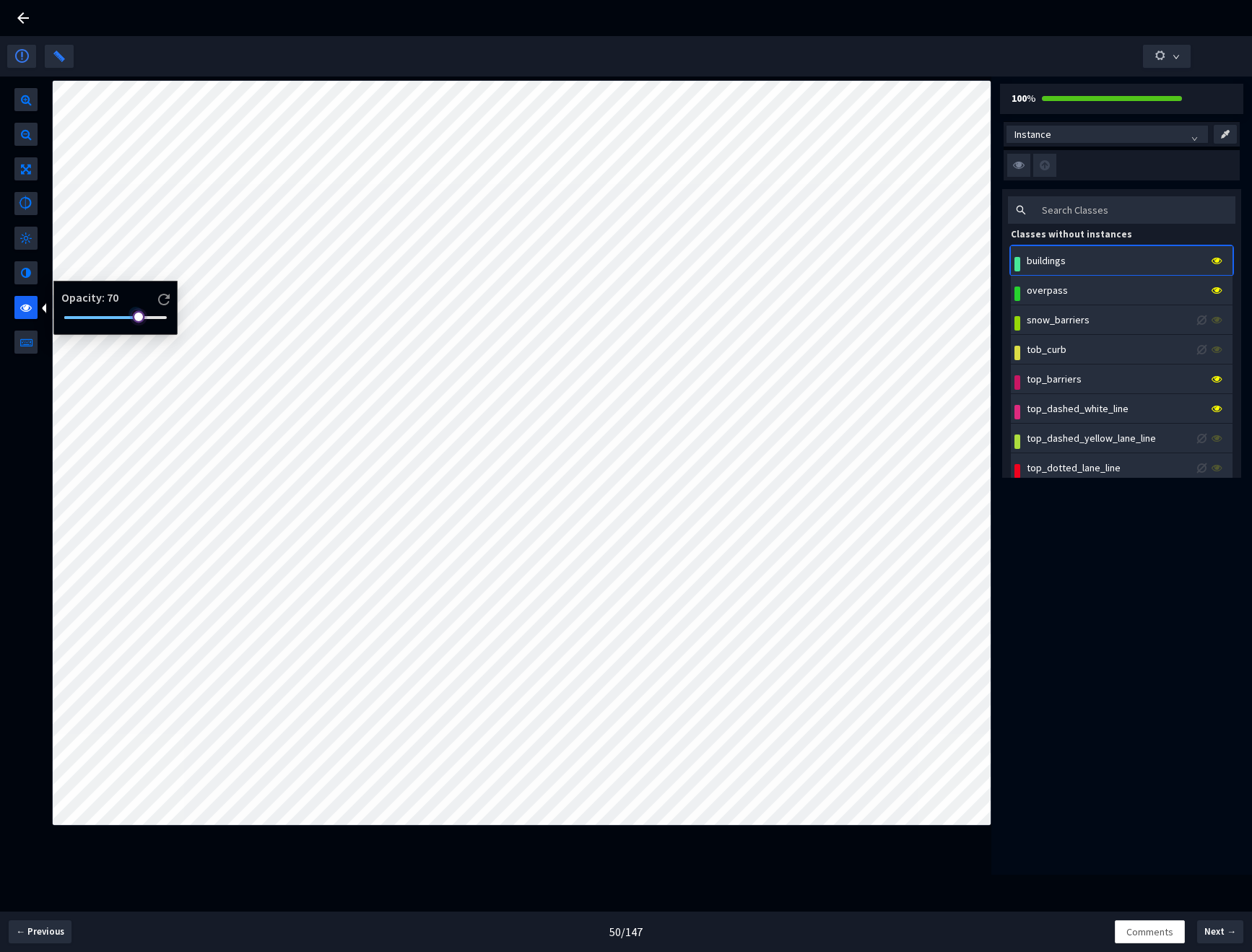
click at [71, 318] on div at bounding box center [115, 318] width 103 height 8
click at [15, 295] on div at bounding box center [26, 221] width 52 height 265
click at [130, 315] on div at bounding box center [115, 318] width 103 height 8
drag, startPoint x: 134, startPoint y: 316, endPoint x: 47, endPoint y: 323, distance: 87.3
click at [47, 323] on div "Opacity : 0" at bounding box center [109, 308] width 125 height 54
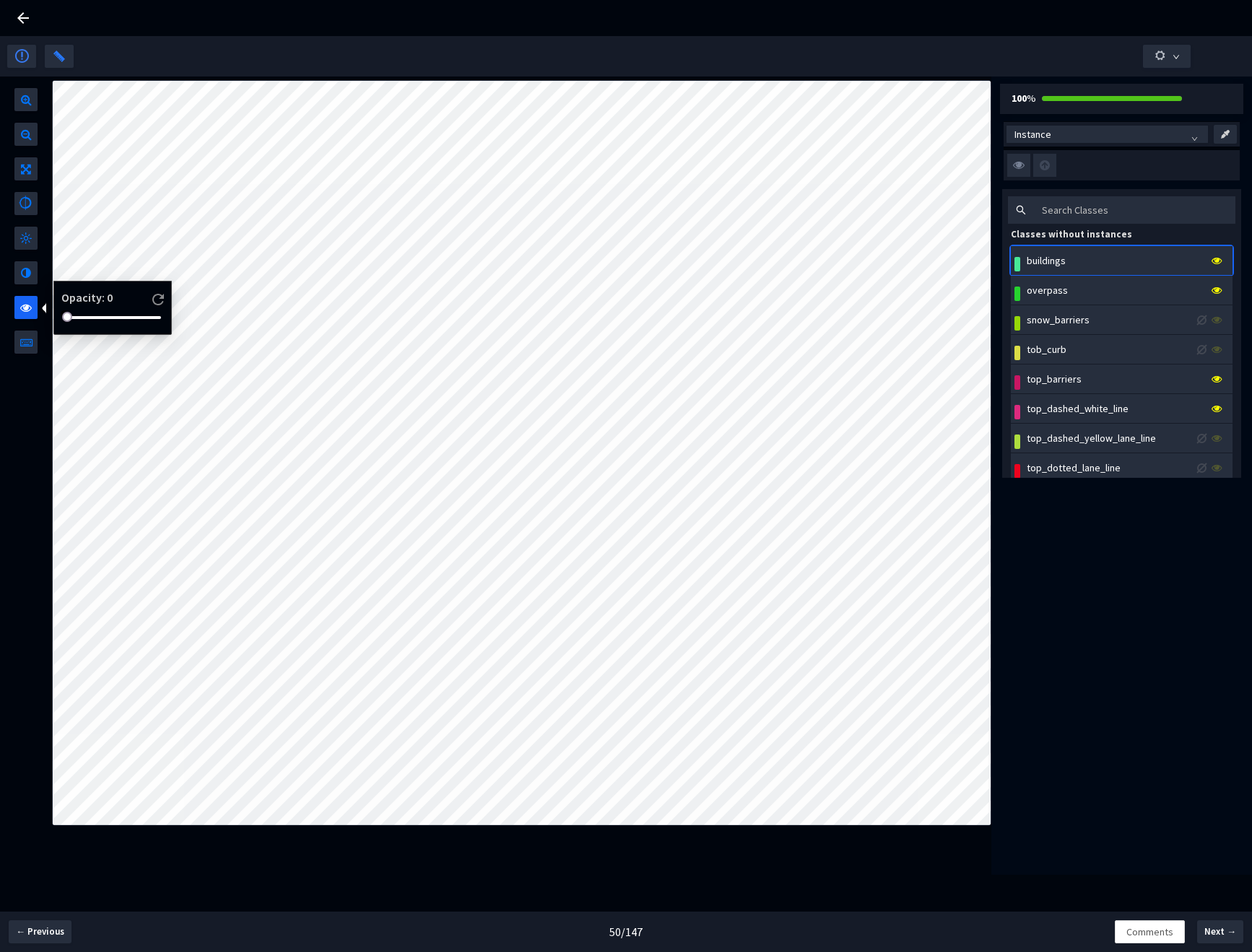
click at [164, 298] on img at bounding box center [158, 299] width 12 height 12
click at [1234, 938] on span "Next →" at bounding box center [1220, 931] width 32 height 14
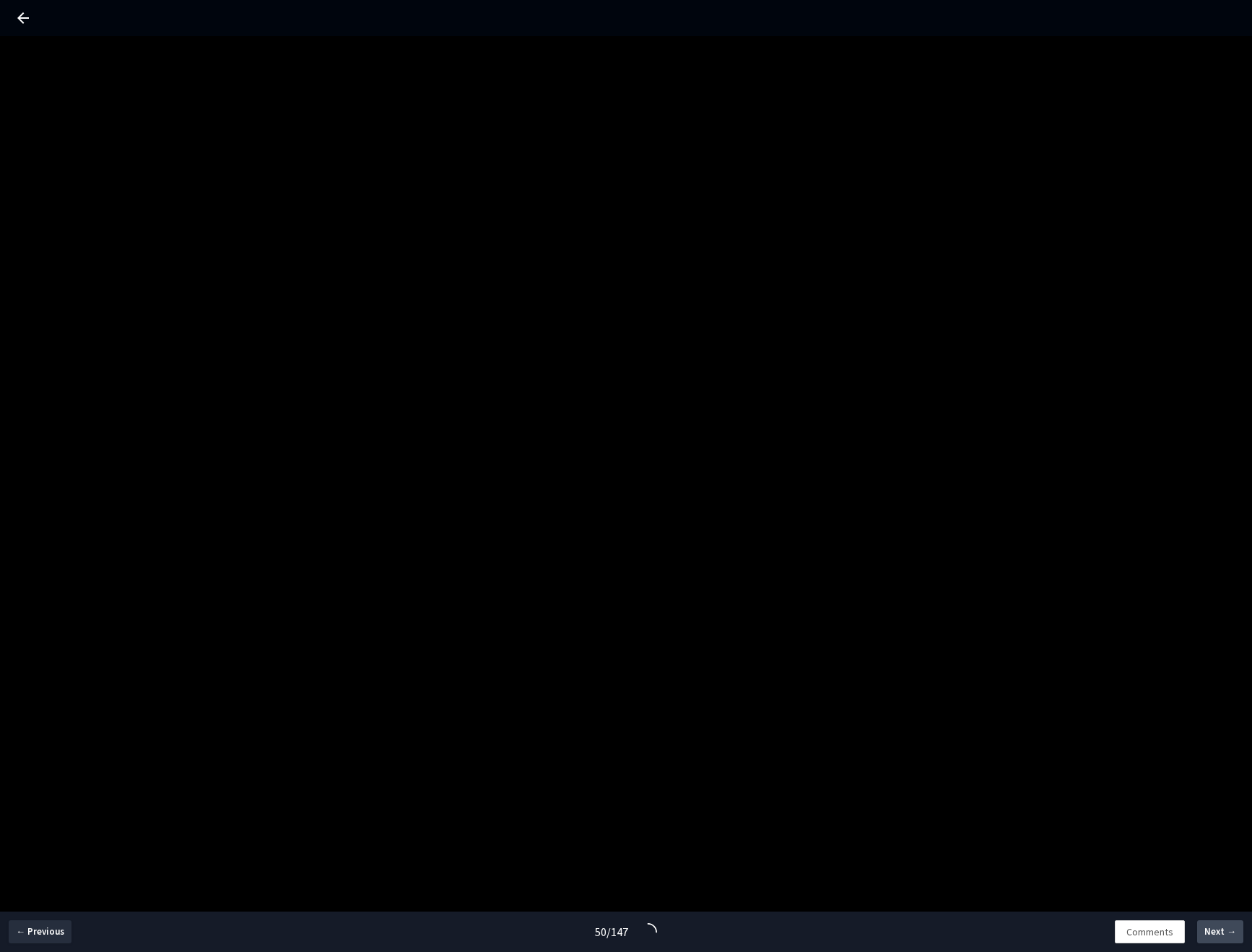
click at [1234, 938] on span "Next →" at bounding box center [1220, 931] width 32 height 14
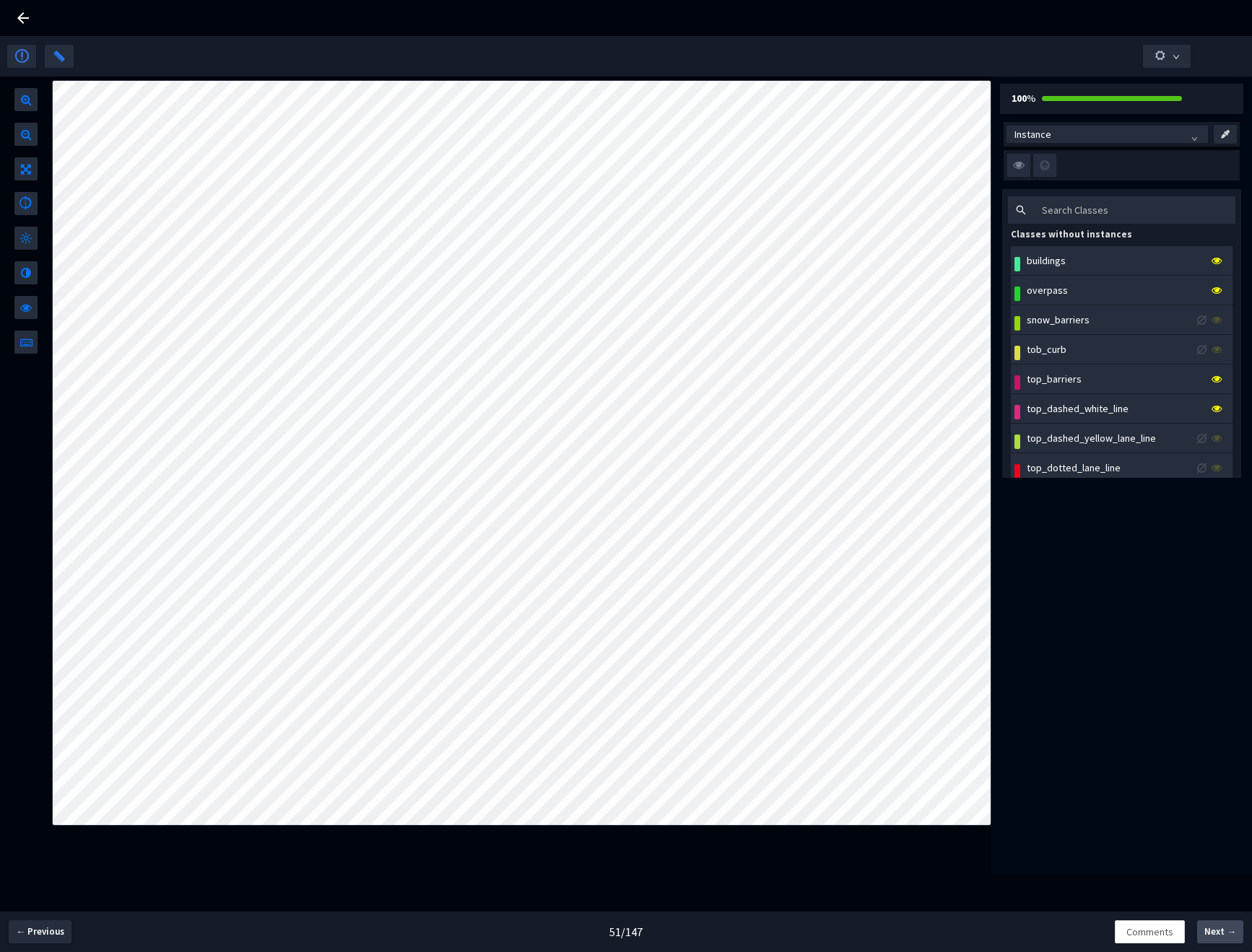
click at [1216, 928] on span "Next →" at bounding box center [1220, 931] width 32 height 14
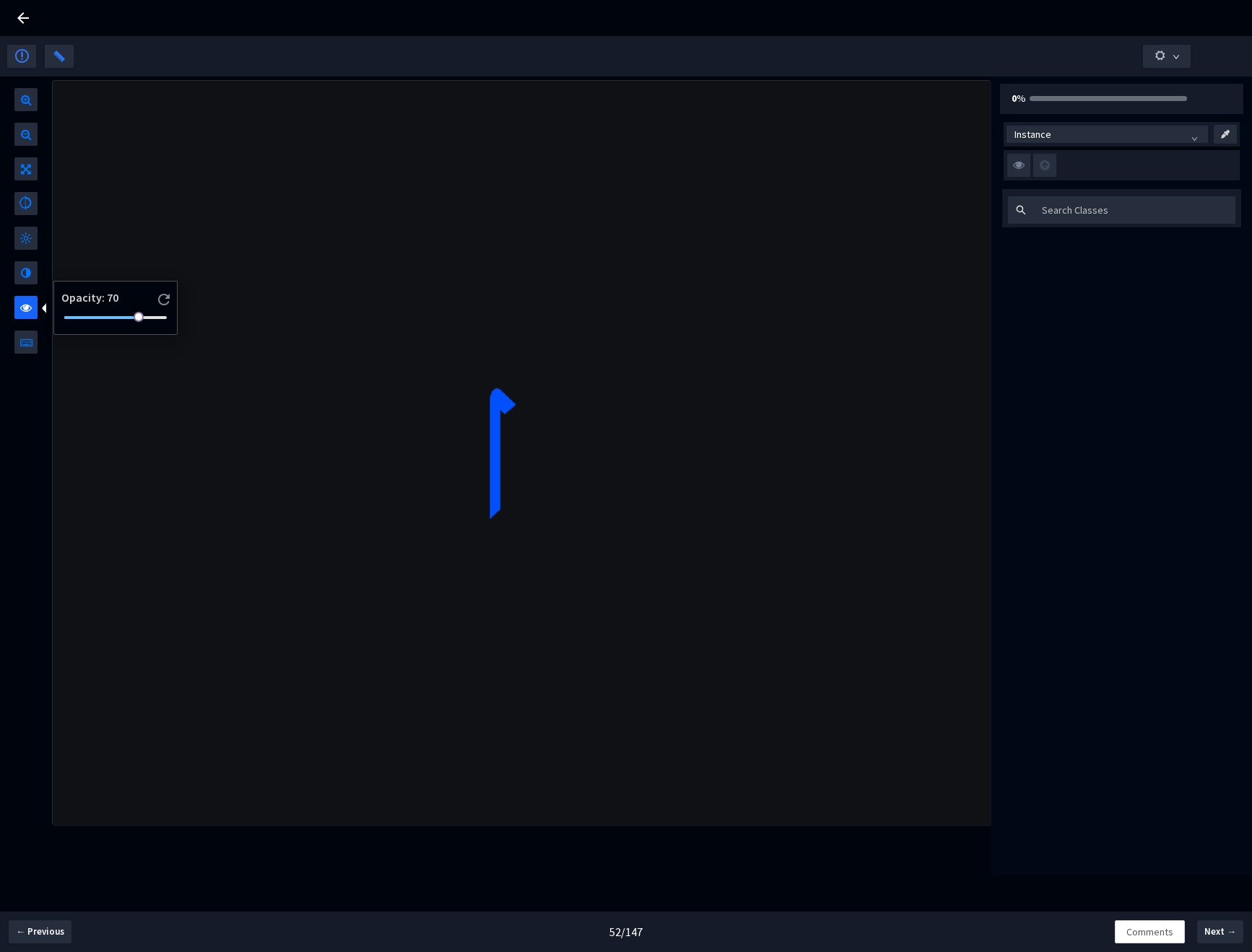
click at [99, 313] on div at bounding box center [115, 318] width 103 height 8
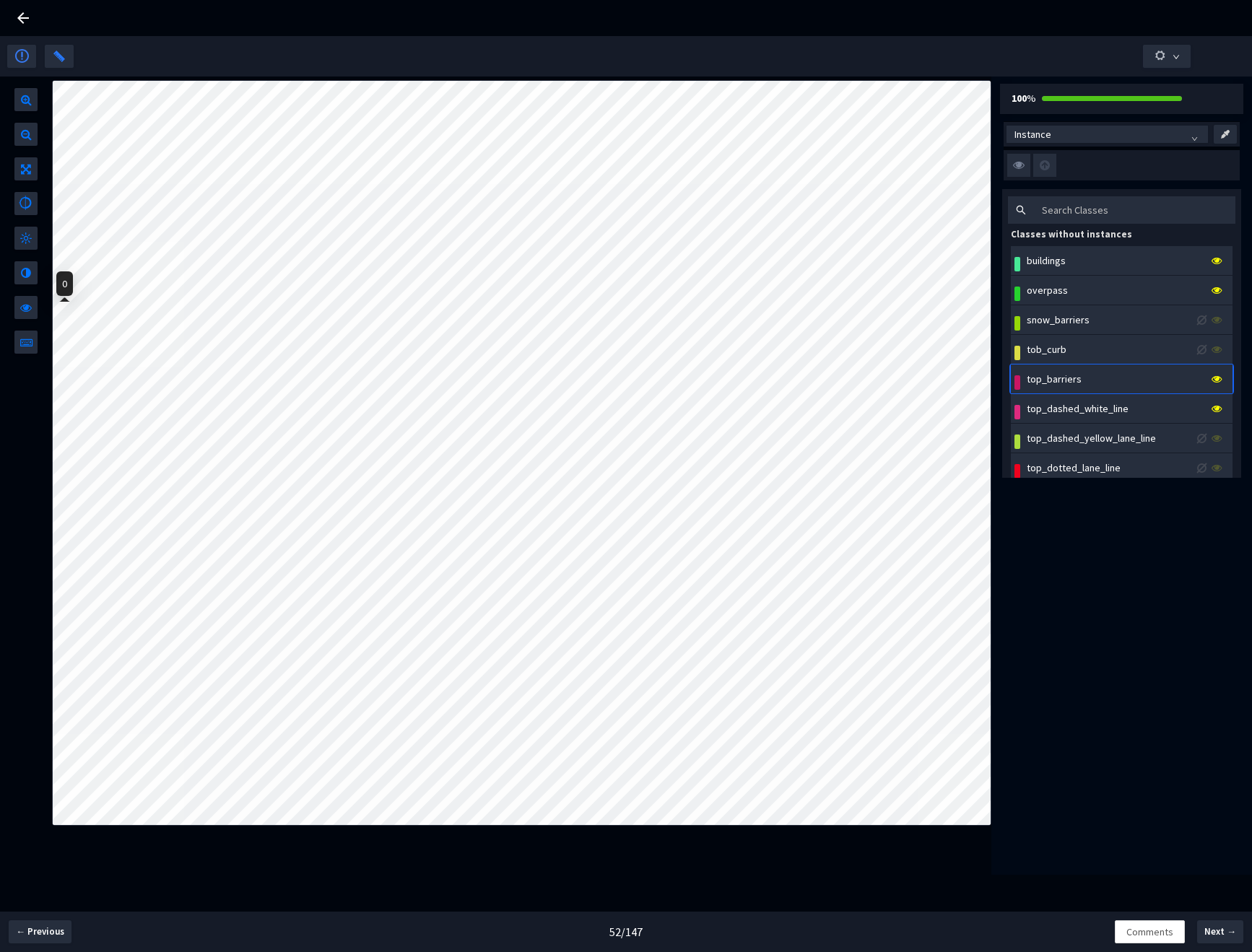
drag, startPoint x: 139, startPoint y: 315, endPoint x: 36, endPoint y: 320, distance: 103.1
click at [36, 320] on body "GT Studio All Projects Applied Intuition <> Trucking Cam SemSeg (Road Structure…" at bounding box center [626, 476] width 1252 height 952
click at [90, 314] on div at bounding box center [115, 318] width 103 height 8
click at [1230, 935] on span "Next →" at bounding box center [1220, 931] width 32 height 14
click at [1211, 940] on button "Next →" at bounding box center [1220, 932] width 46 height 23
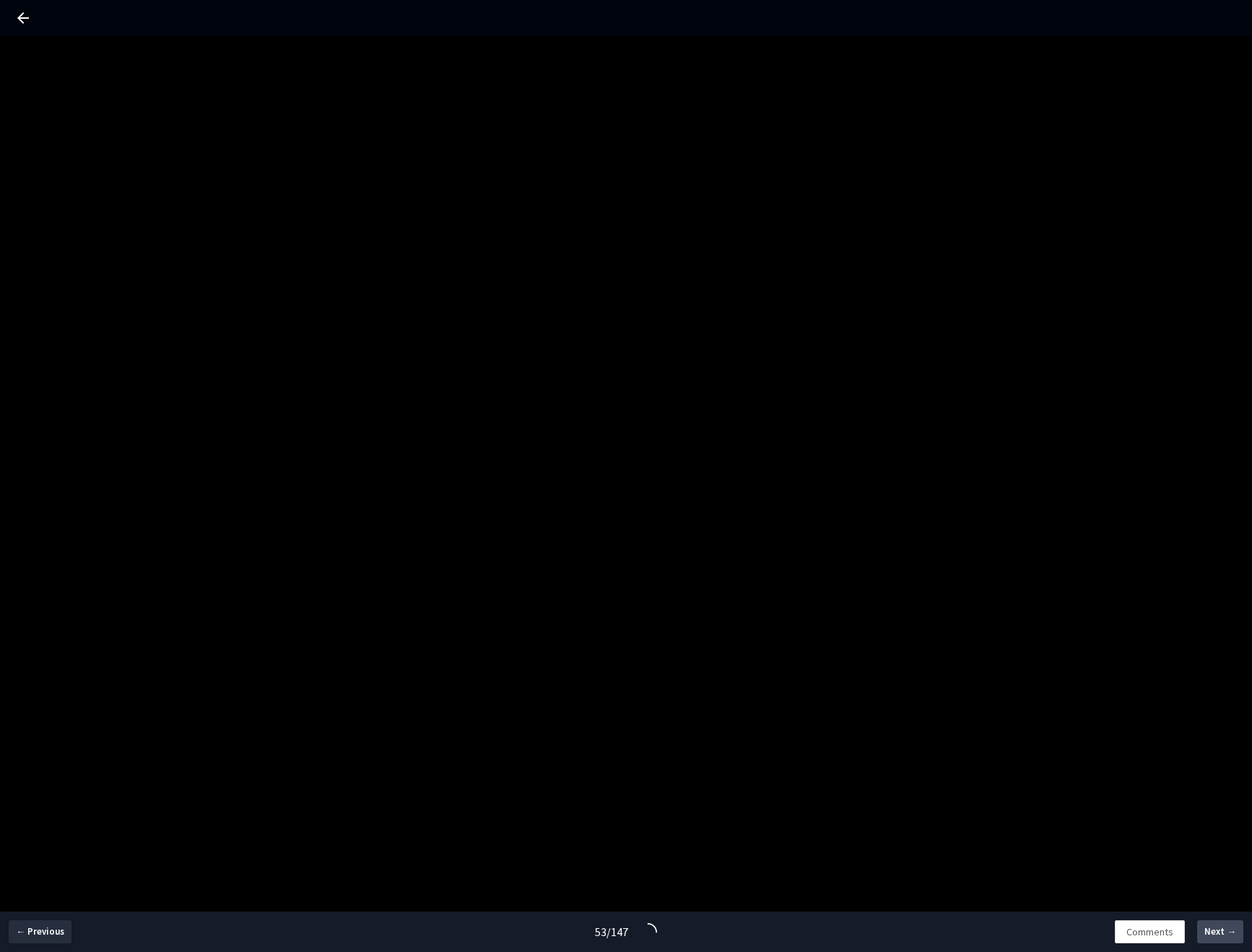
click at [1211, 940] on button "Next →" at bounding box center [1220, 932] width 46 height 23
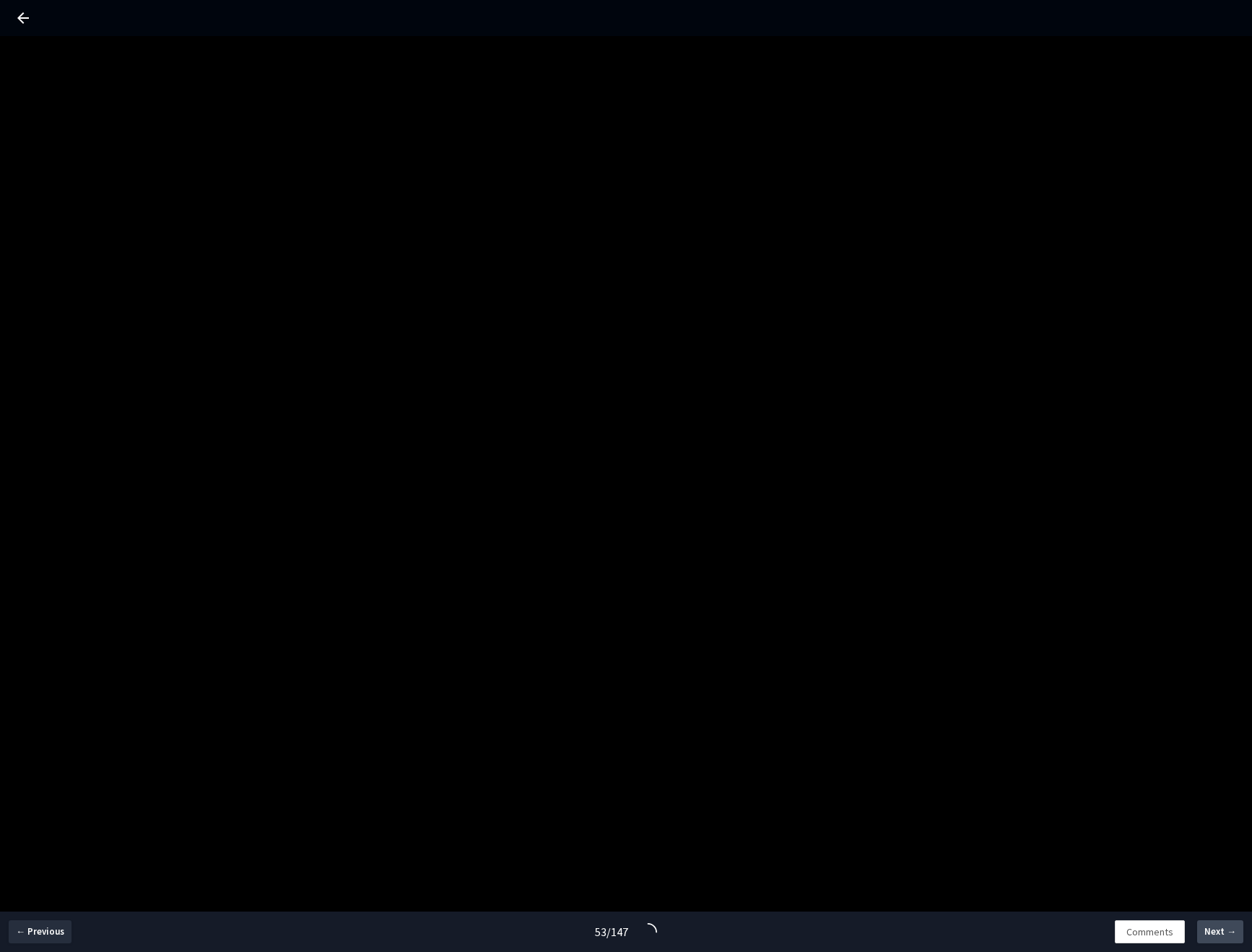
click at [1211, 940] on button "Next →" at bounding box center [1220, 932] width 46 height 23
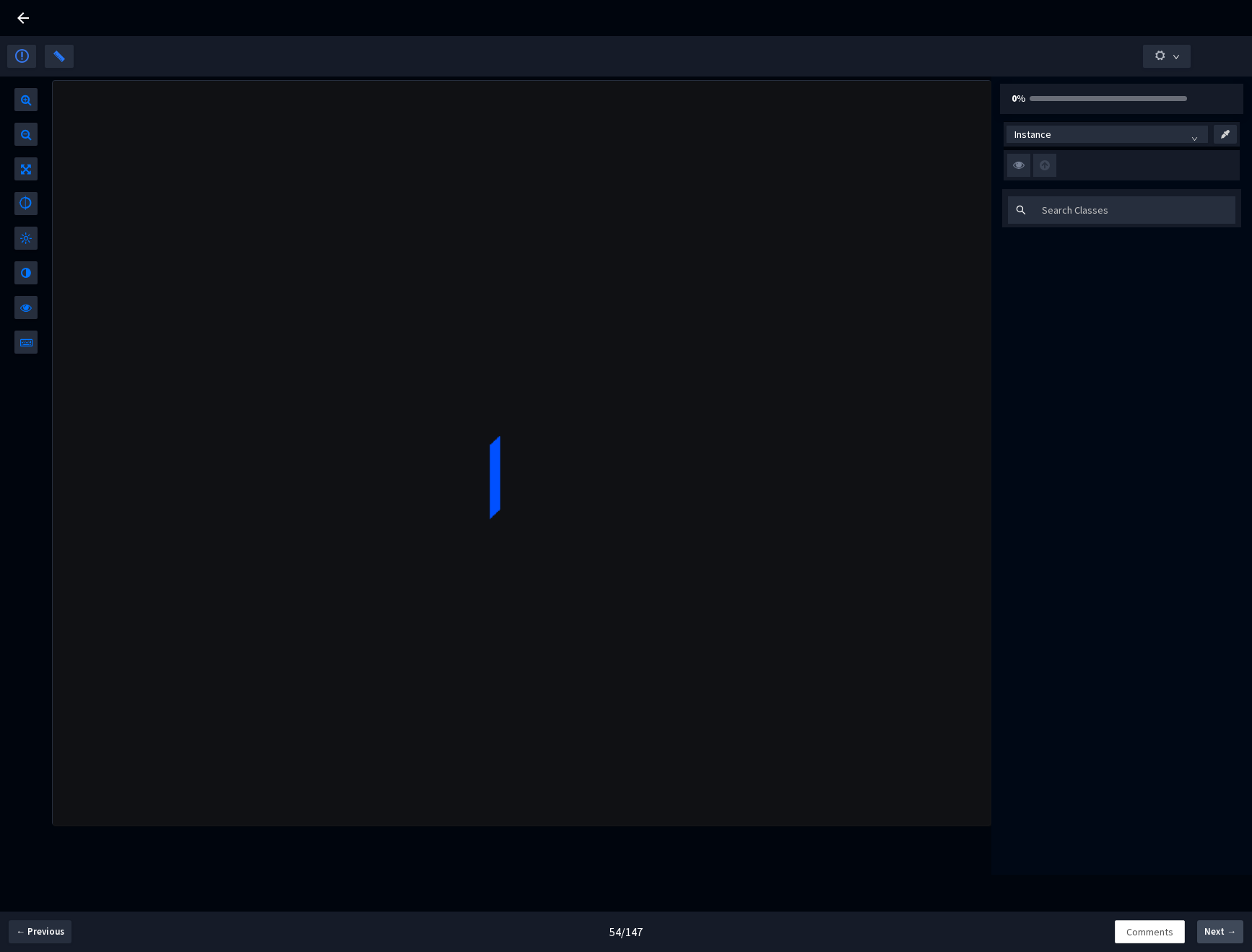
click at [1204, 930] on button "Next →" at bounding box center [1220, 932] width 46 height 23
click at [1222, 933] on span "Next →" at bounding box center [1220, 931] width 32 height 14
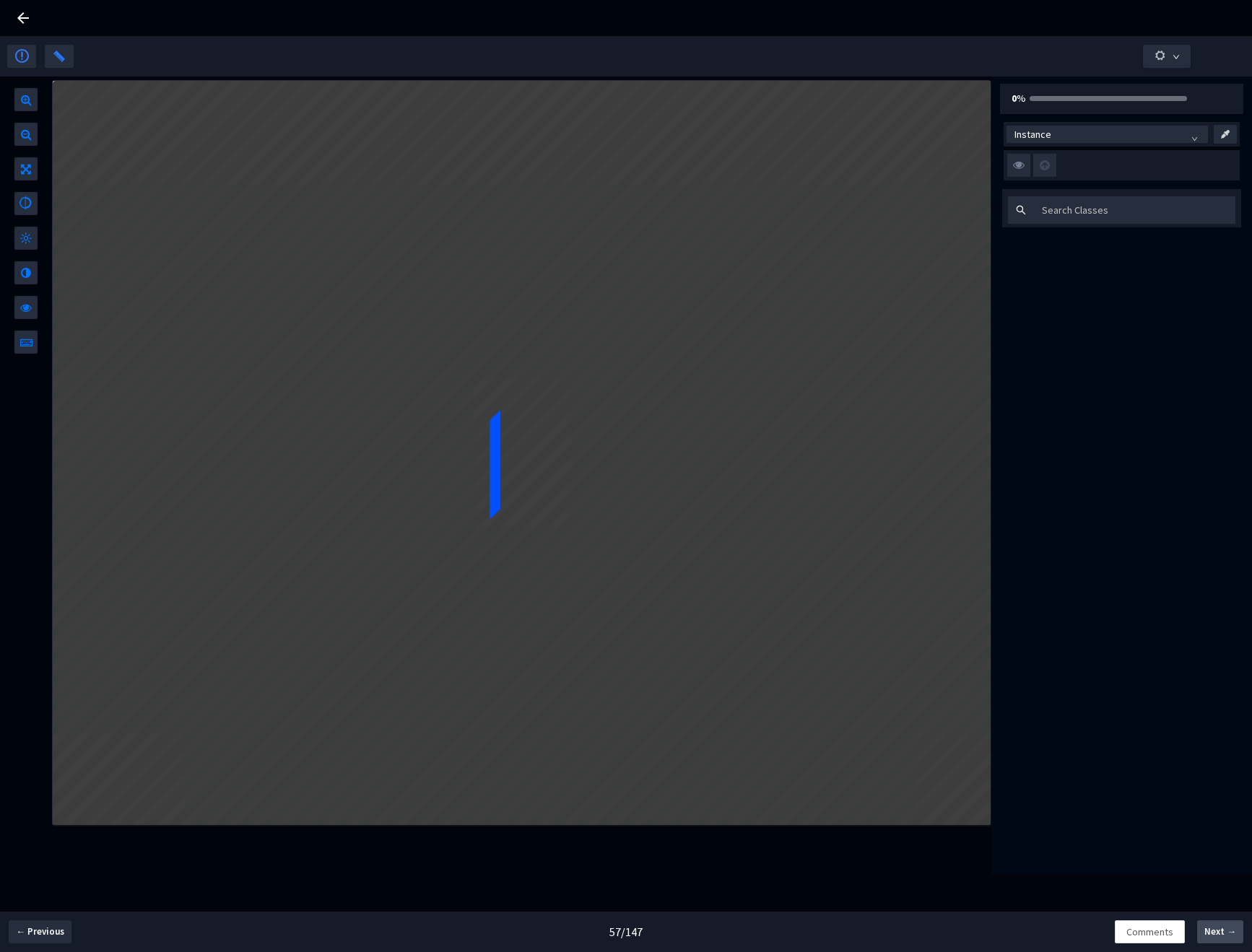
click at [1222, 933] on span "Next →" at bounding box center [1220, 931] width 32 height 14
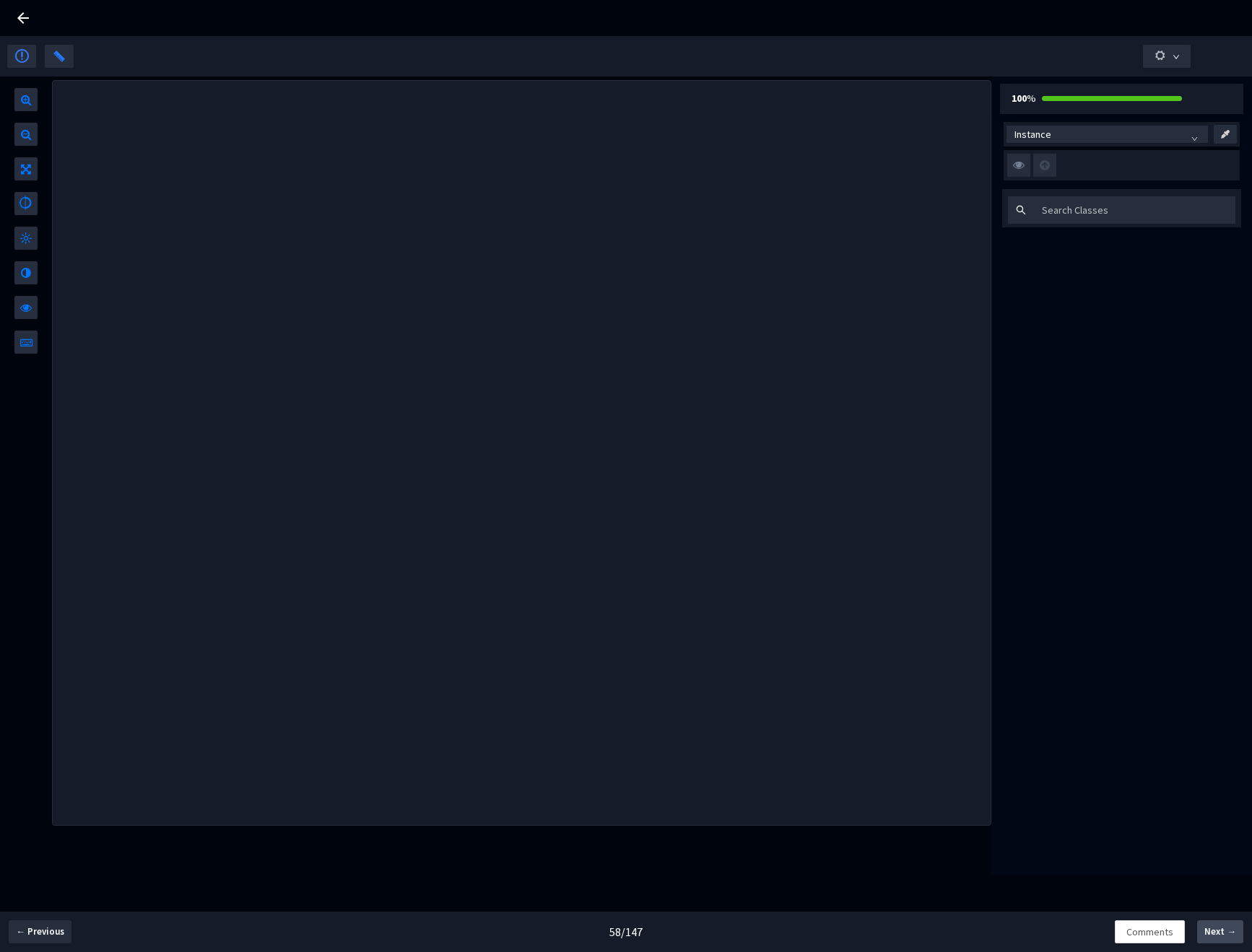
click at [1222, 933] on span "Next →" at bounding box center [1220, 931] width 32 height 14
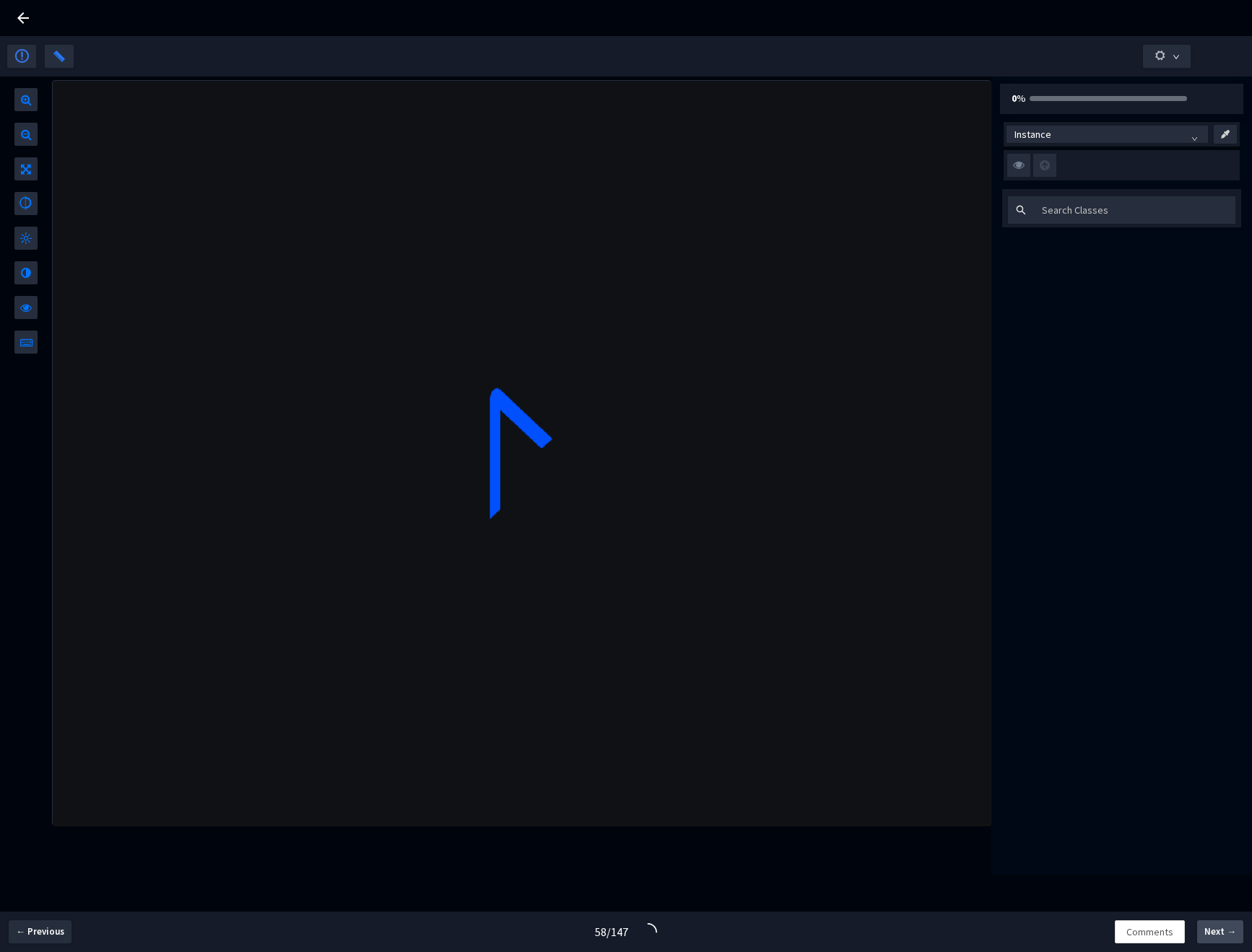
click at [1222, 933] on span "Next →" at bounding box center [1220, 931] width 32 height 14
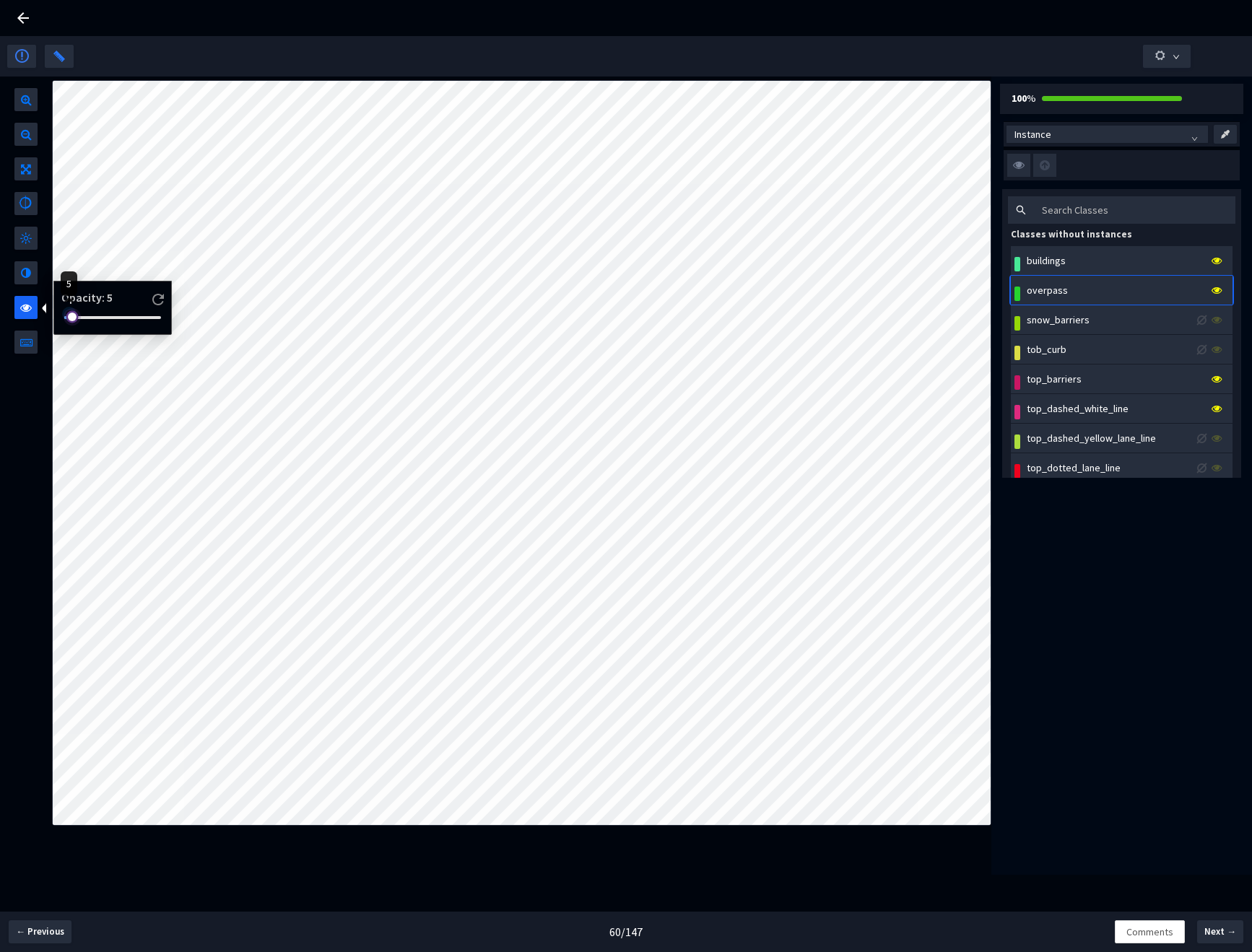
click at [70, 318] on div at bounding box center [112, 318] width 97 height 8
click at [39, 942] on button "← Previous" at bounding box center [40, 932] width 63 height 23
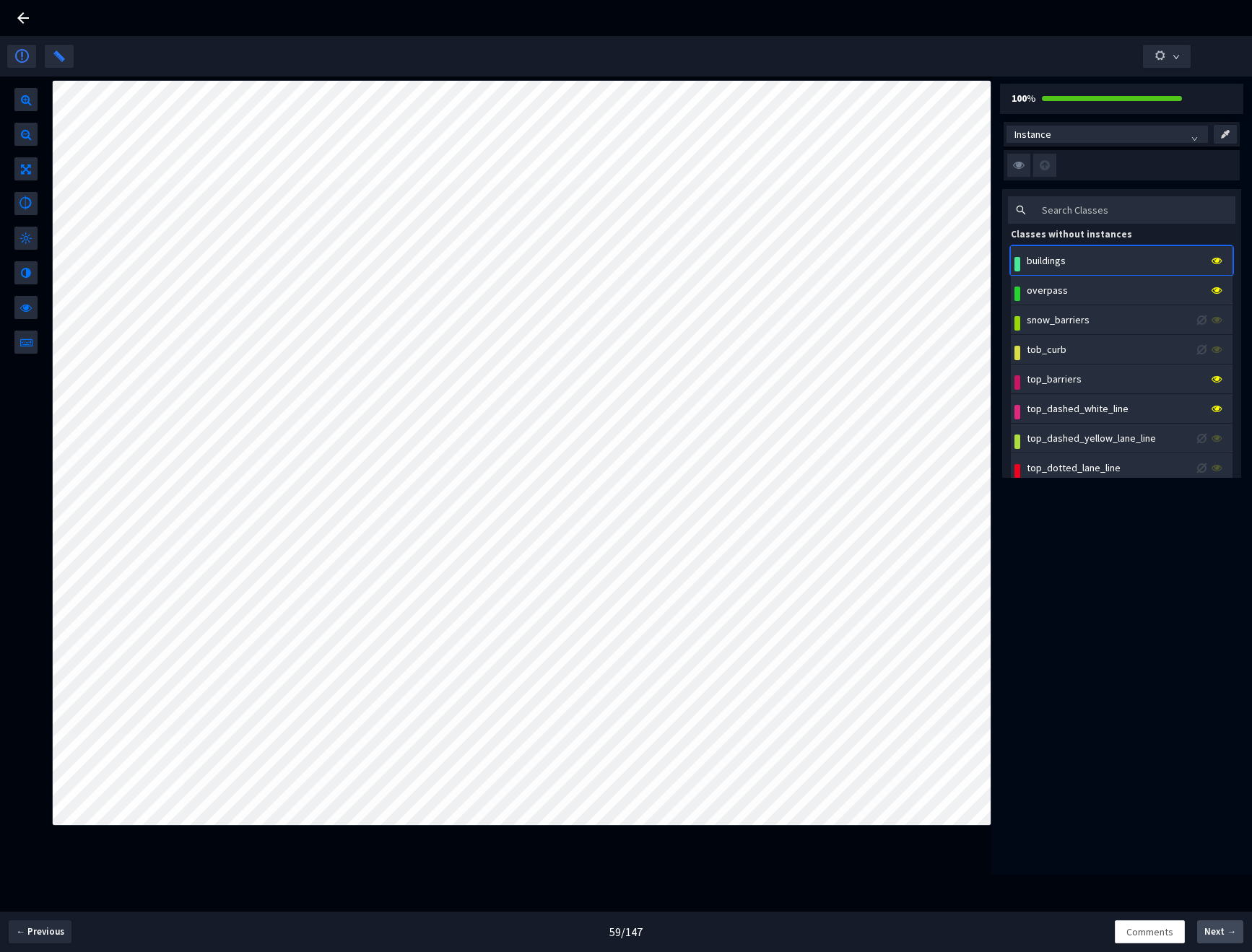
click at [1222, 937] on span "Next →" at bounding box center [1220, 931] width 32 height 14
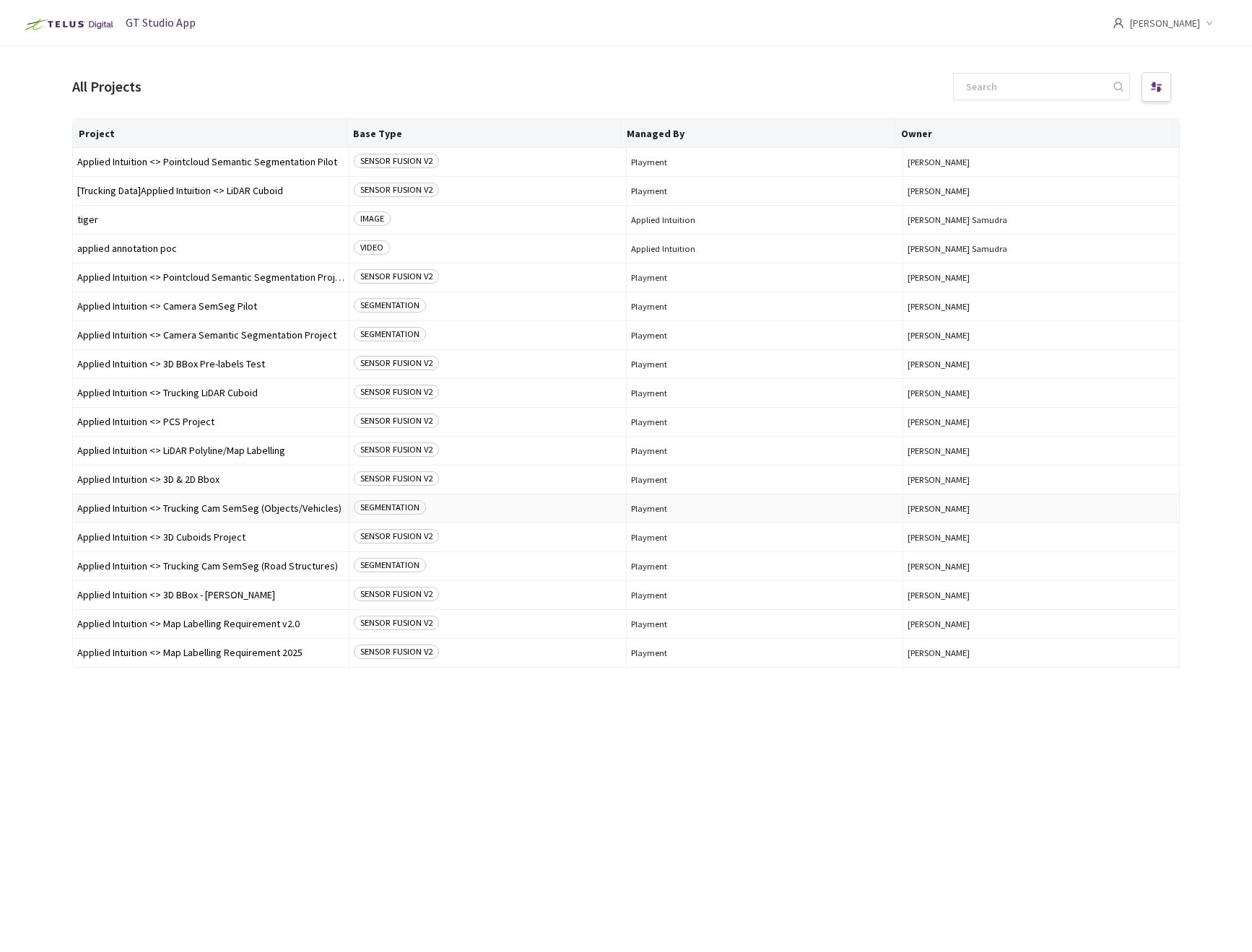
click at [294, 510] on span "Applied Intuition <> Trucking Cam SemSeg (Objects/Vehicles)" at bounding box center [211, 508] width 267 height 11
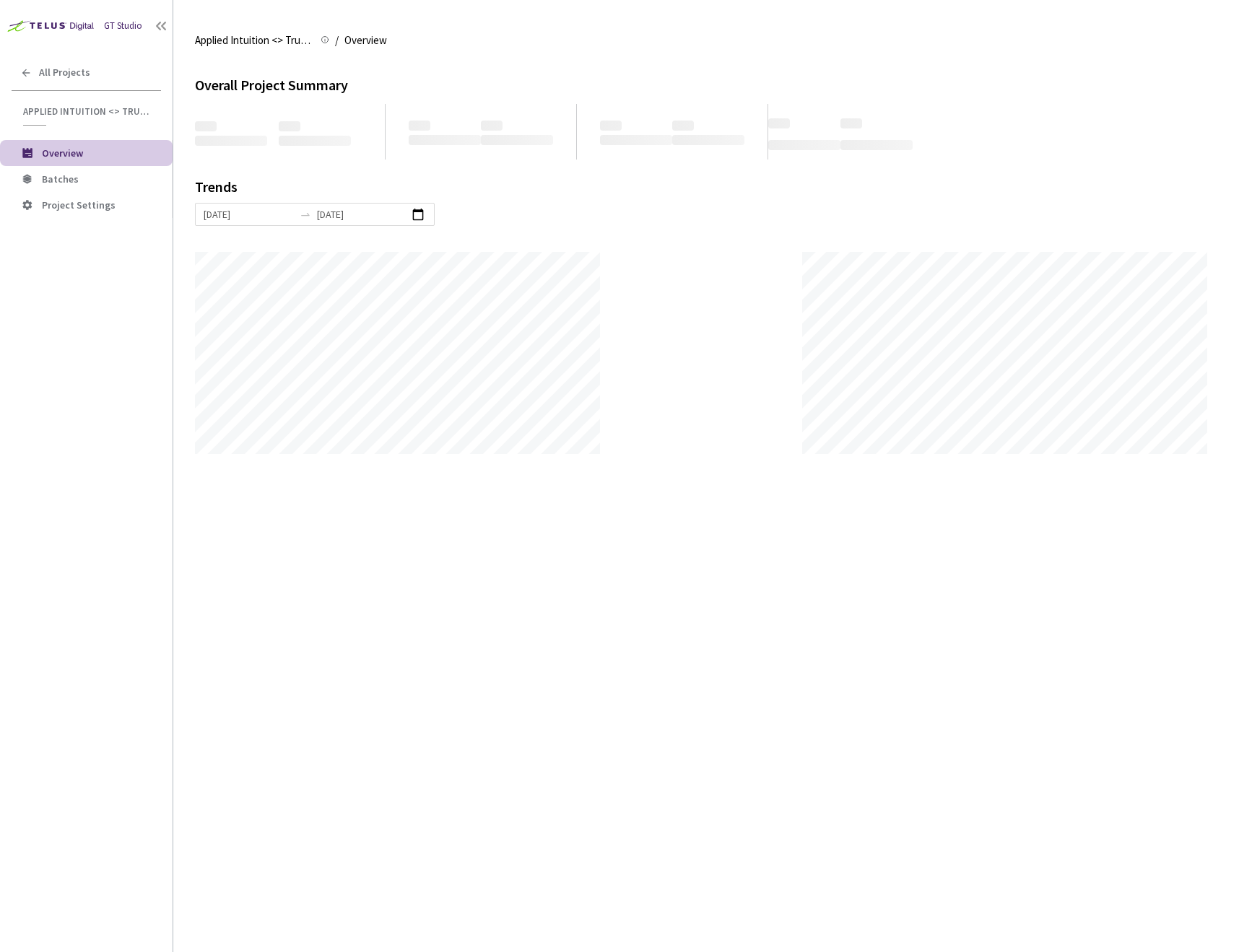
scroll to position [952, 1252]
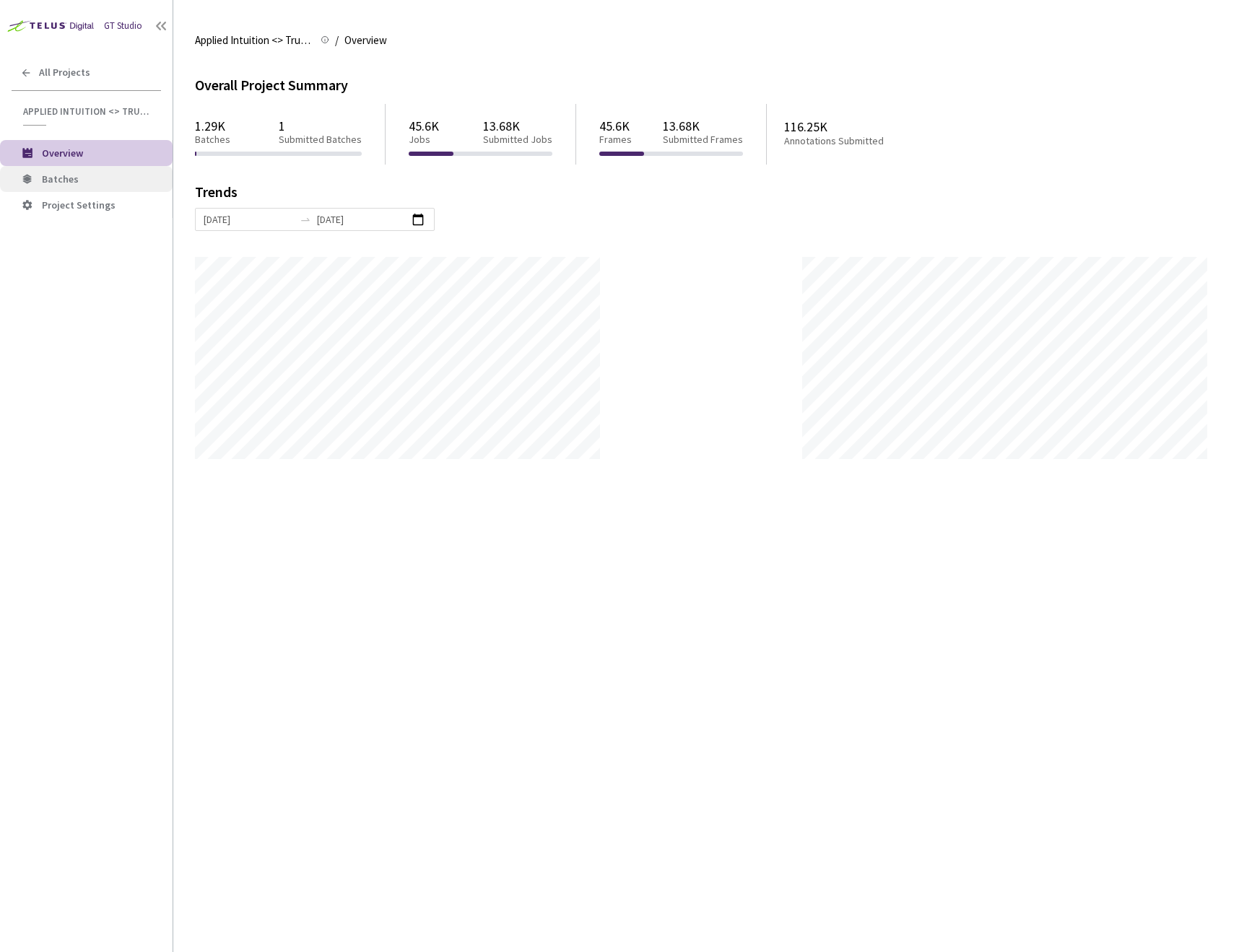
click at [70, 182] on span "Batches" at bounding box center [60, 179] width 37 height 13
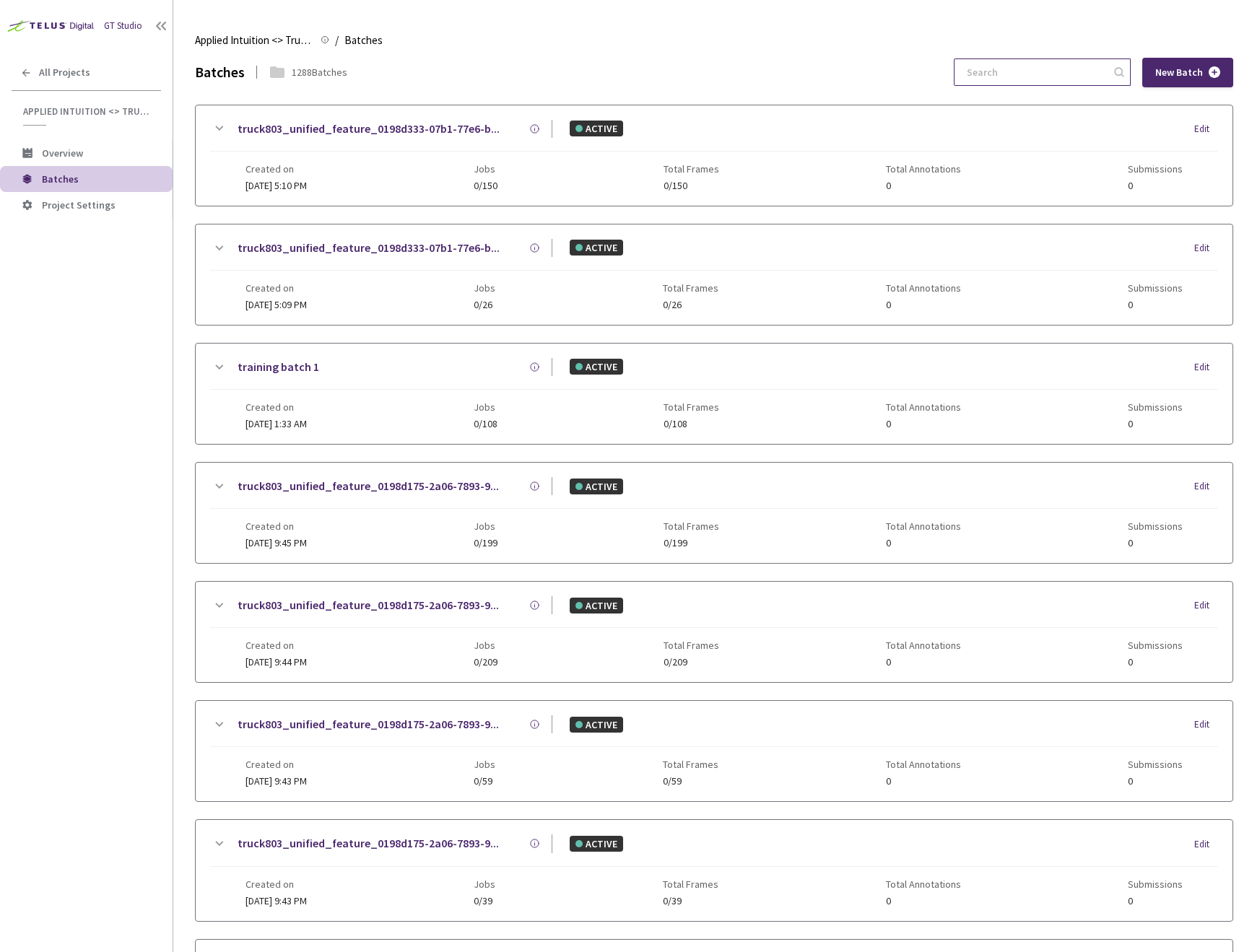
click at [981, 68] on input at bounding box center [1035, 71] width 153 height 26
paste input "4490cfac-4852-4bb7-b813-a3b9a3bcd294"
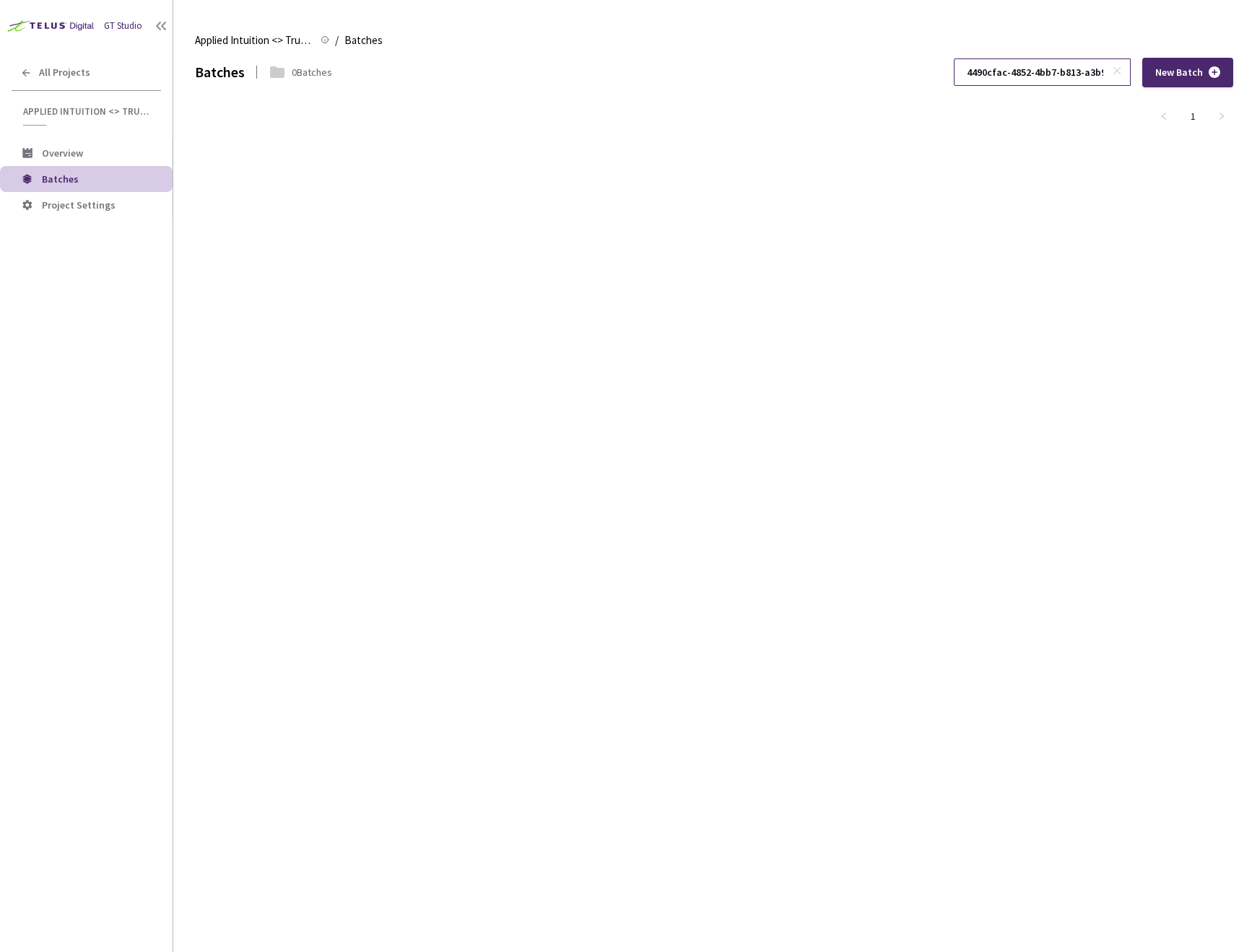
scroll to position [0, 41]
type input "4490cfac-4852-4bb7-b813-a3b9a3bcd294"
click at [1118, 70] on icon at bounding box center [1117, 70] width 10 height 10
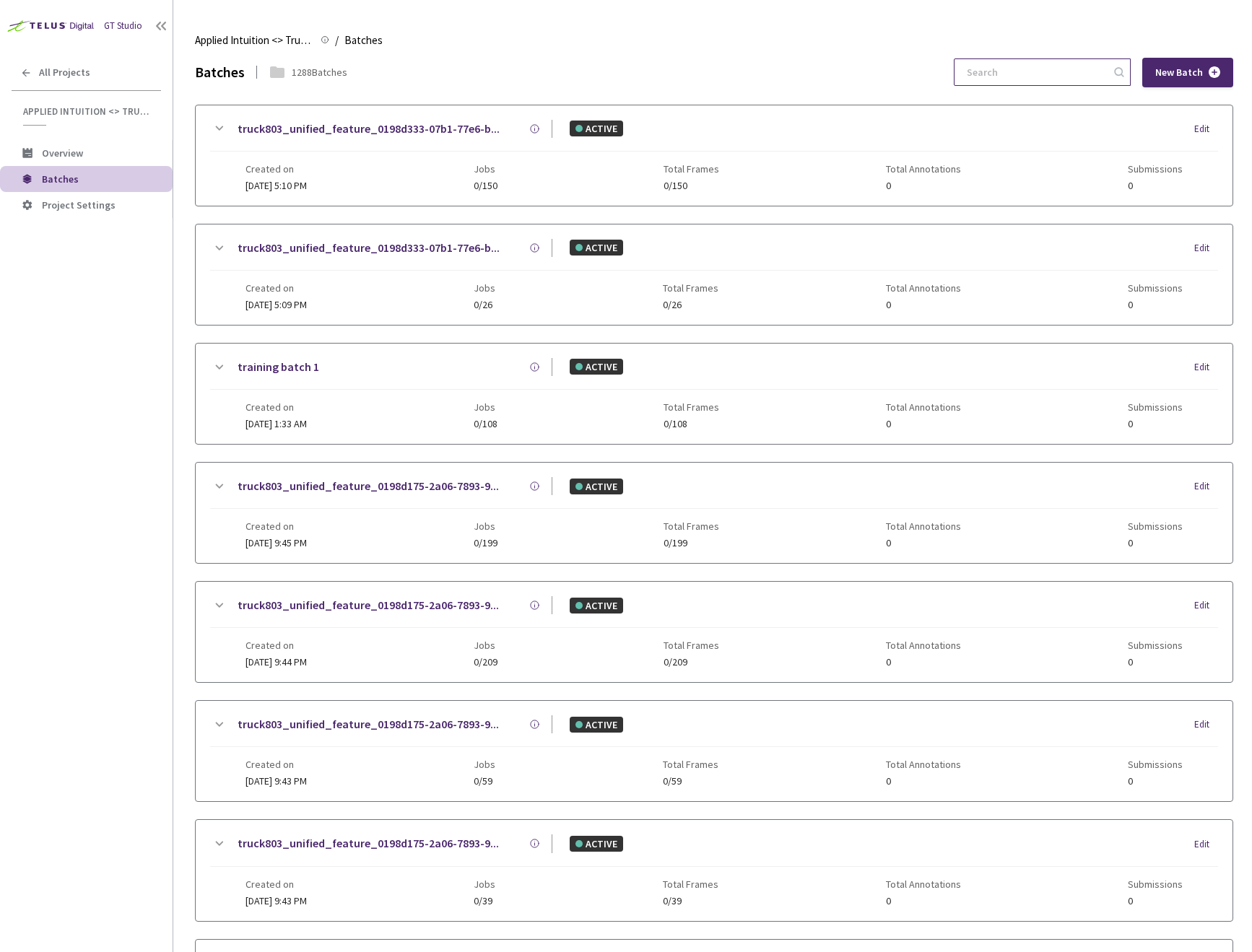
click at [1014, 70] on input at bounding box center [1035, 71] width 153 height 26
paste input "fe960fdd-8f89-472d-b4f2-df5a3663069b"
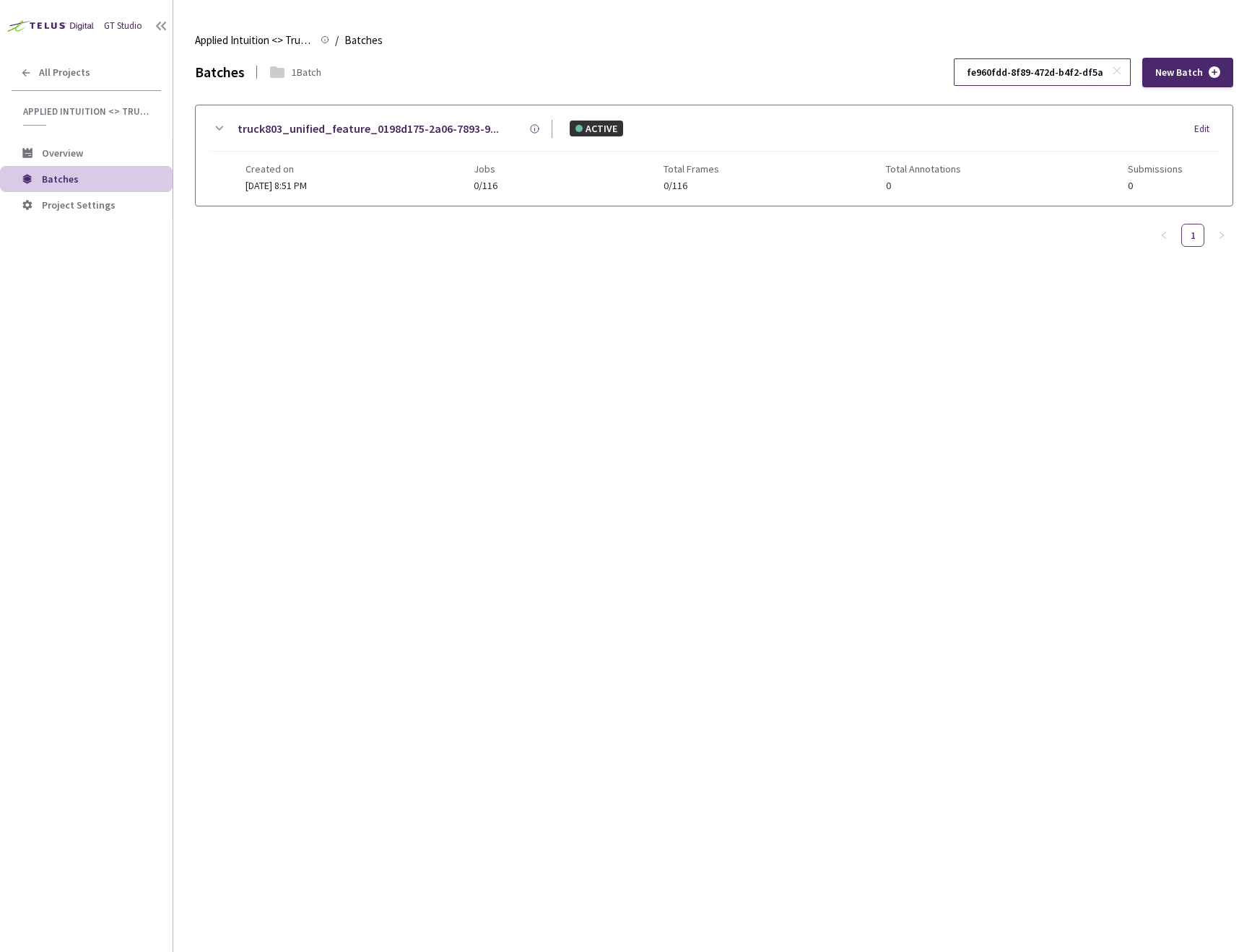
scroll to position [0, 36]
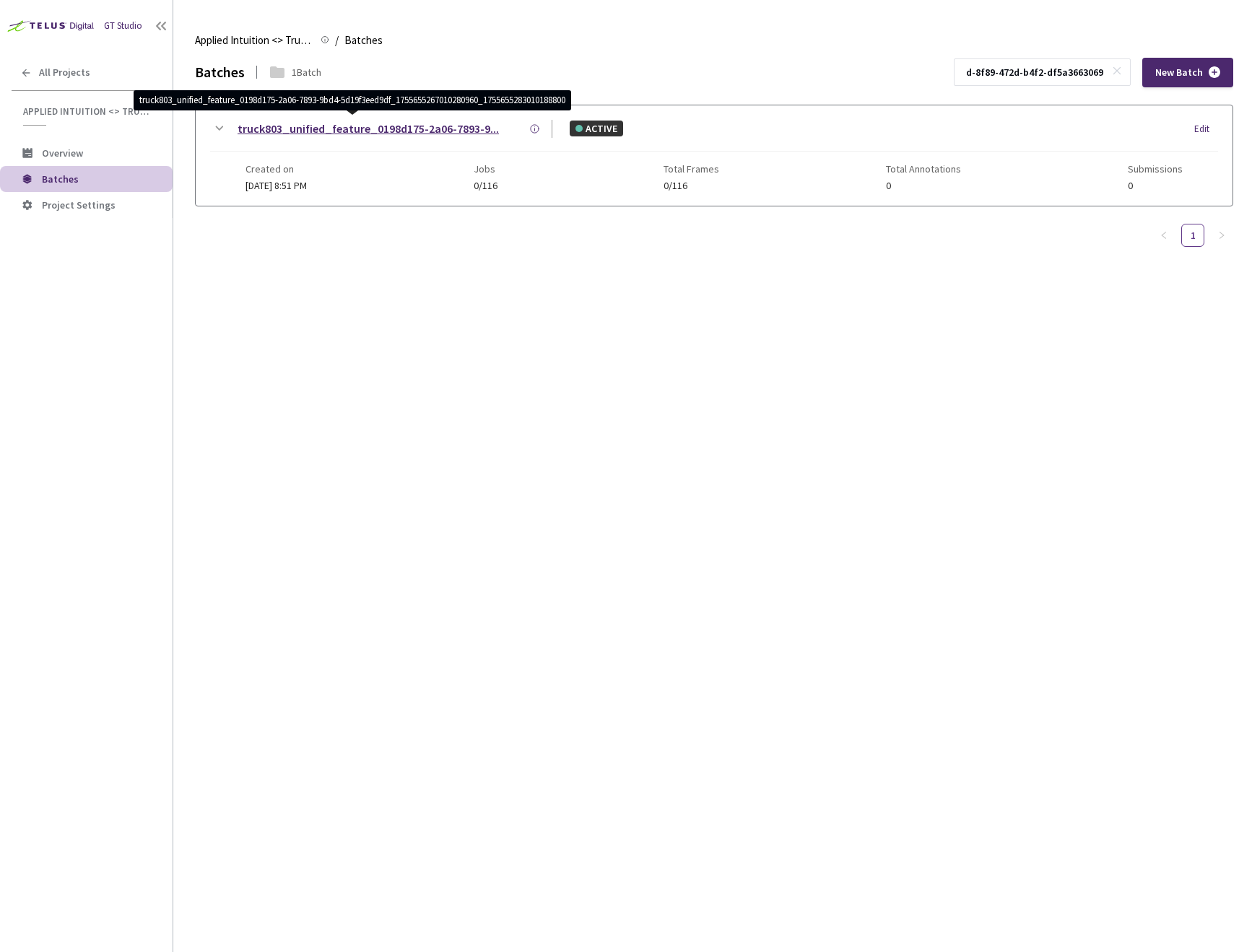
type input "fe960fdd-8f89-472d-b4f2-df5a3663069b"
click at [448, 133] on link "truck803_unified_feature_0198d175-2a06-7893-9..." at bounding box center [368, 129] width 261 height 18
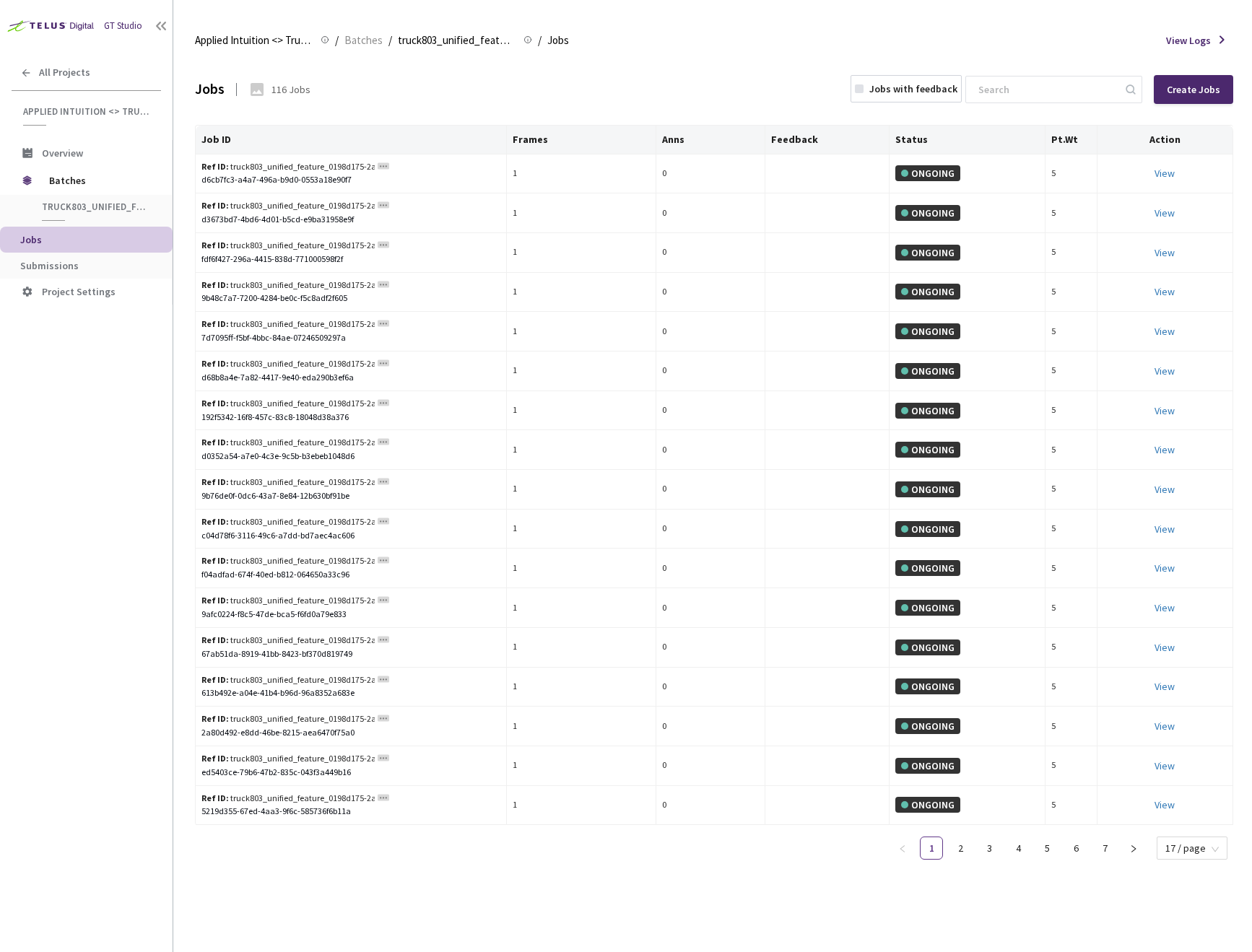
click at [1193, 860] on div "Job ID Frames Anns Feedback Status Pt.Wt Action Ref ID: truck803_unified_featur…" at bounding box center [714, 498] width 1039 height 747
click at [1192, 855] on span "17 / page" at bounding box center [1192, 848] width 53 height 22
click at [1179, 827] on div "100 / page" at bounding box center [1191, 822] width 51 height 16
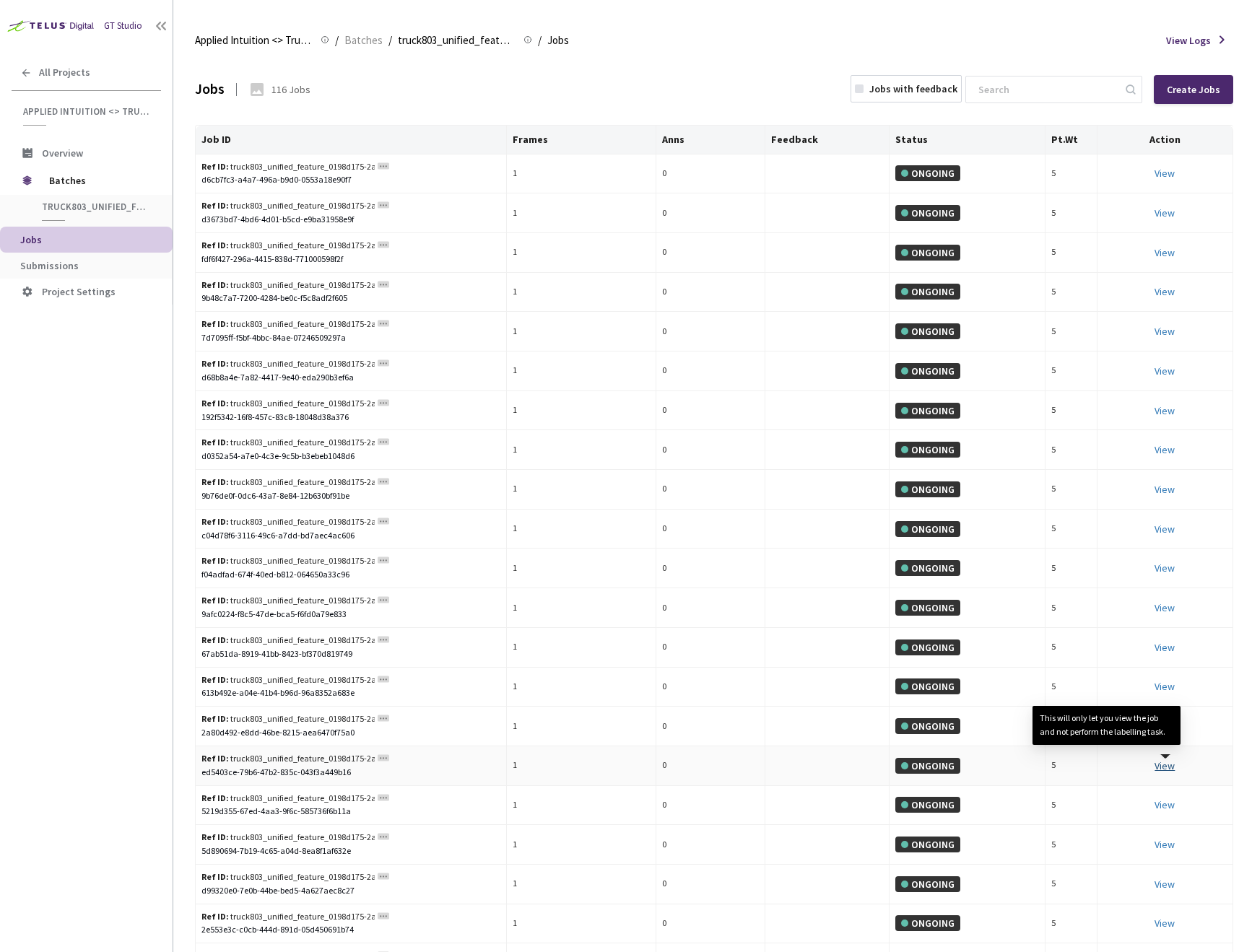
click at [1165, 770] on link "View This will only let you view the job and not perform the labelling task." at bounding box center [1165, 766] width 20 height 13
